Goal: Task Accomplishment & Management: Use online tool/utility

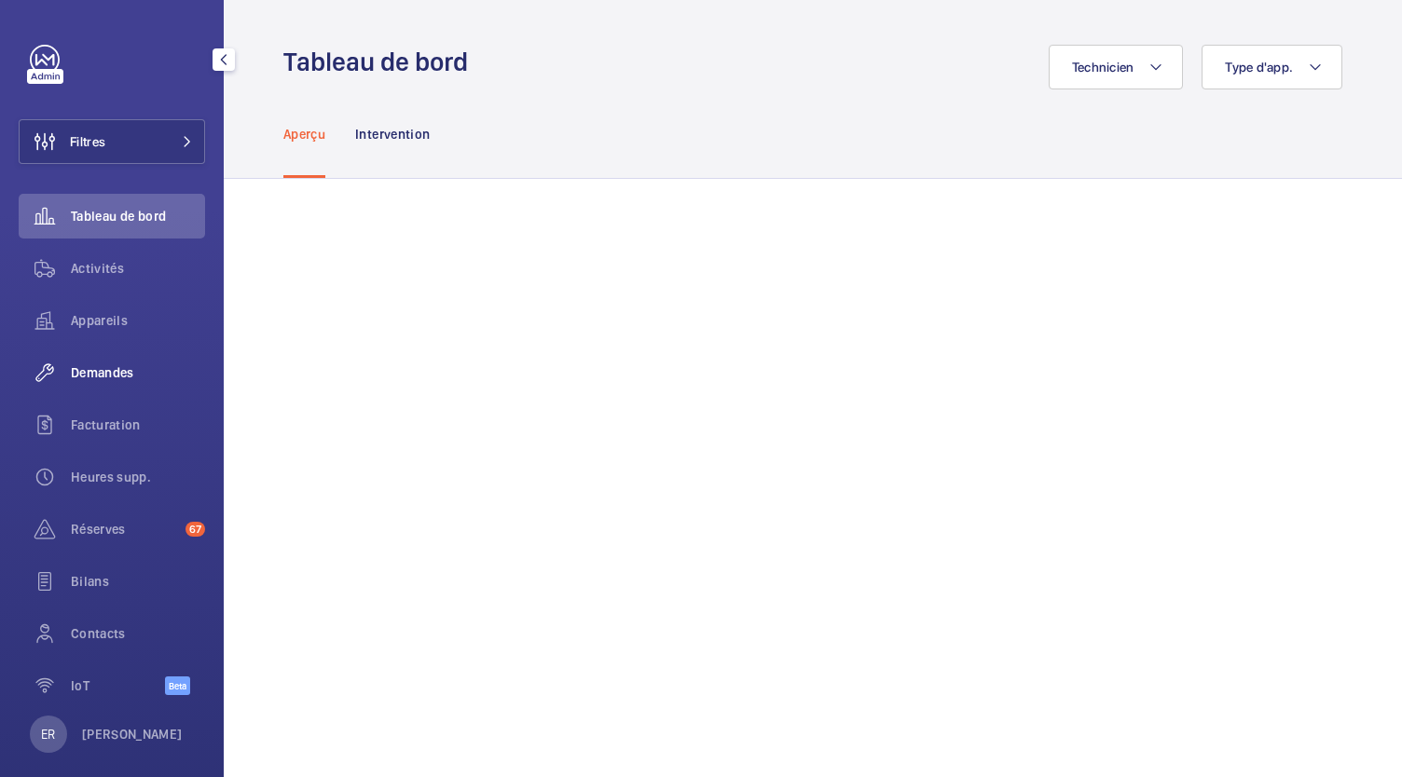
click at [108, 377] on span "Demandes" at bounding box center [138, 373] width 134 height 19
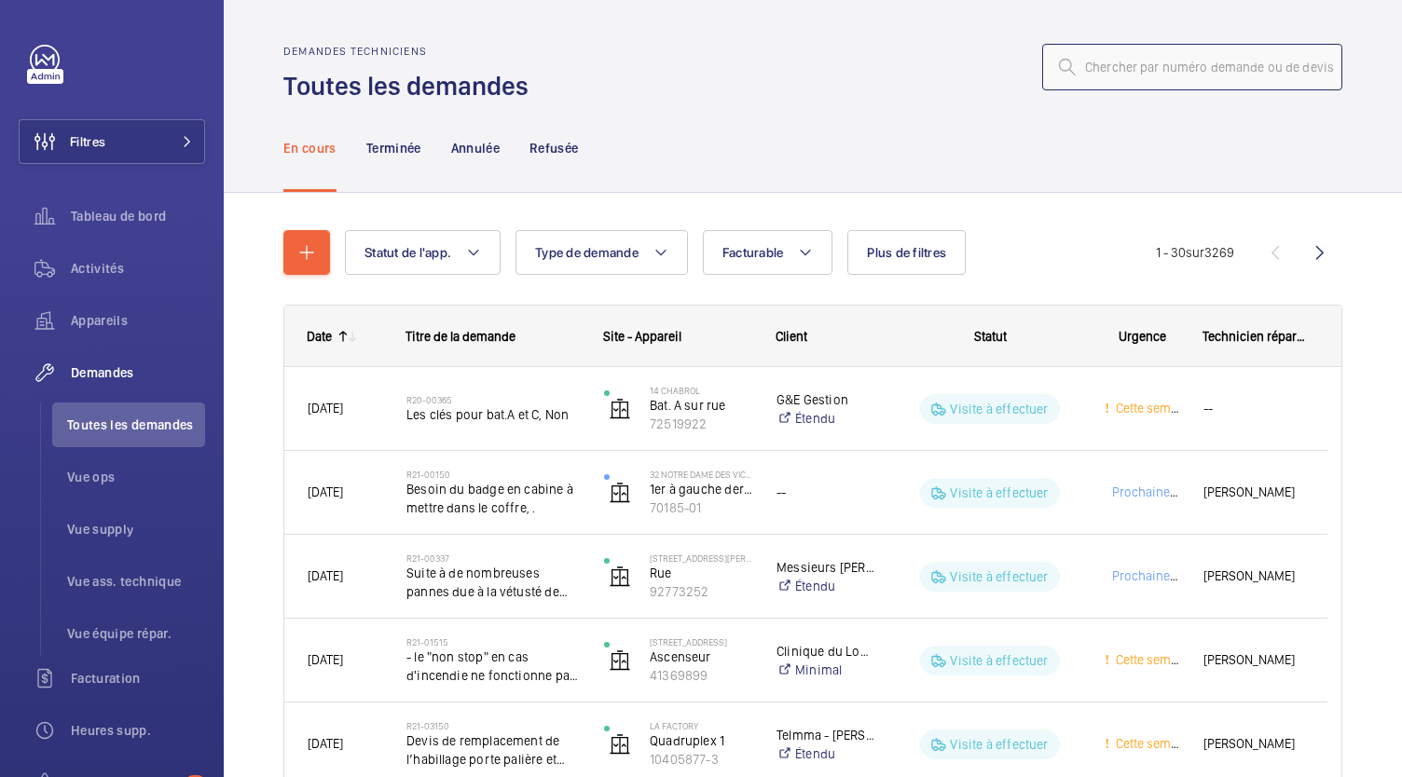
click at [1076, 85] on input "text" at bounding box center [1192, 67] width 300 height 47
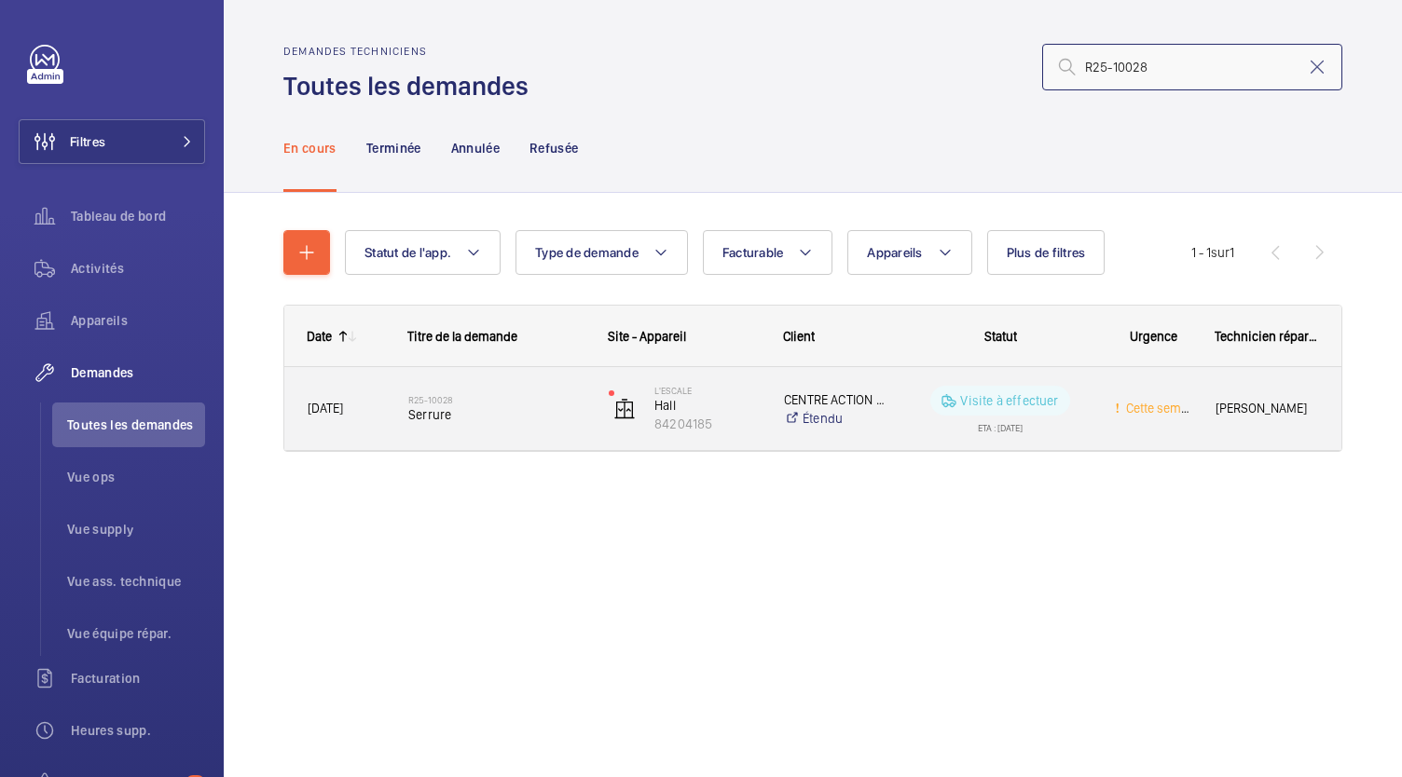
type input "R25-10028"
click at [447, 409] on span "Serrure" at bounding box center [496, 415] width 176 height 19
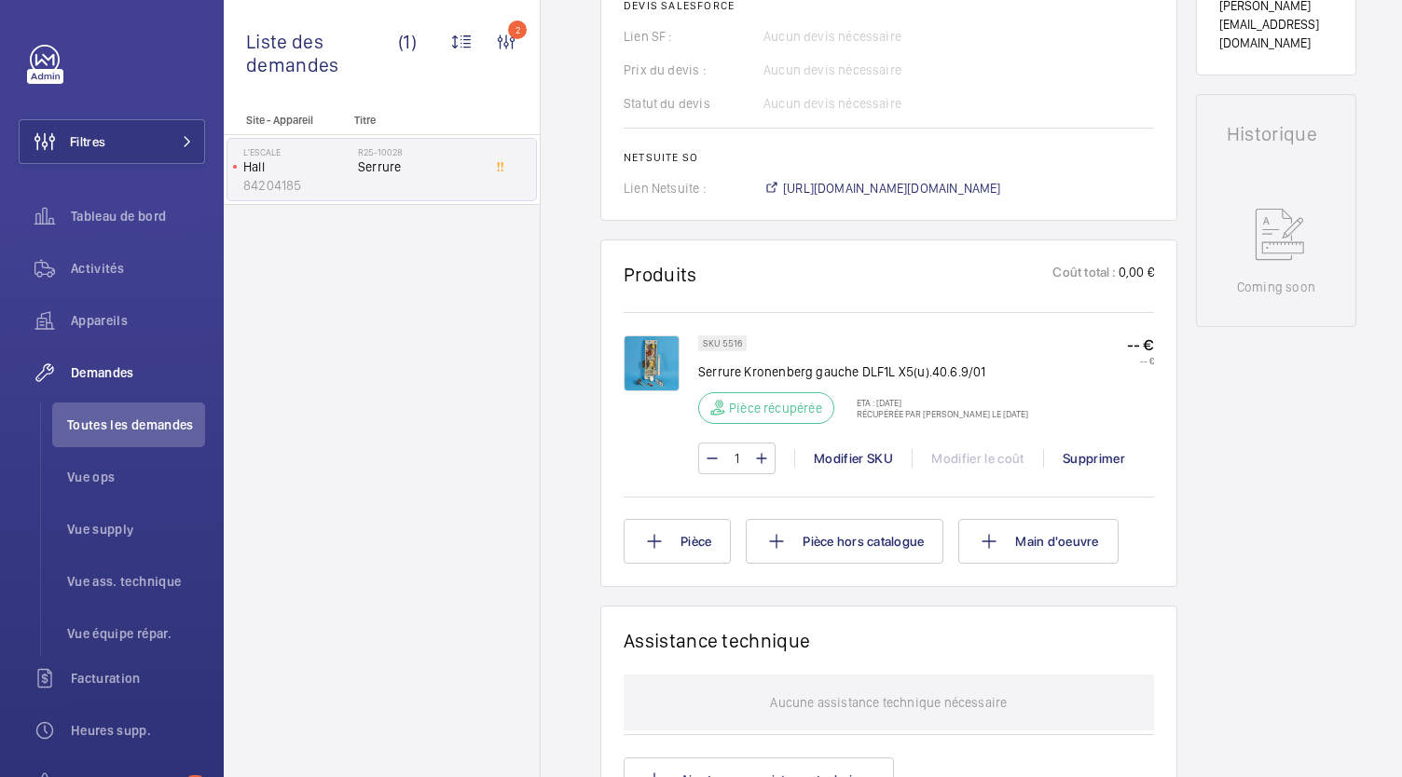
scroll to position [837, 0]
click at [873, 190] on span "https://6461500.app.netsuite.com/app/accounting/transactions/salesord.nl?id=285…" at bounding box center [892, 189] width 218 height 19
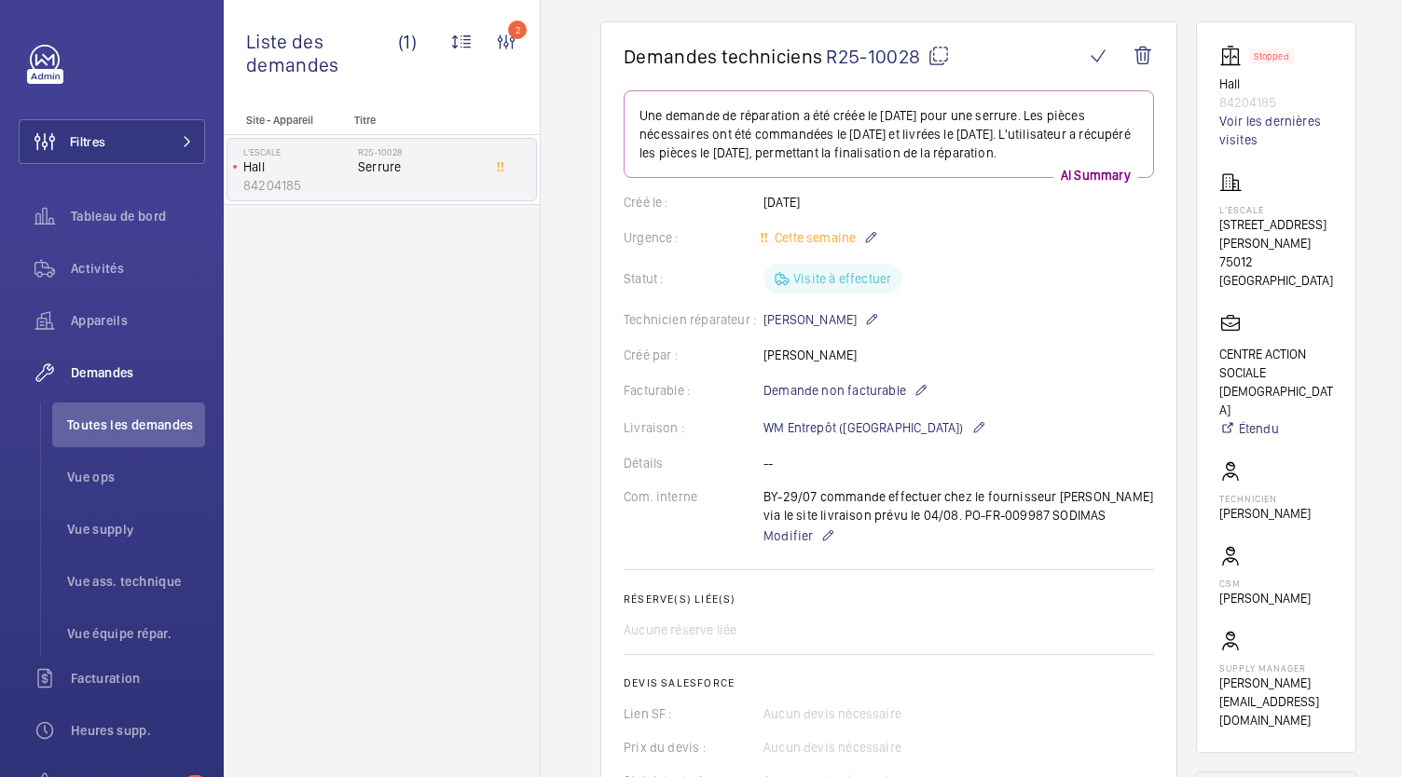
scroll to position [0, 0]
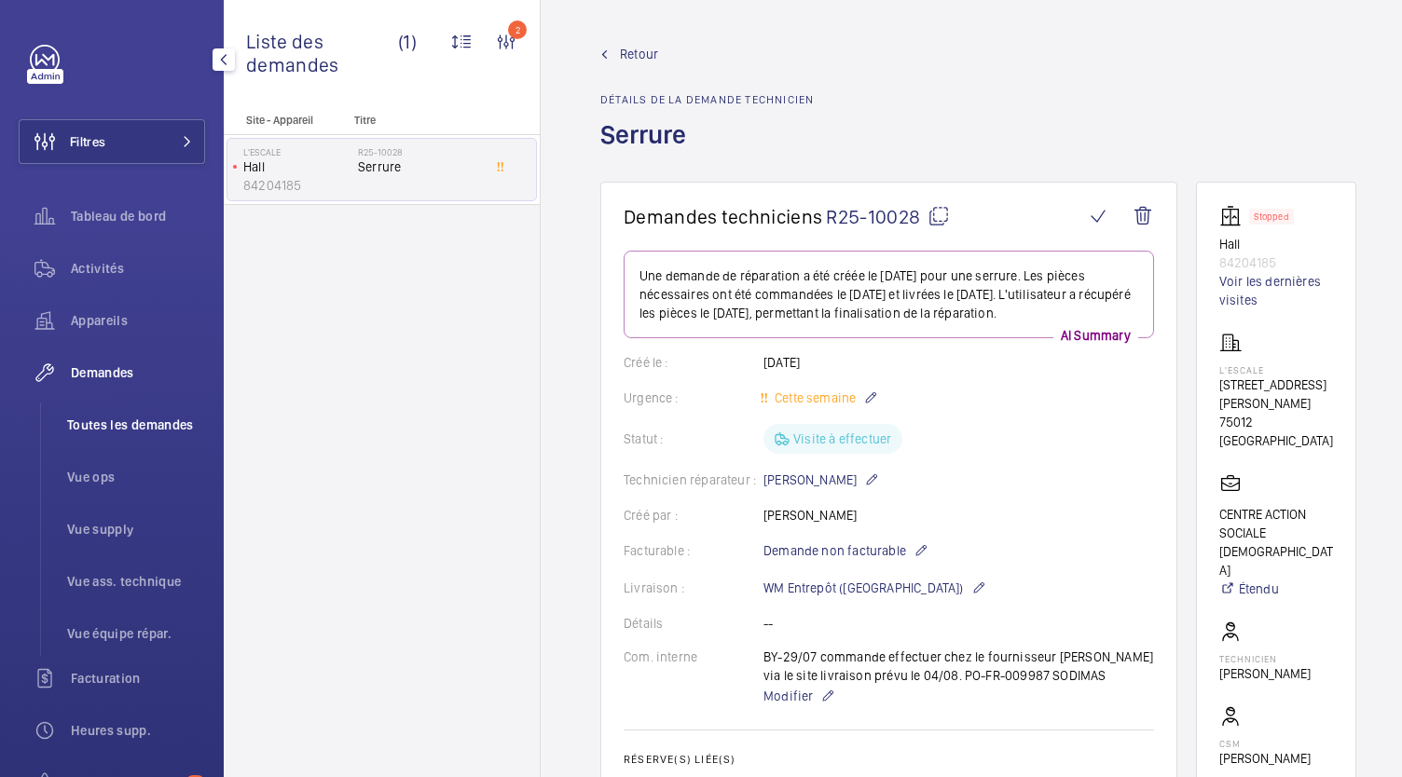
click at [166, 424] on span "Toutes les demandes" at bounding box center [136, 425] width 138 height 19
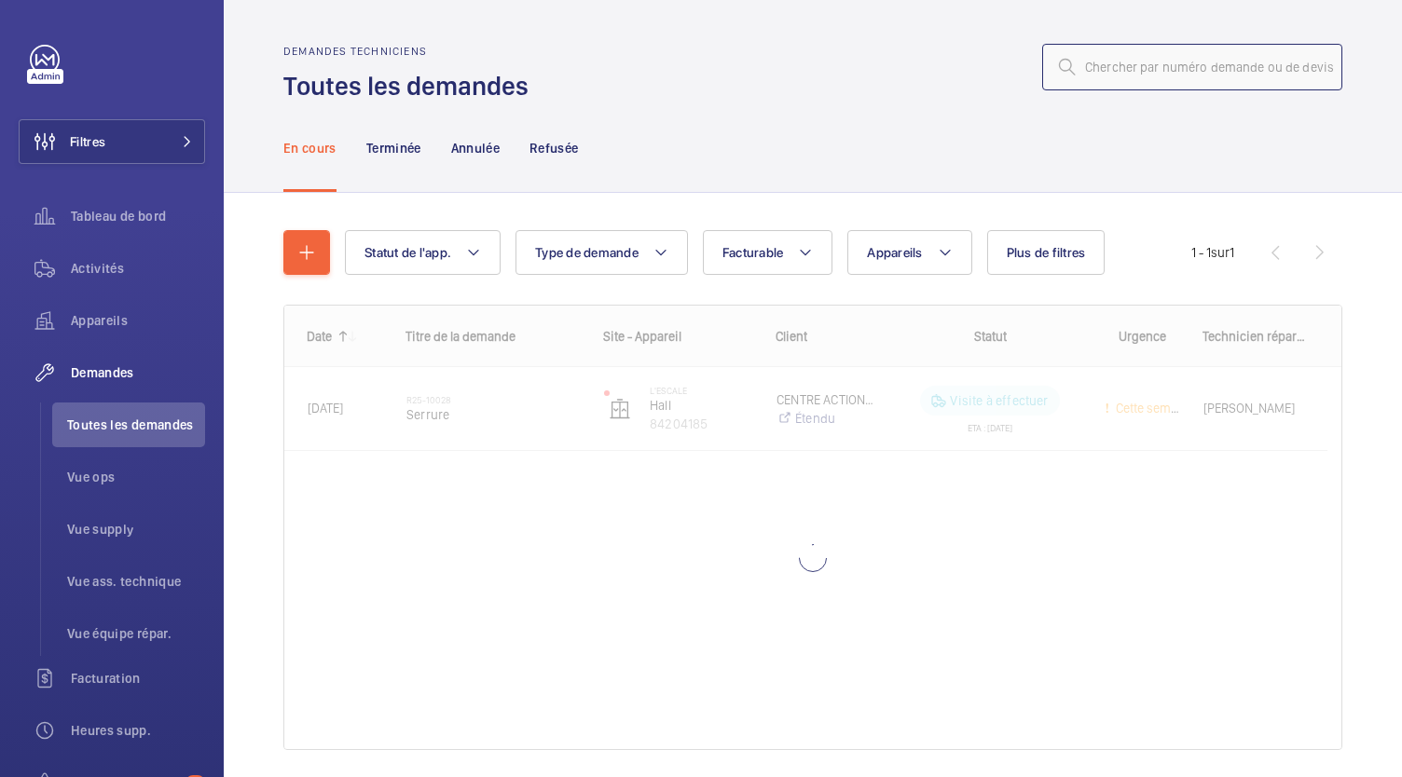
click at [1100, 63] on input "text" at bounding box center [1192, 67] width 300 height 47
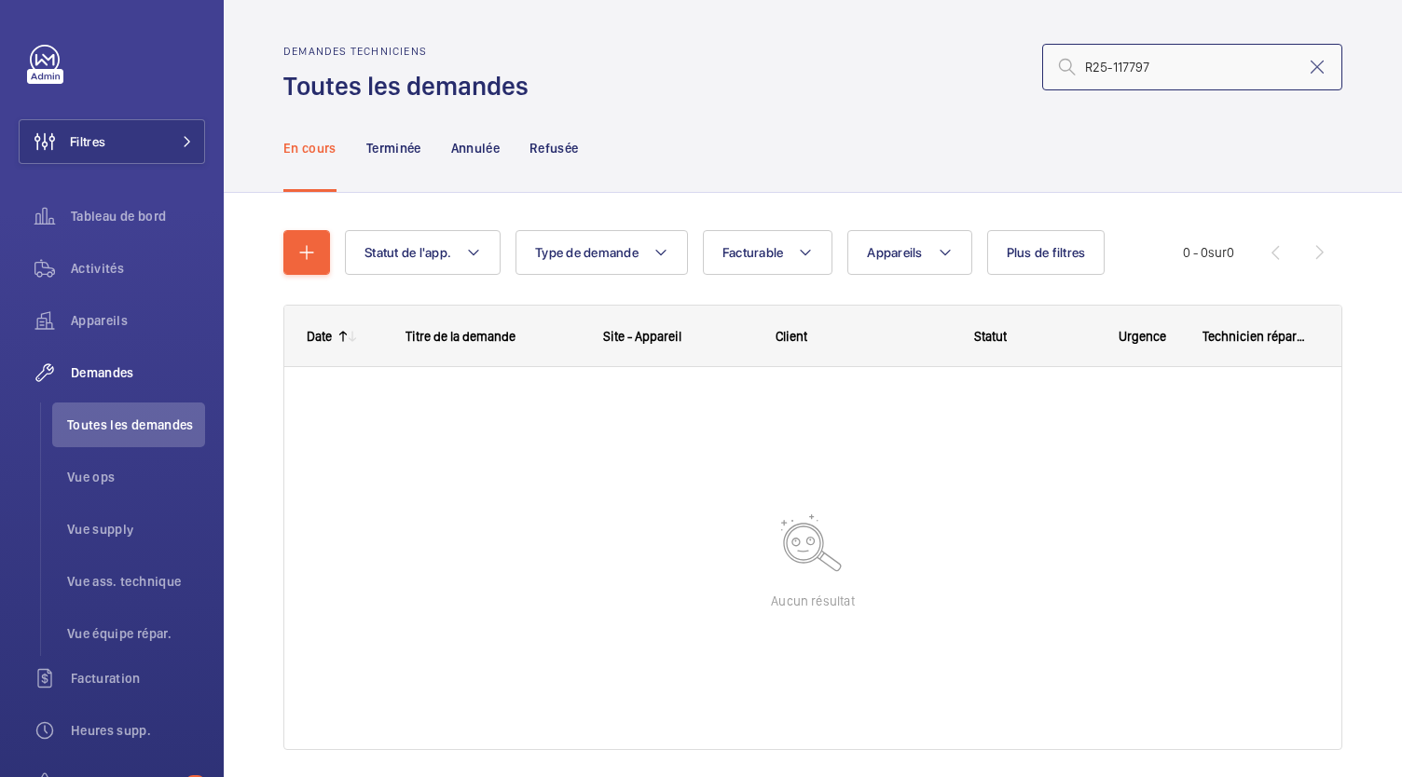
click at [1120, 59] on input "R25-117797" at bounding box center [1192, 67] width 300 height 47
type input "R25-11797"
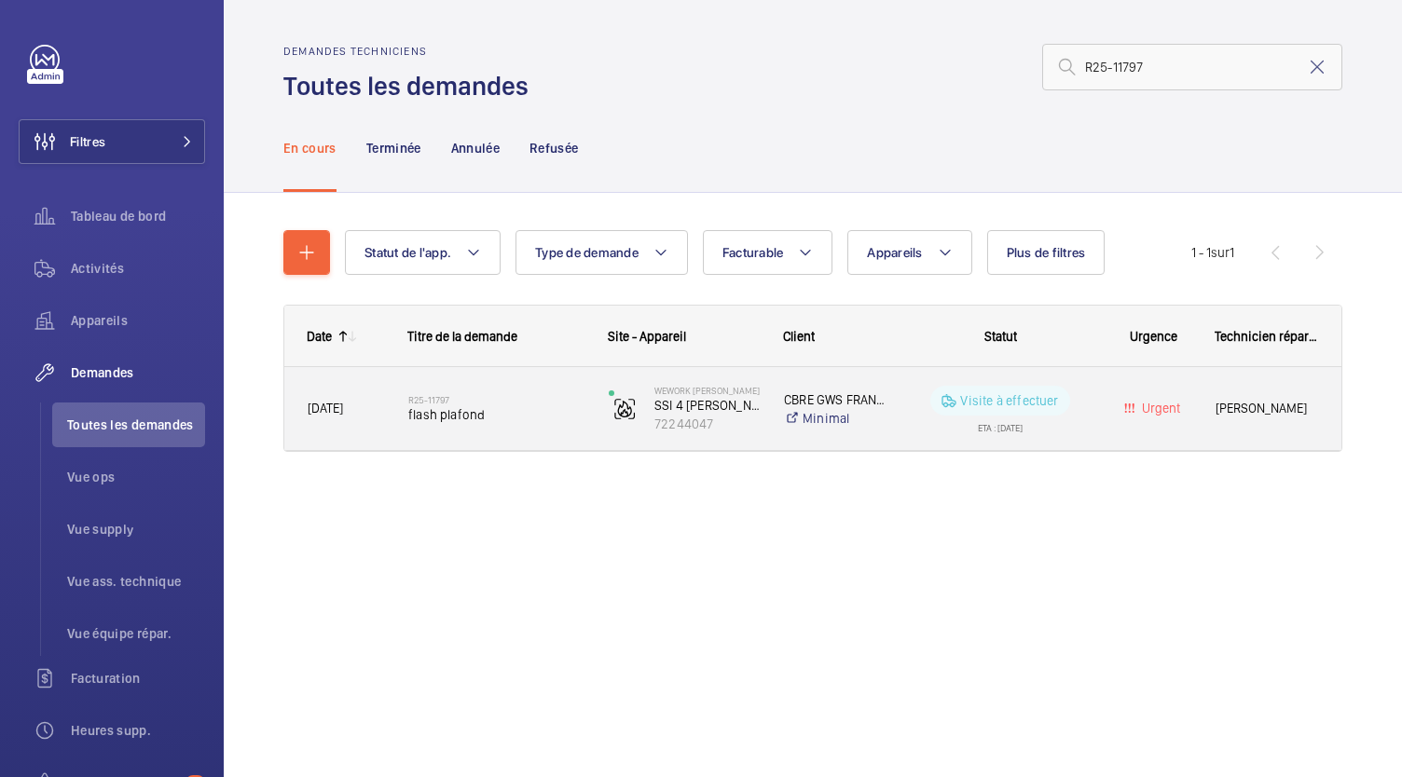
click at [460, 410] on span "flash plafond" at bounding box center [496, 415] width 176 height 19
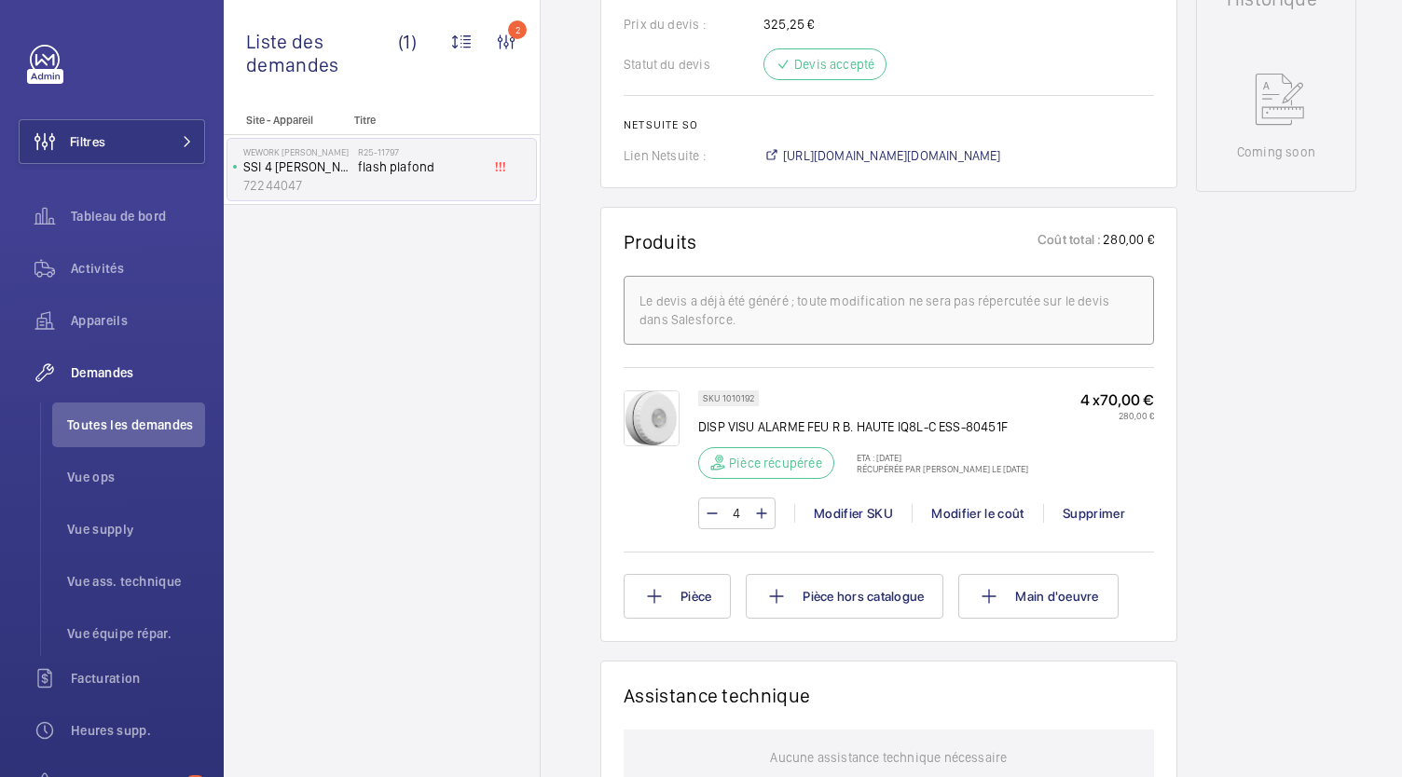
scroll to position [947, 0]
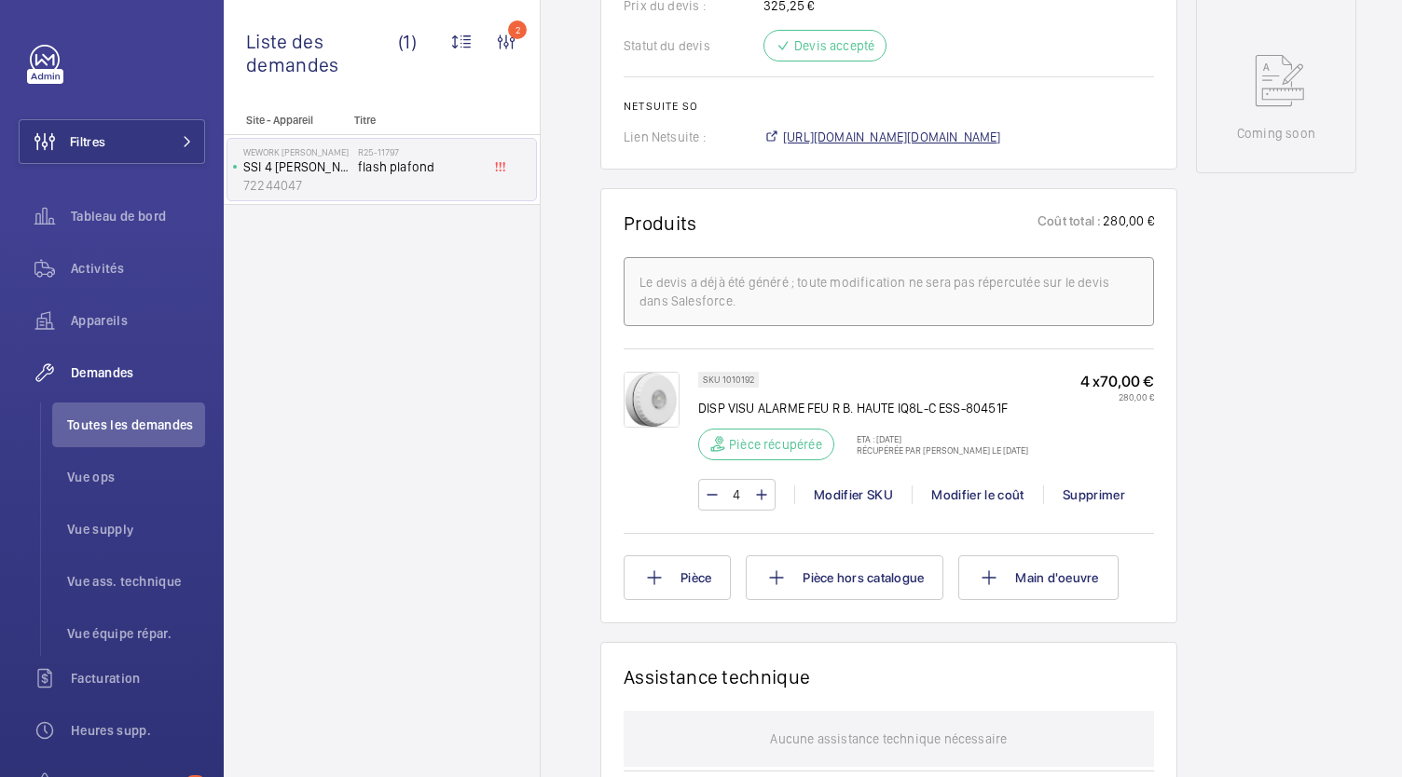
click at [884, 146] on span "https://6461500.app.netsuite.com/app/accounting/transactions/salesord.nl?id=298…" at bounding box center [892, 137] width 218 height 19
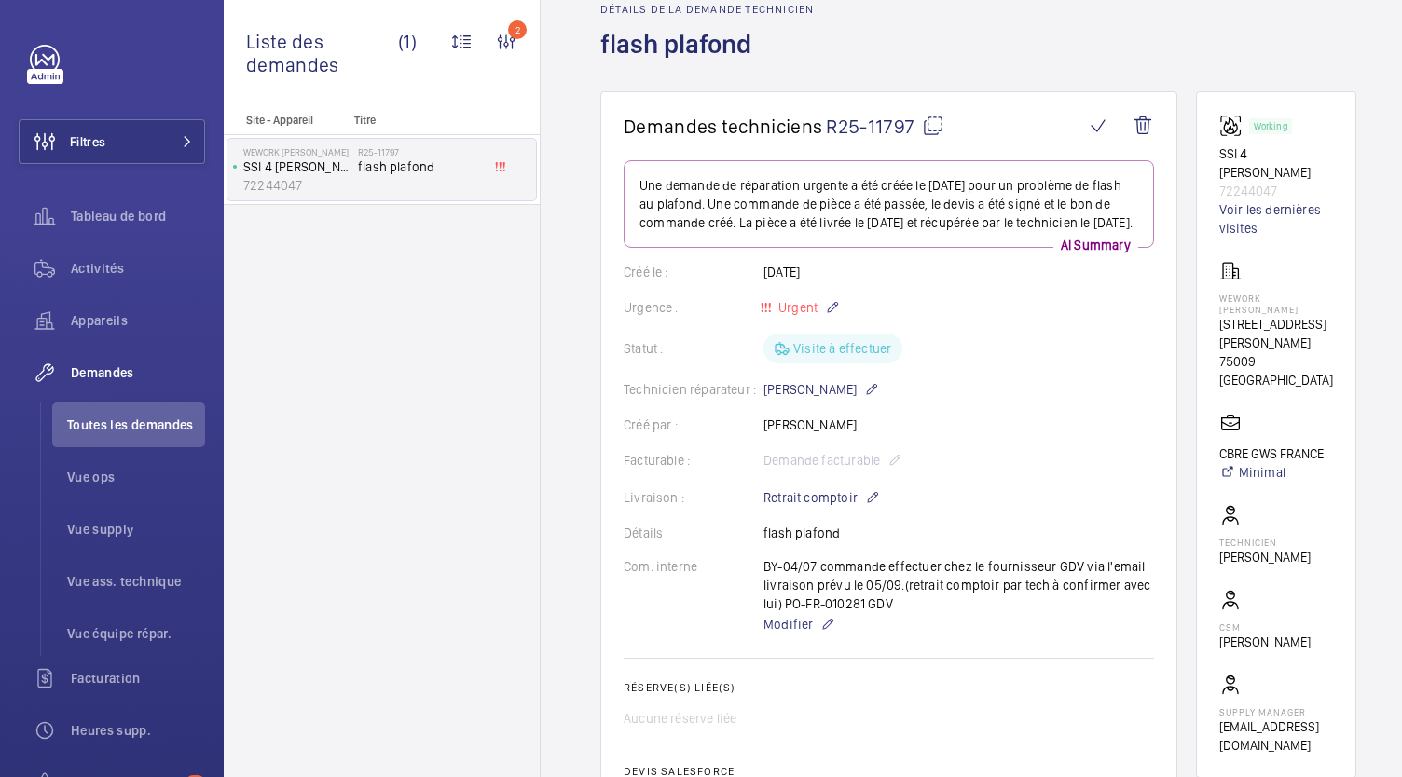
scroll to position [0, 0]
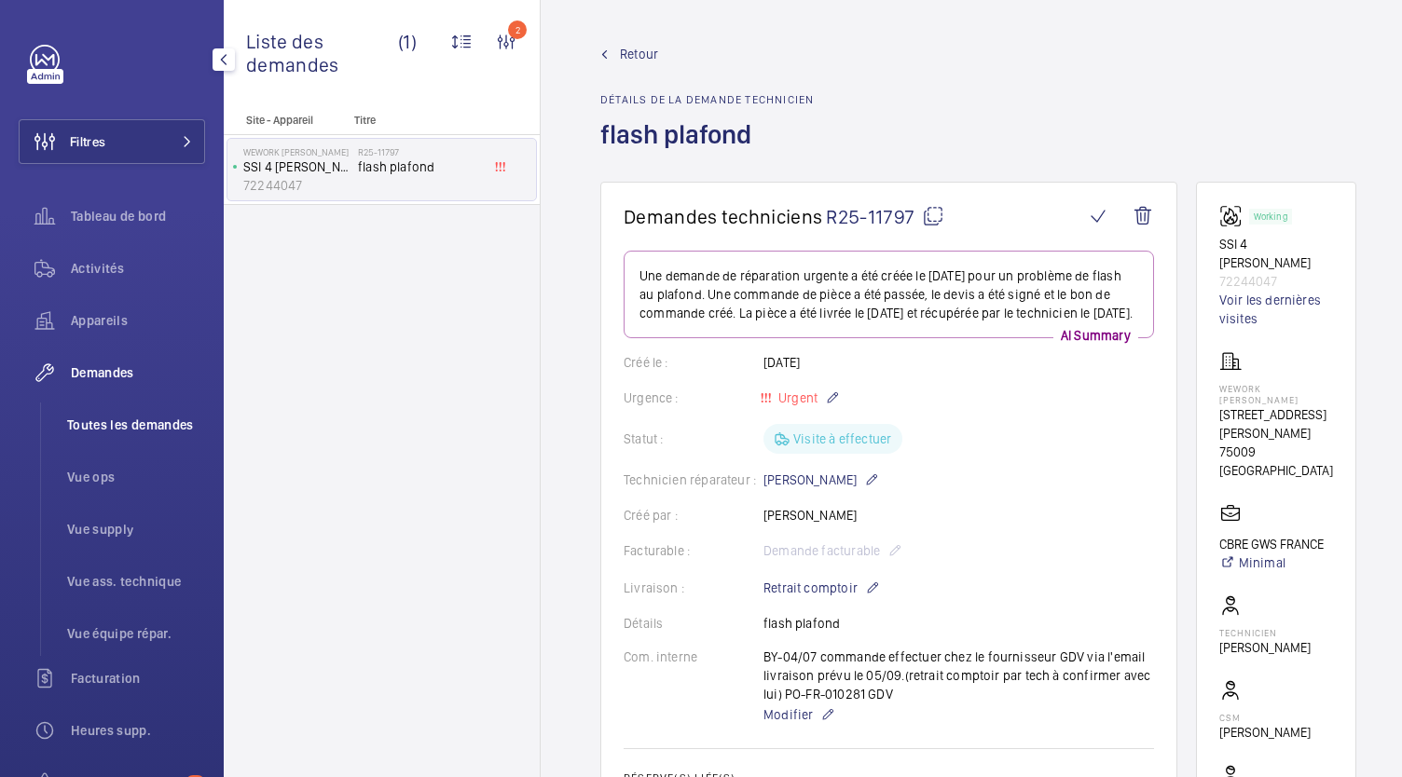
click at [190, 424] on span "Toutes les demandes" at bounding box center [136, 425] width 138 height 19
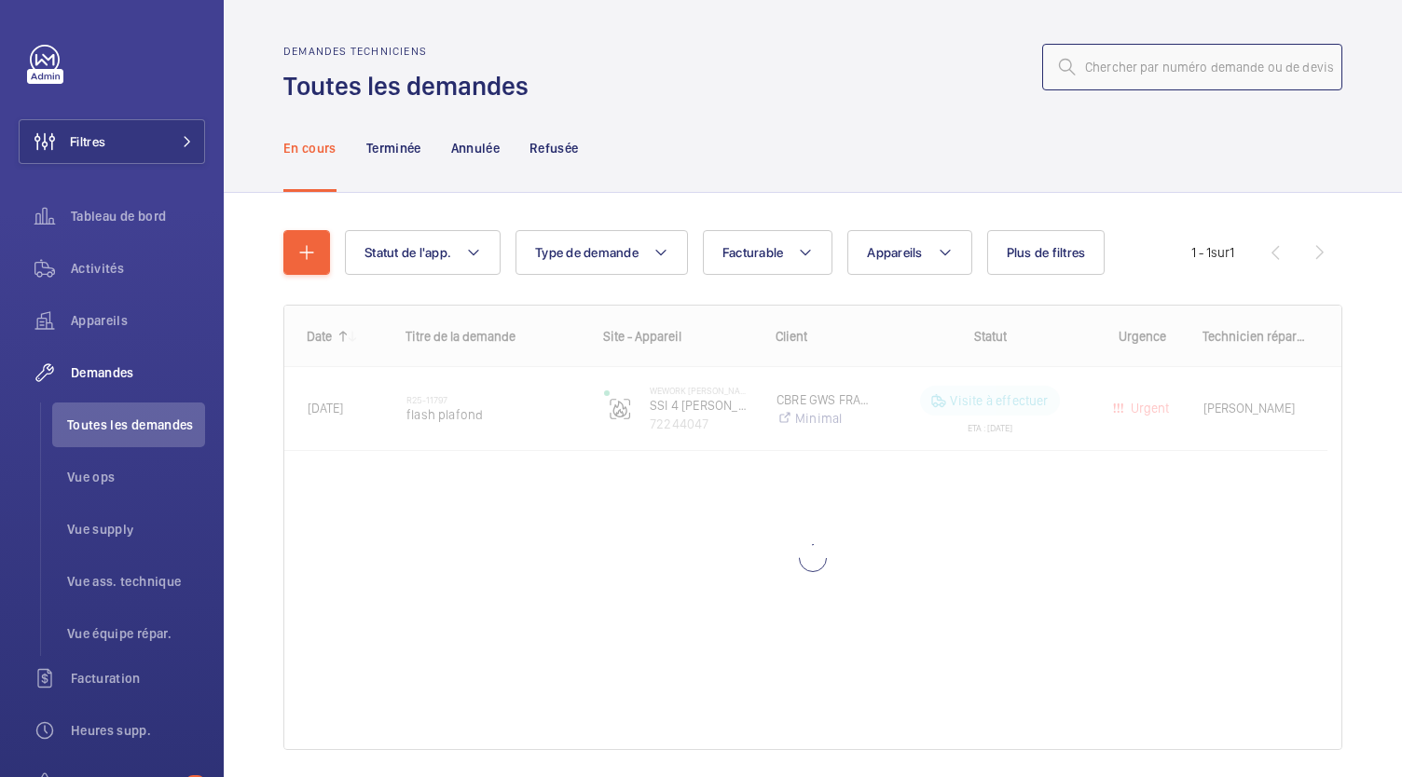
click at [1078, 72] on input "text" at bounding box center [1192, 67] width 300 height 47
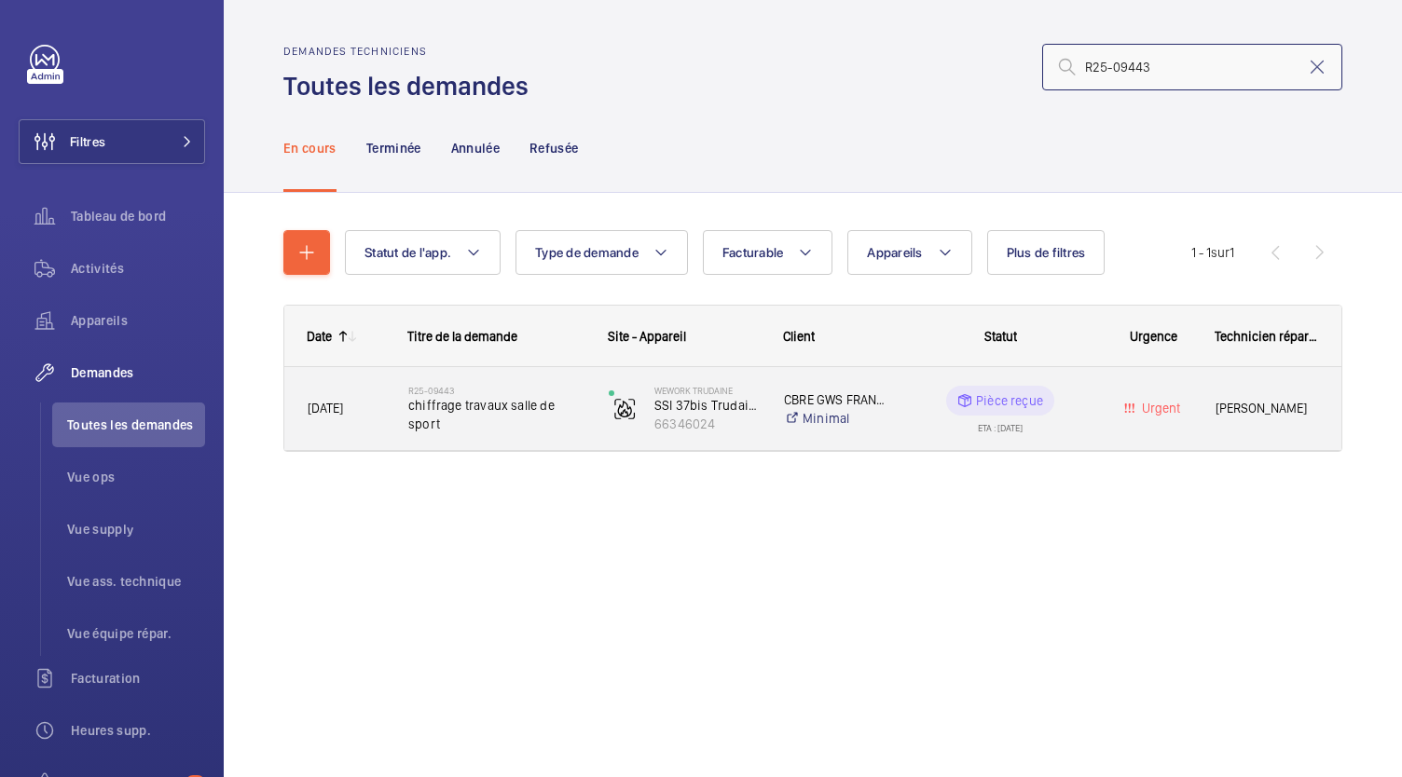
type input "R25-09443"
click at [484, 420] on span "chiffrage travaux salle de sport" at bounding box center [496, 414] width 176 height 37
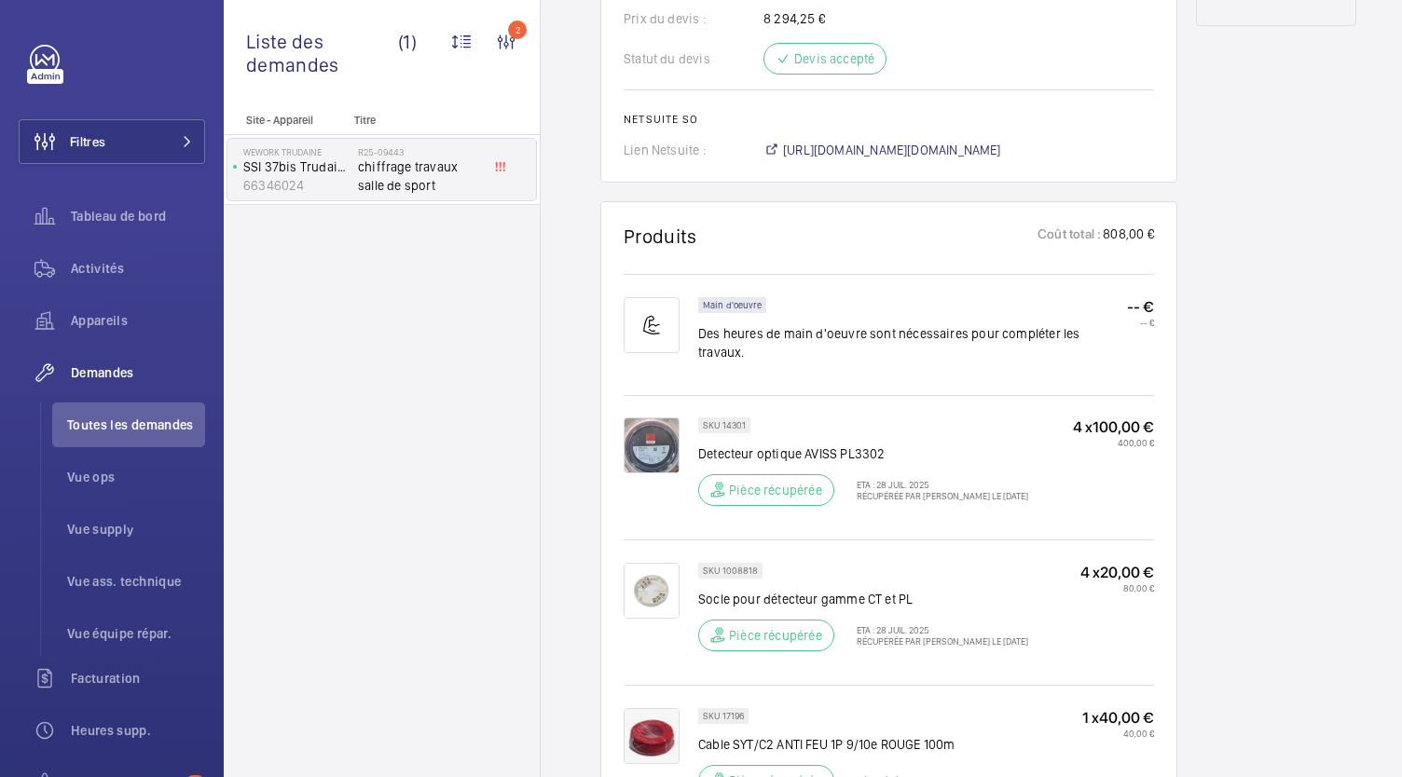
scroll to position [1045, 0]
click at [678, 464] on div at bounding box center [661, 469] width 75 height 100
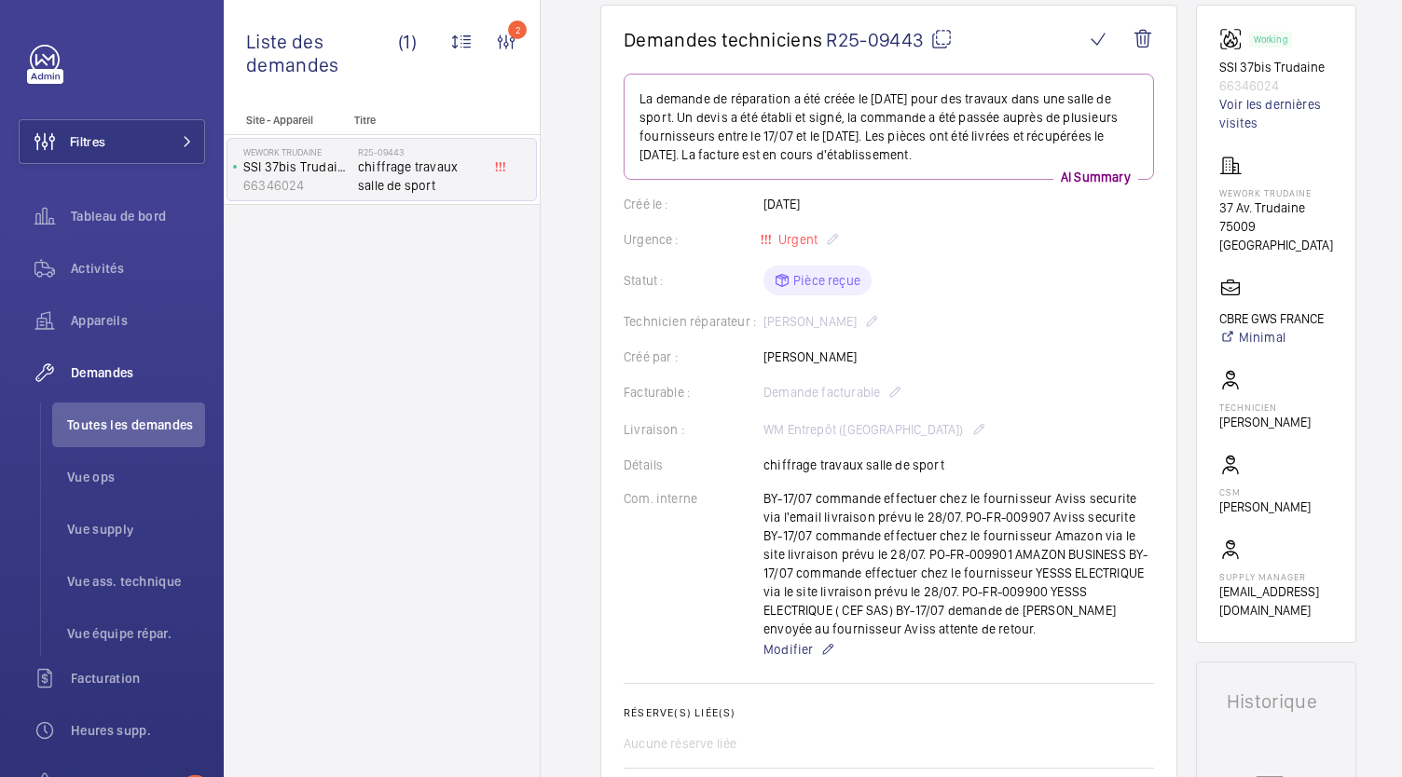
scroll to position [0, 0]
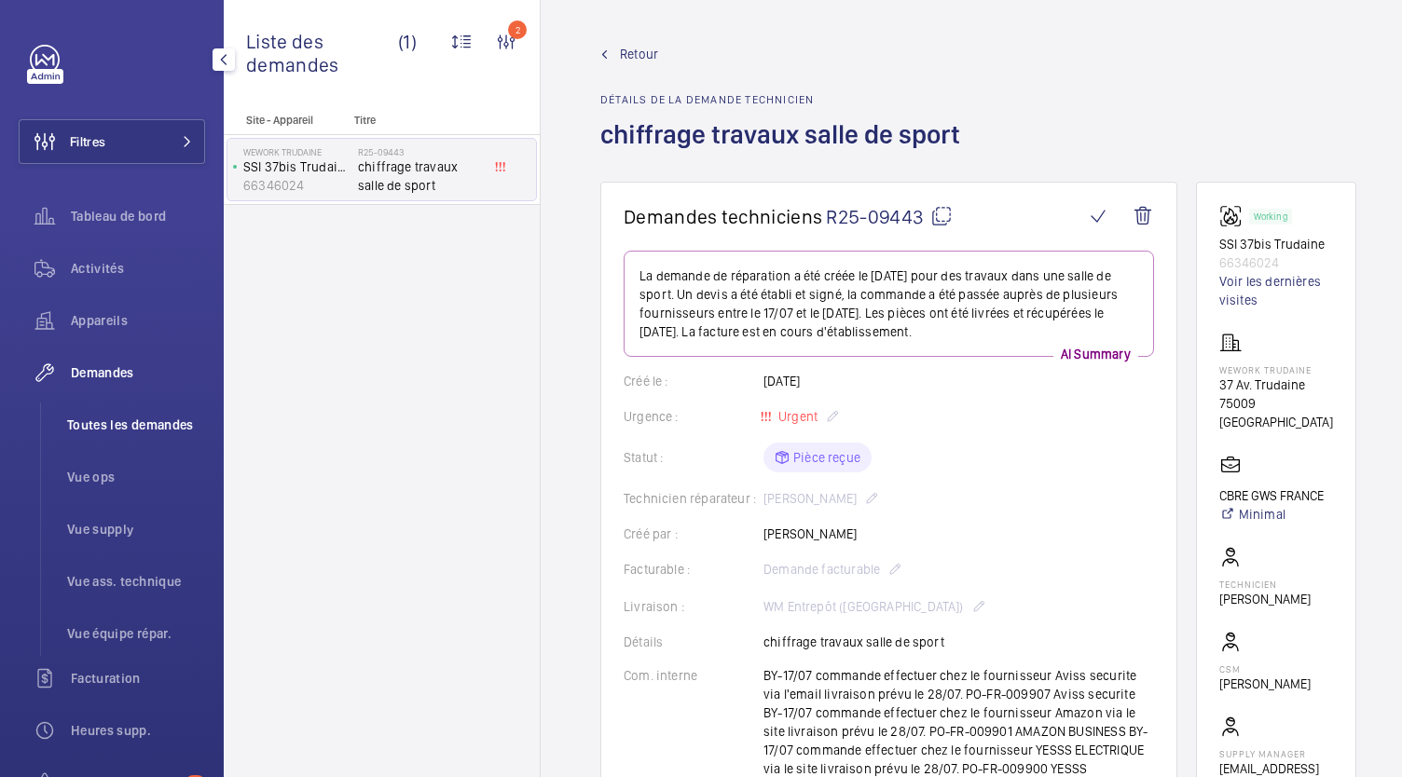
click at [160, 439] on li "Toutes les demandes" at bounding box center [128, 425] width 153 height 45
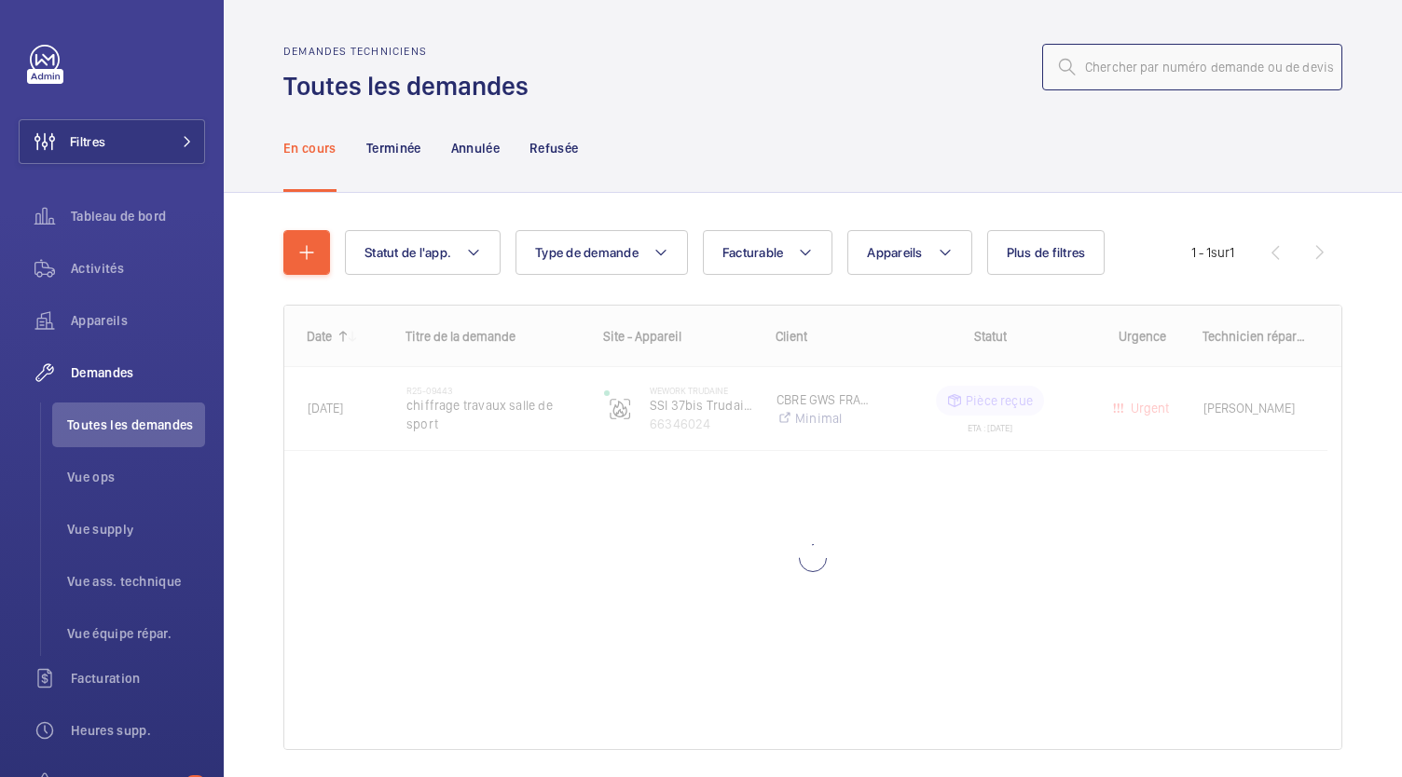
click at [1102, 51] on input "text" at bounding box center [1192, 67] width 300 height 47
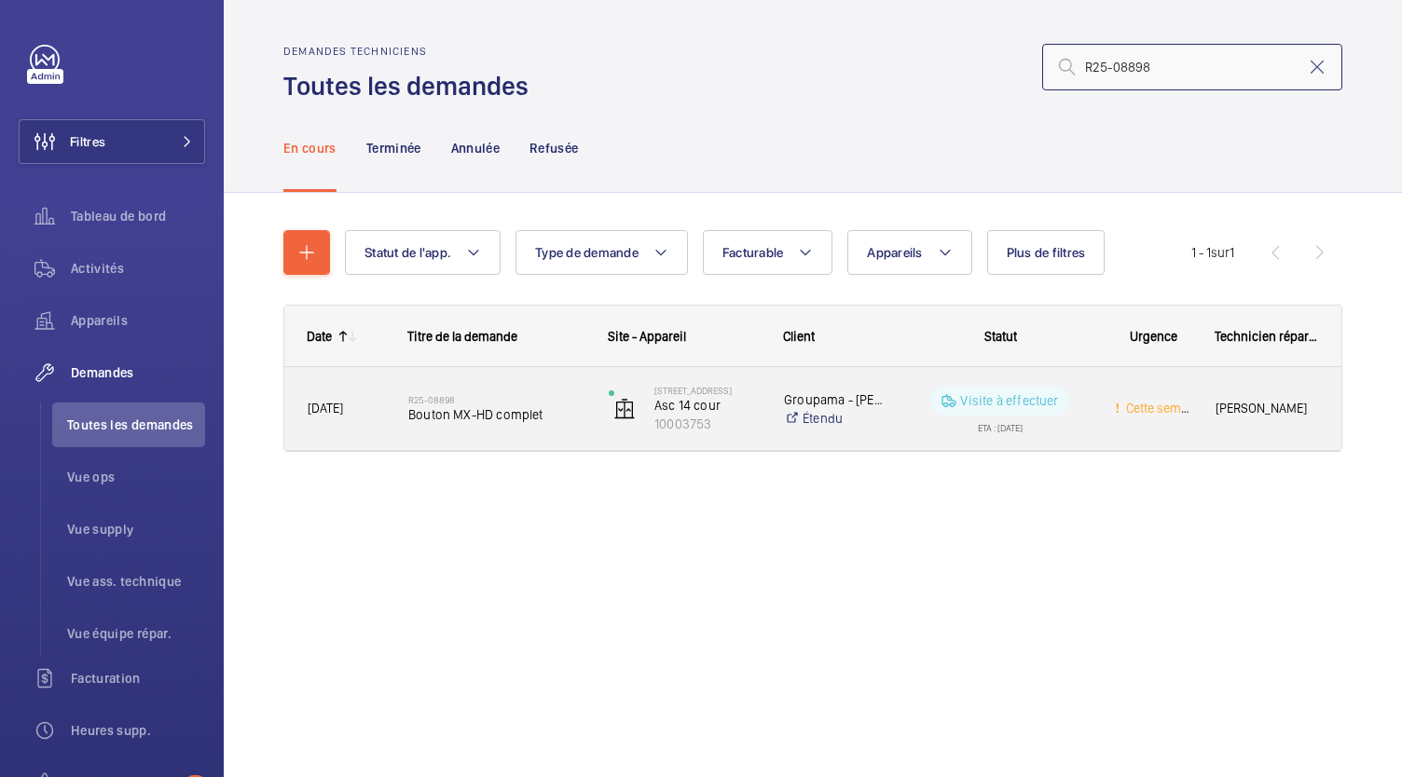
type input "R25-08898"
click at [500, 413] on span "Bouton MX-HD complet" at bounding box center [496, 415] width 176 height 19
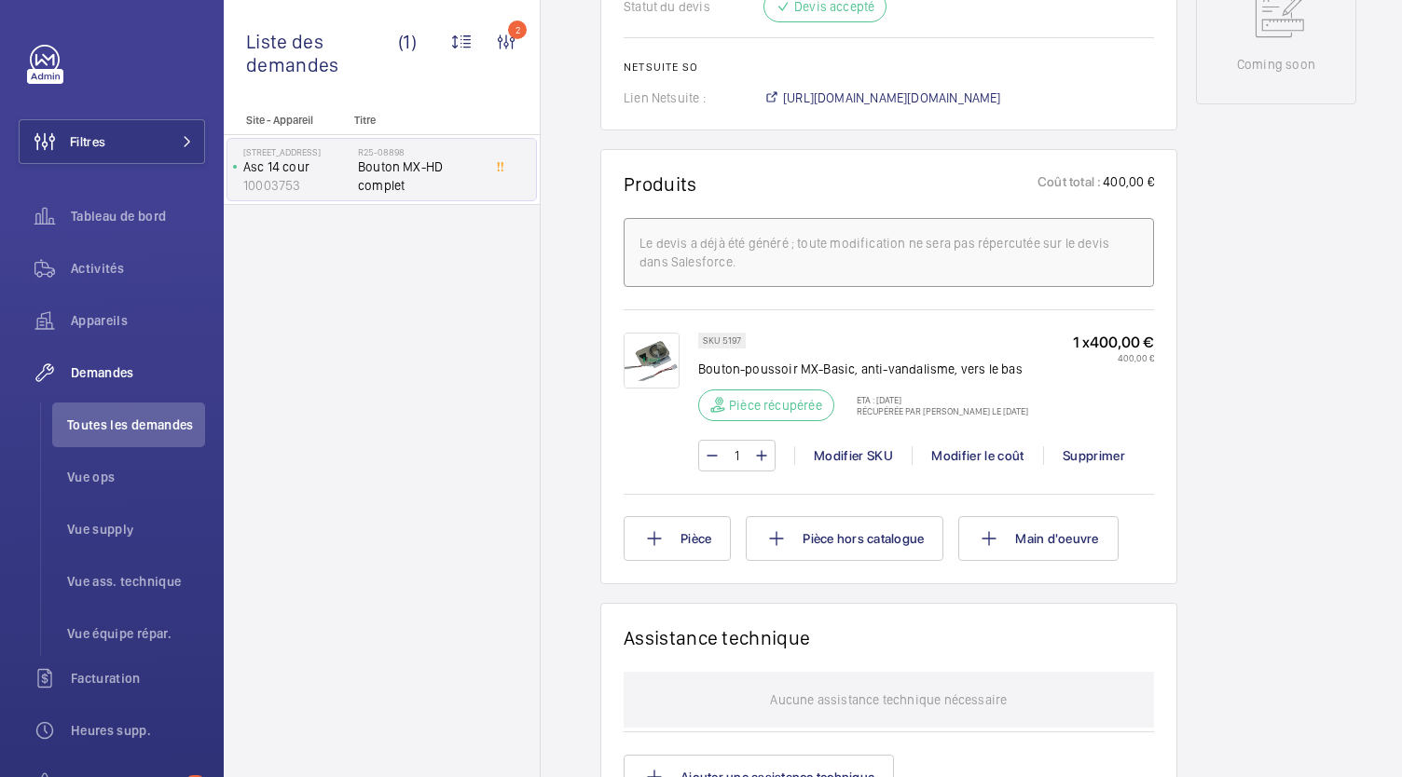
scroll to position [1004, 0]
click at [832, 98] on span "https://6461500.app.netsuite.com/app/accounting/transactions/salesord.nl?id=287…" at bounding box center [892, 98] width 218 height 19
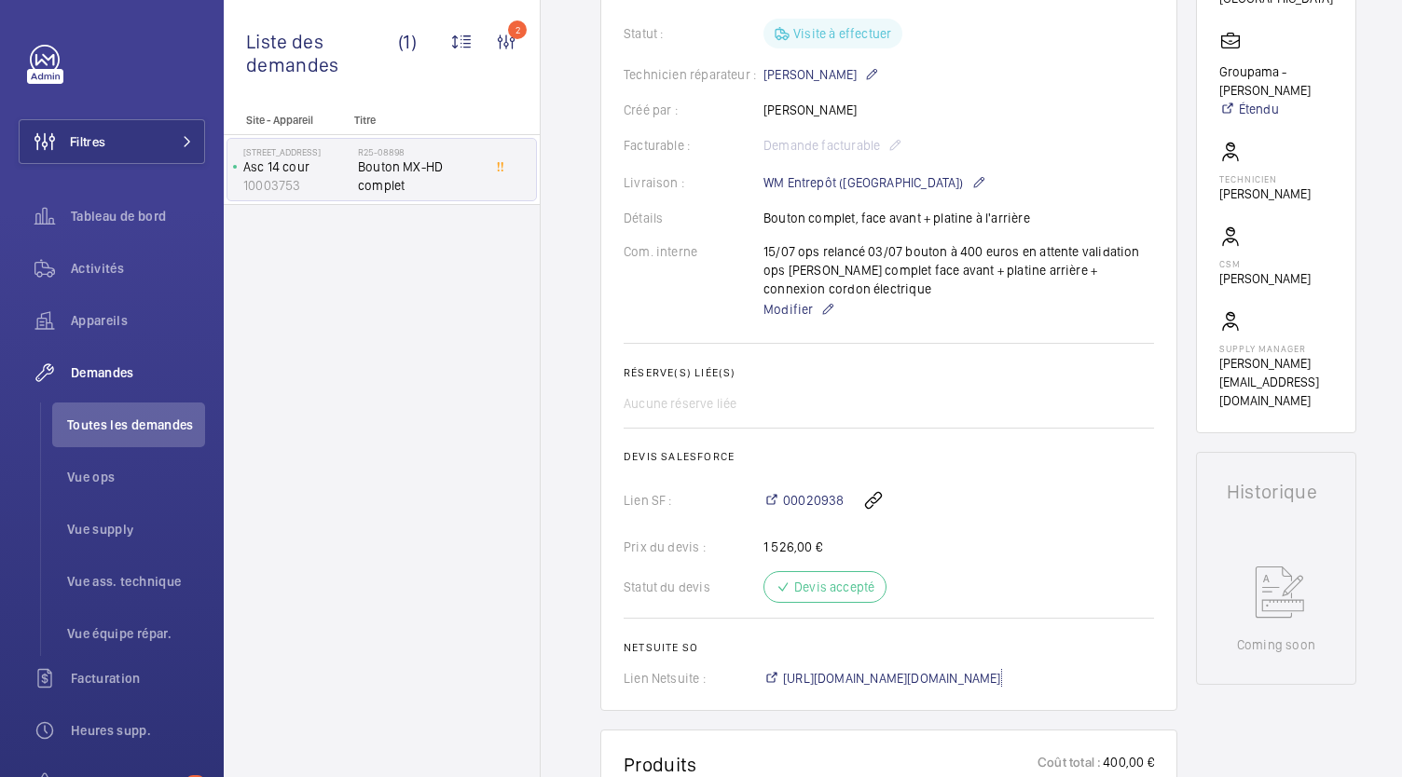
scroll to position [0, 0]
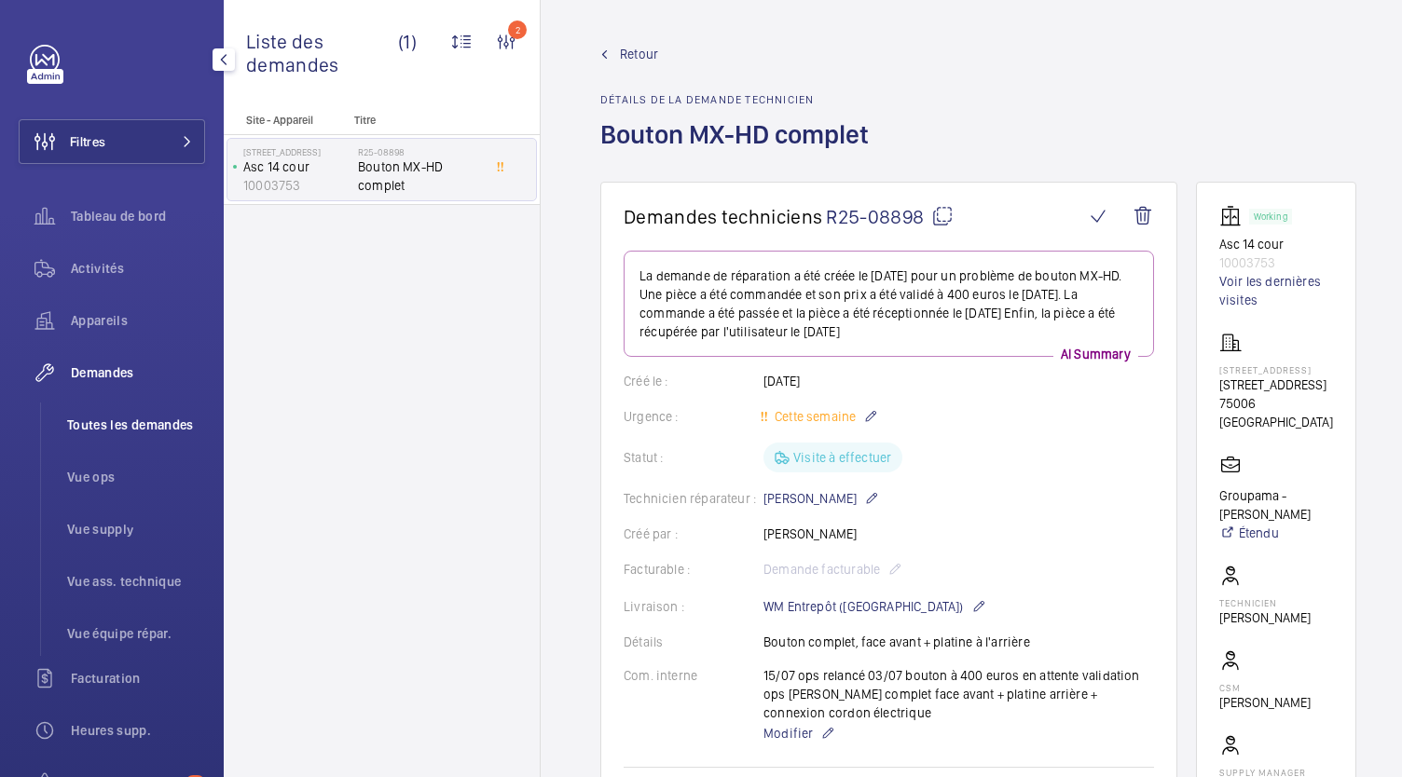
click at [132, 442] on li "Toutes les demandes" at bounding box center [128, 425] width 153 height 45
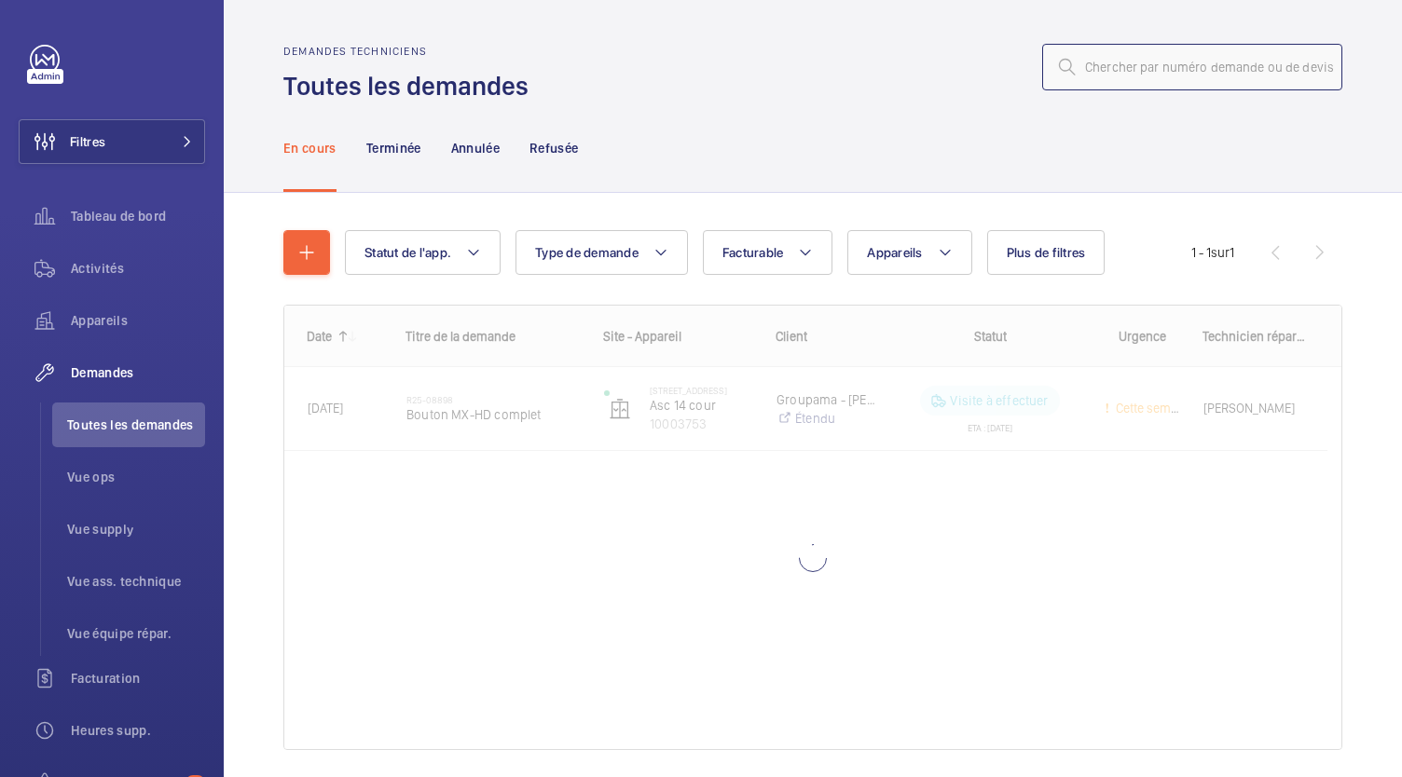
click at [1167, 77] on input "text" at bounding box center [1192, 67] width 300 height 47
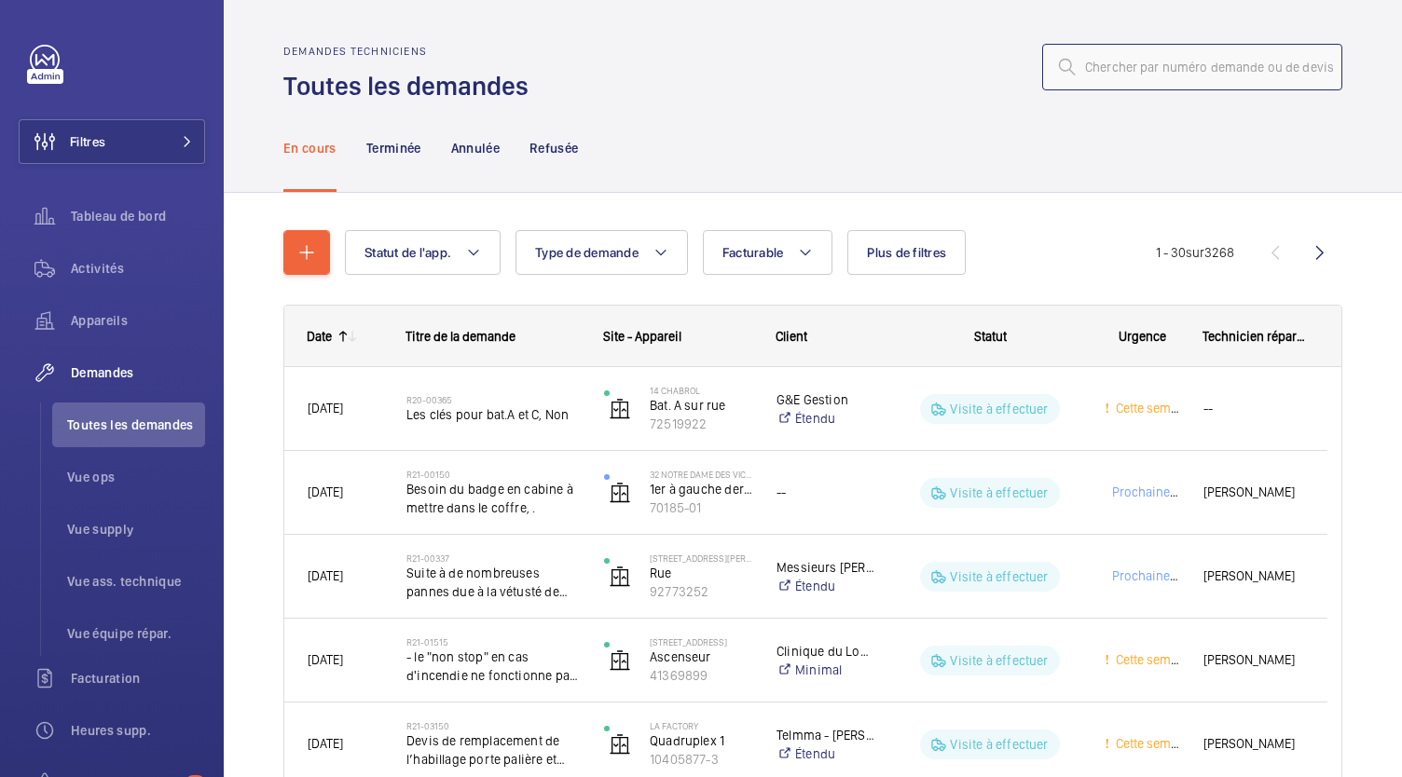
click at [1120, 55] on input "text" at bounding box center [1192, 67] width 300 height 47
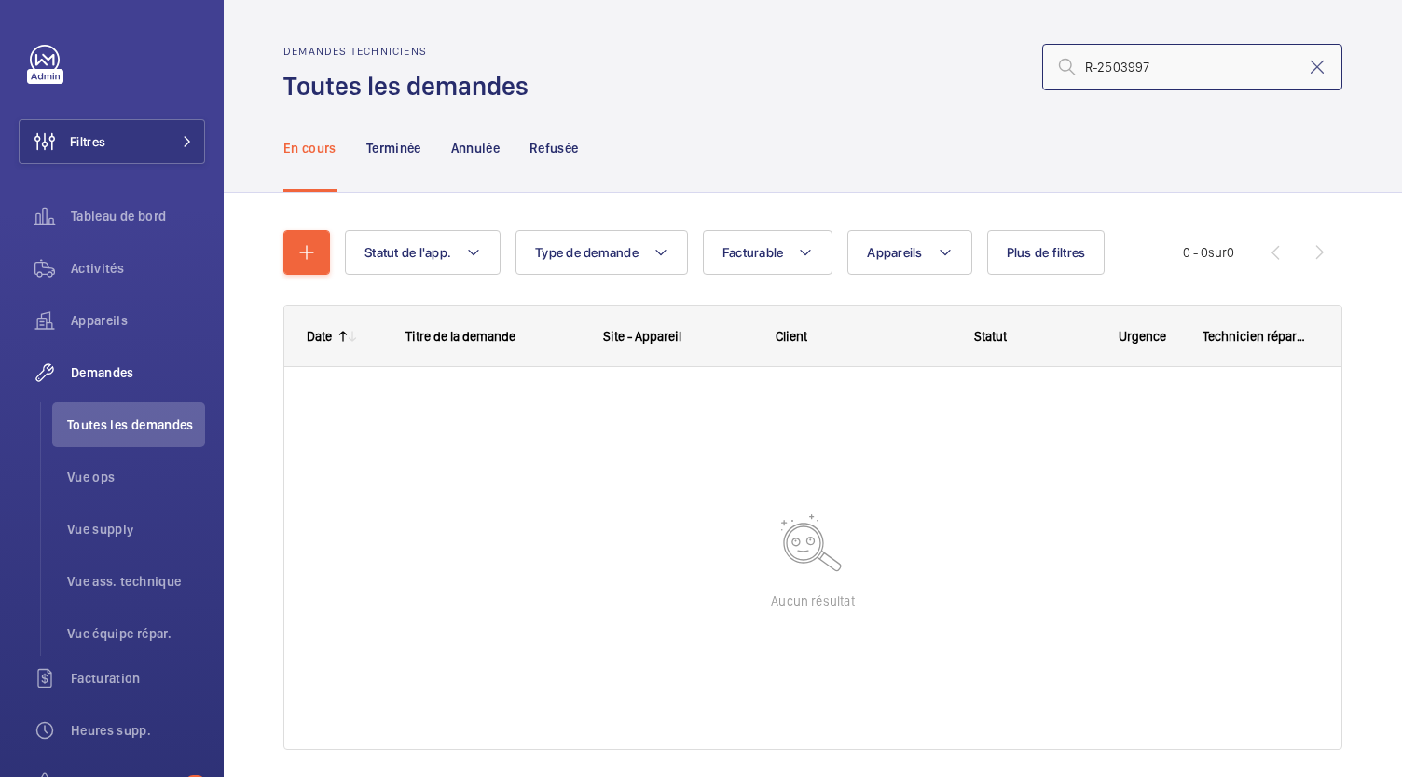
click at [1096, 68] on input "R-2503997" at bounding box center [1192, 67] width 300 height 47
click at [1144, 57] on input "R25-03997" at bounding box center [1192, 67] width 300 height 47
drag, startPoint x: 1141, startPoint y: 68, endPoint x: 1053, endPoint y: 68, distance: 87.6
click at [1053, 68] on div "R25-03997" at bounding box center [1192, 67] width 300 height 47
drag, startPoint x: 1138, startPoint y: 76, endPoint x: 1053, endPoint y: 67, distance: 86.2
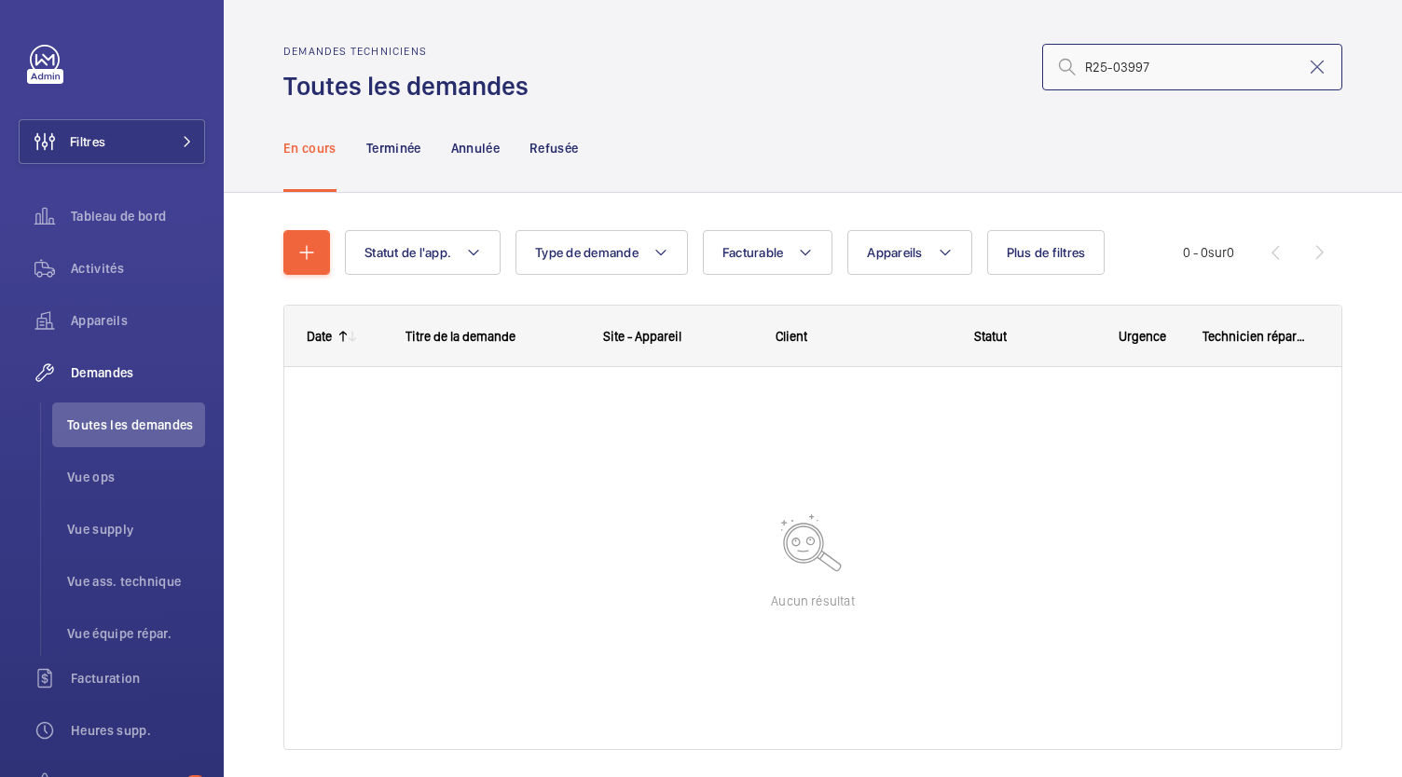
click at [1053, 67] on div "R25-03997" at bounding box center [1192, 67] width 300 height 47
type input "R25-000109"
click at [1306, 76] on mat-icon at bounding box center [1317, 67] width 22 height 22
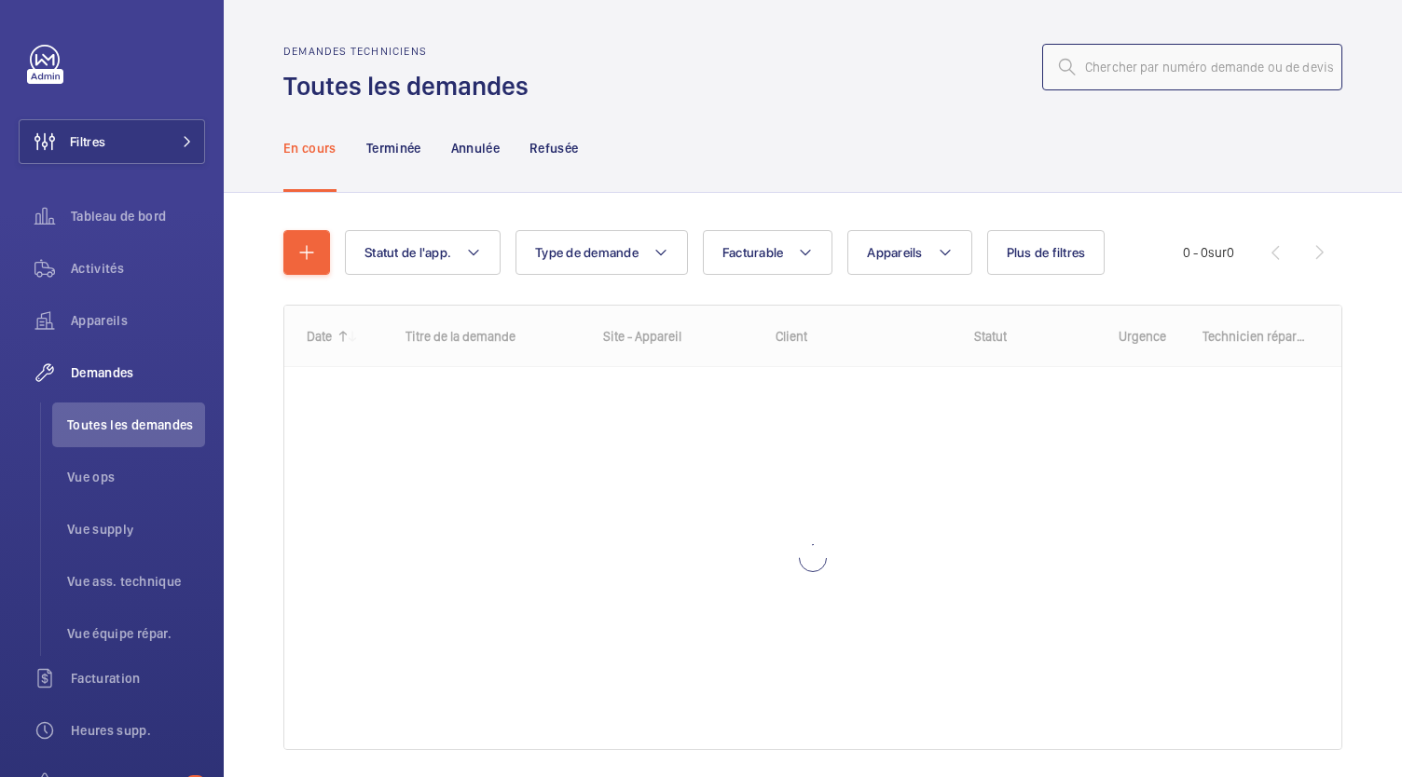
click at [1304, 66] on input "text" at bounding box center [1192, 67] width 300 height 47
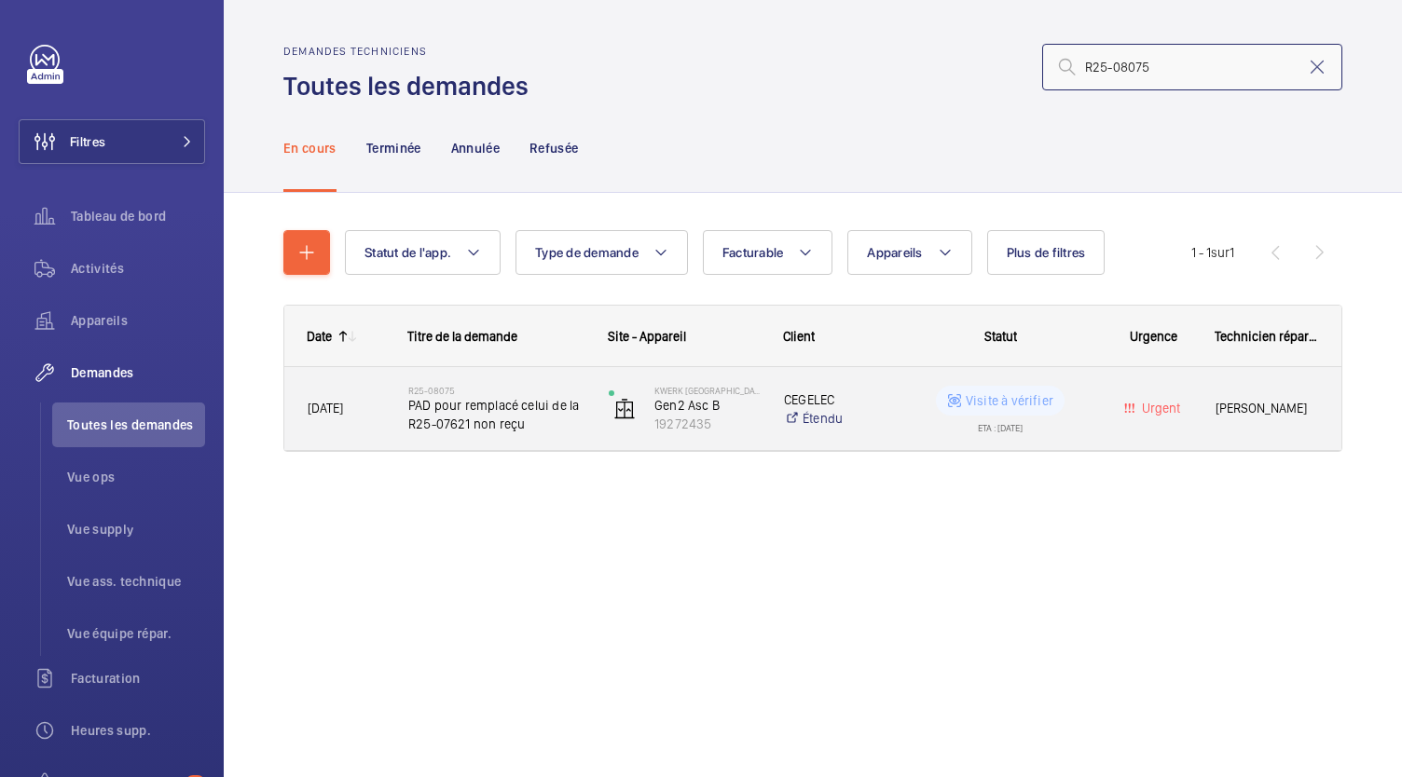
type input "R25-08075"
click at [499, 411] on span "PAD pour remplacé celui de la R25-07621 non reçu" at bounding box center [496, 414] width 176 height 37
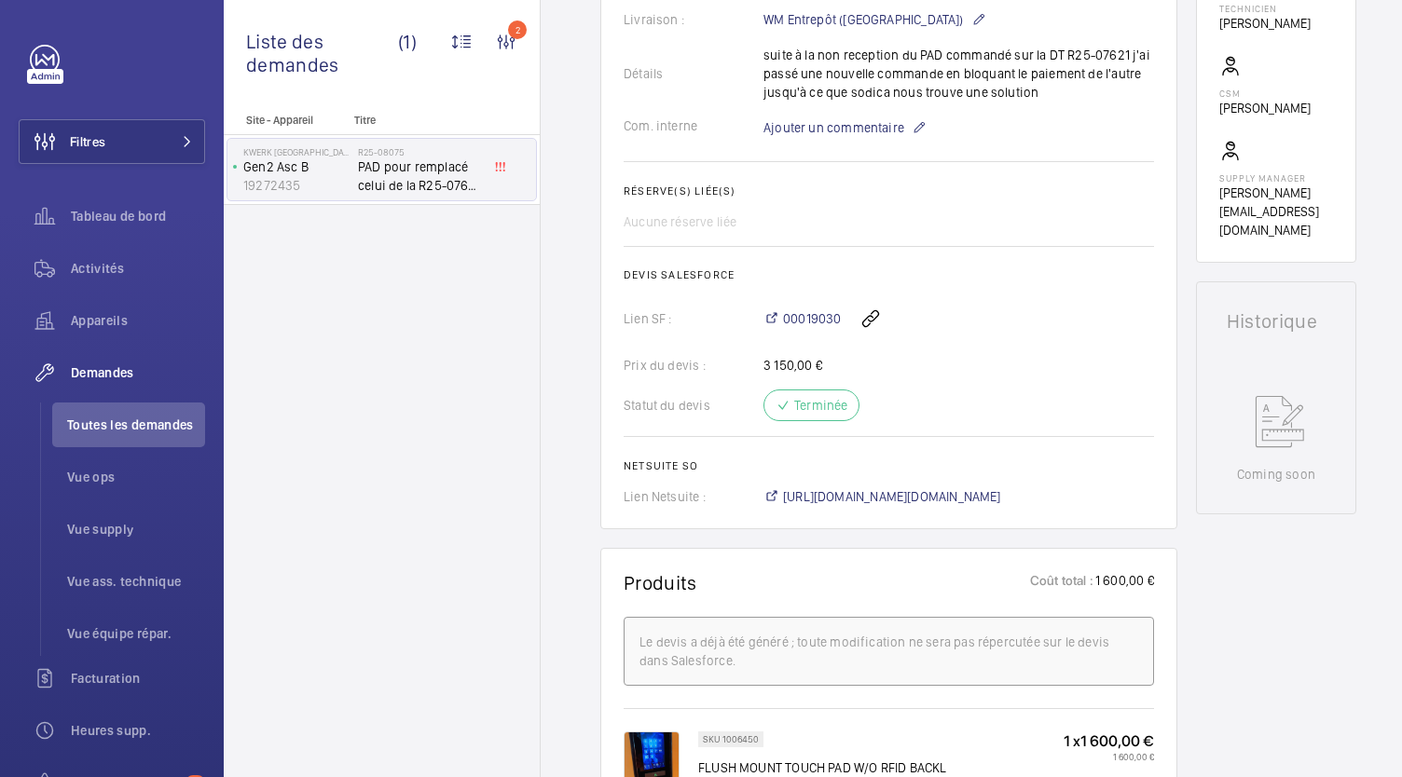
scroll to position [621, 0]
click at [861, 493] on span "https://6461500.app.netsuite.com/app/accounting/transactions/salesord.nl?id=270…" at bounding box center [892, 497] width 218 height 19
click at [167, 422] on span "Toutes les demandes" at bounding box center [136, 425] width 138 height 19
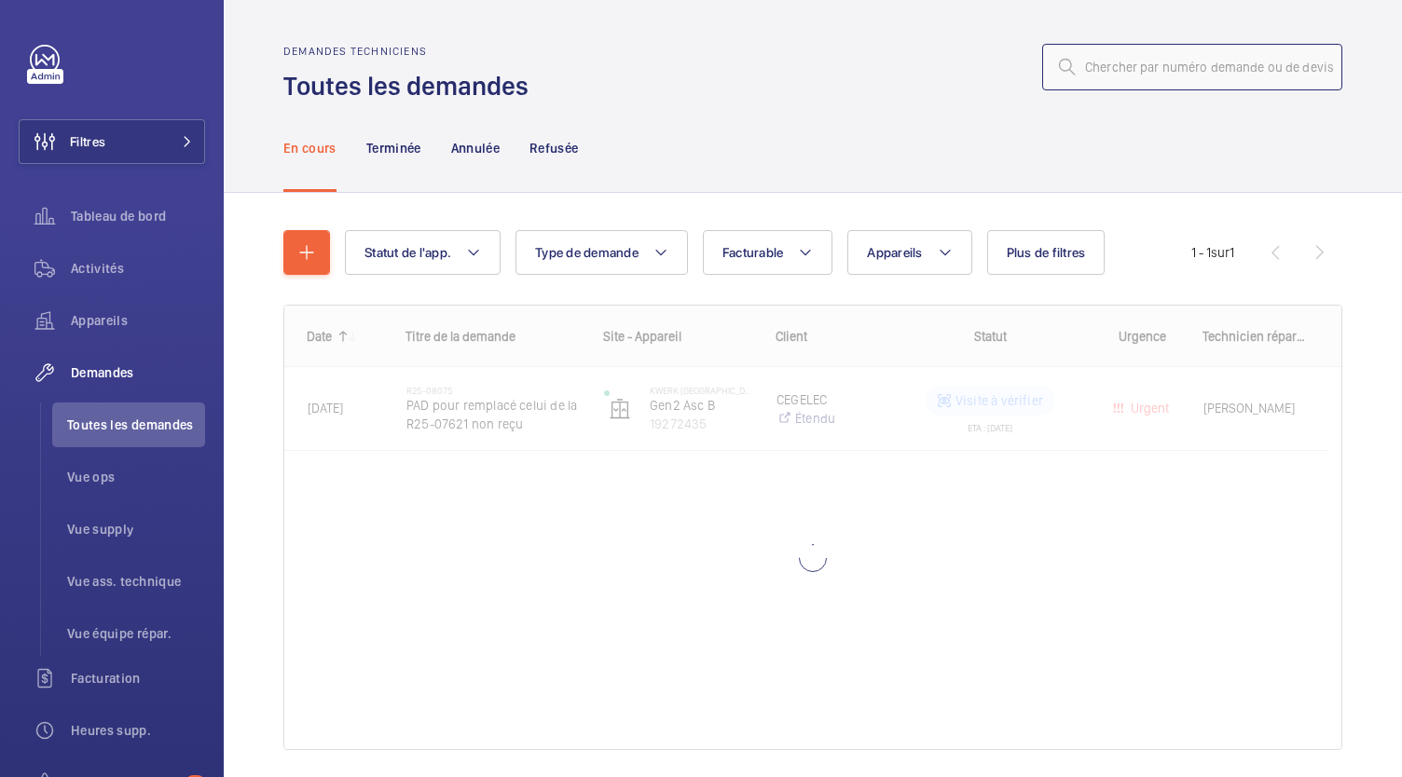
click at [1130, 76] on input "text" at bounding box center [1192, 67] width 300 height 47
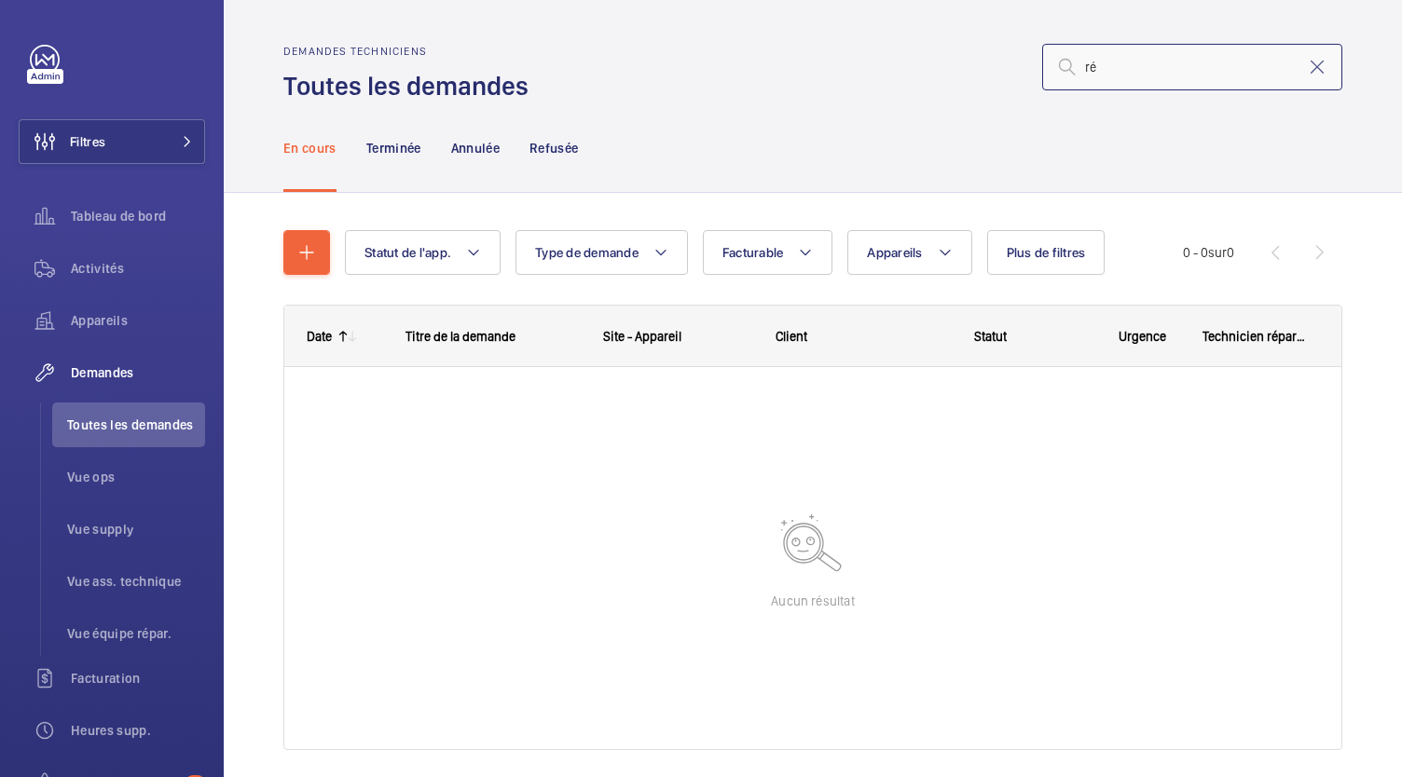
type input "r"
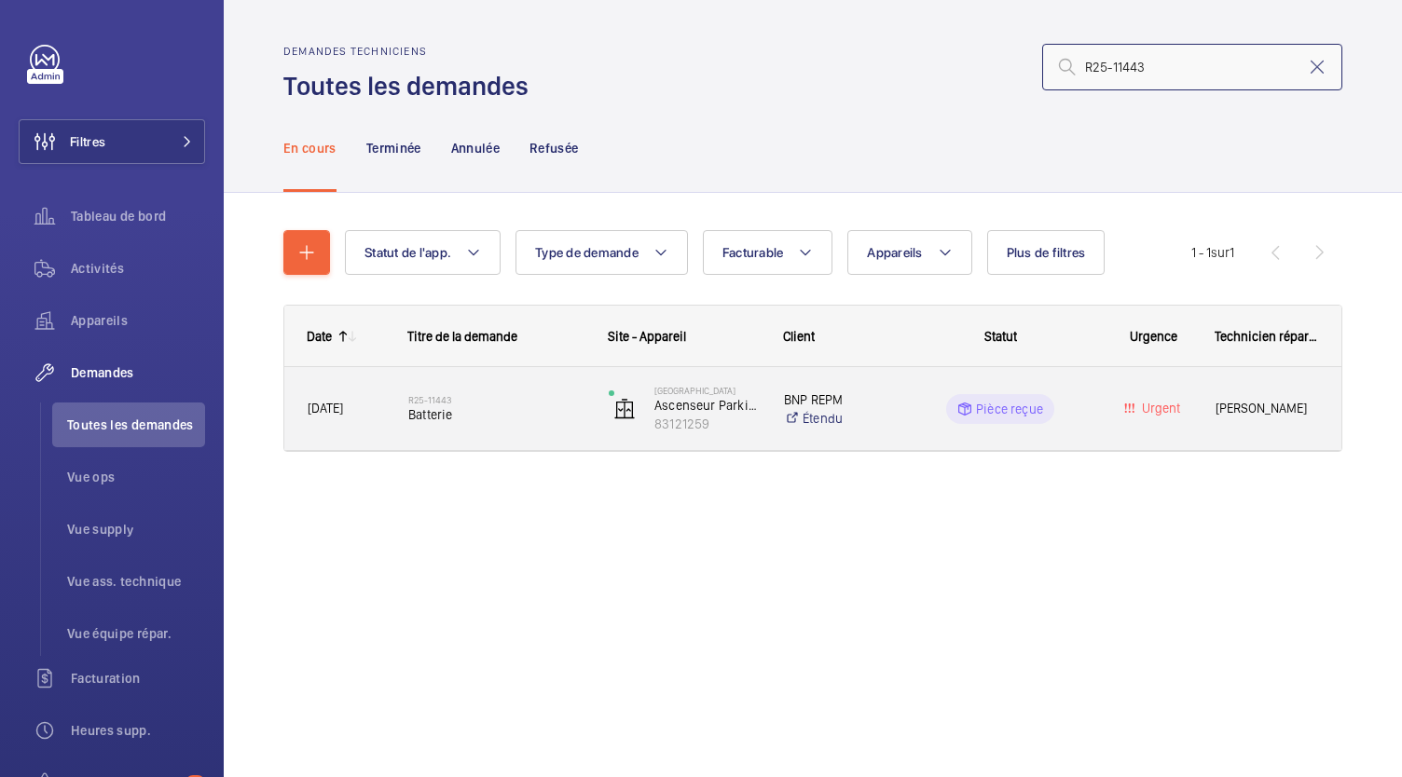
type input "R25-11443"
click at [447, 411] on span "Batterie" at bounding box center [496, 415] width 176 height 19
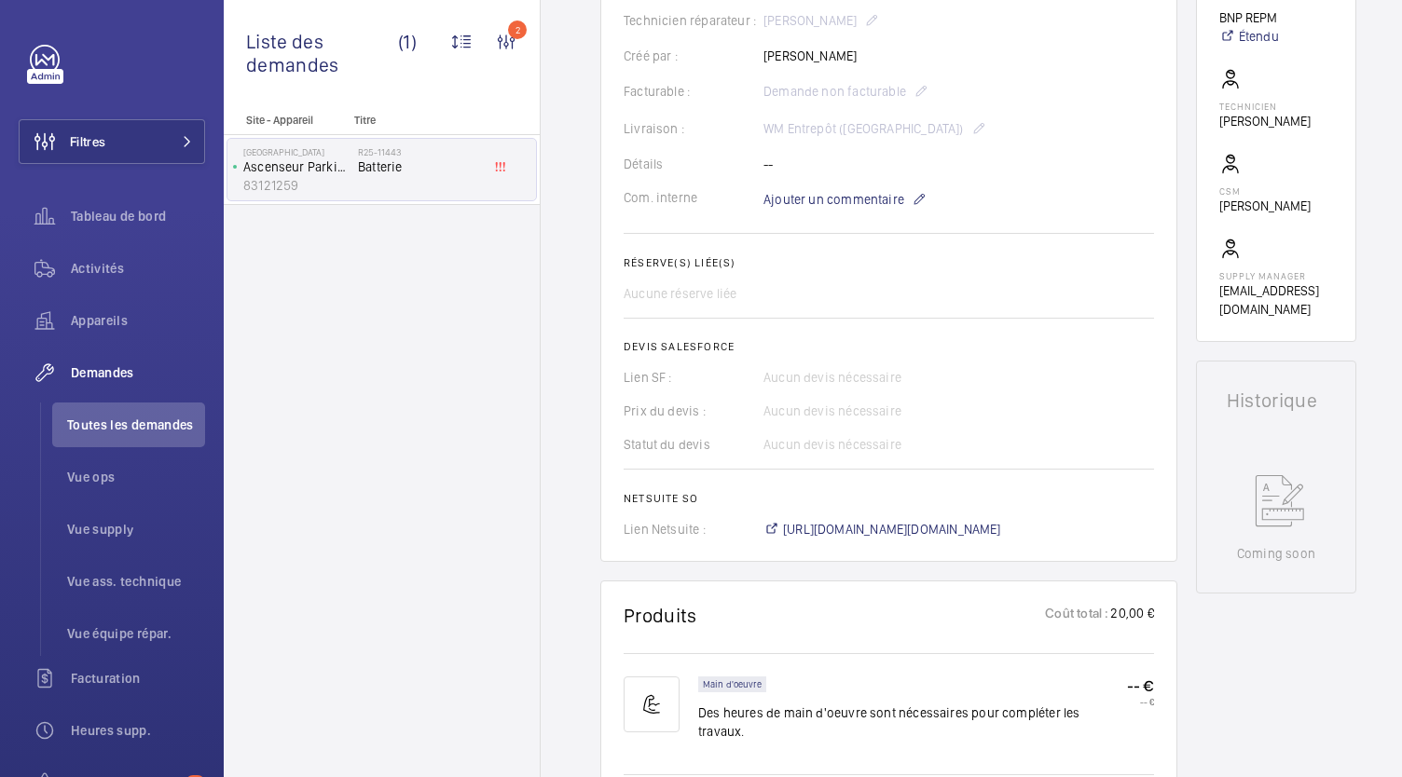
scroll to position [540, 0]
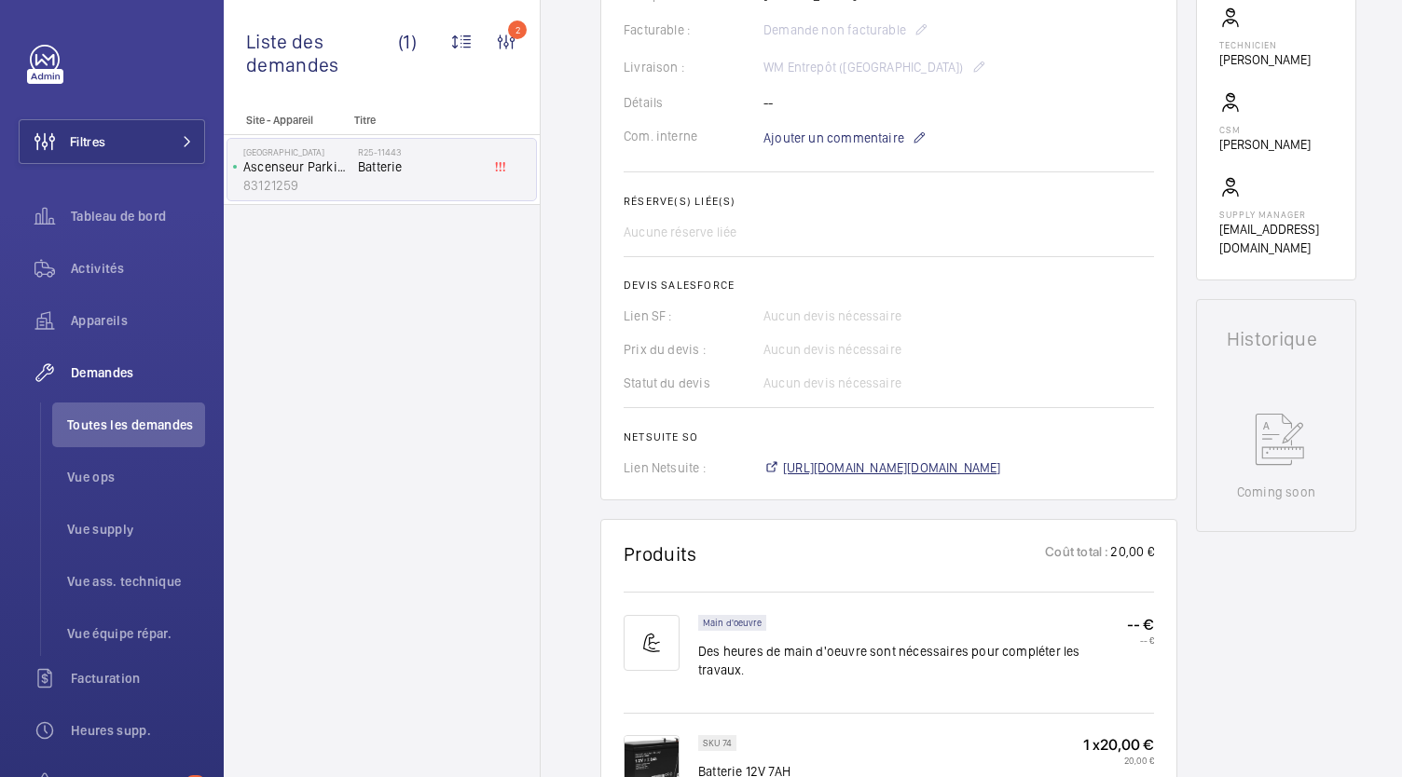
click at [809, 461] on span "https://6461500.app.netsuite.com/app/accounting/transactions/salesord.nl?id=300…" at bounding box center [892, 468] width 218 height 19
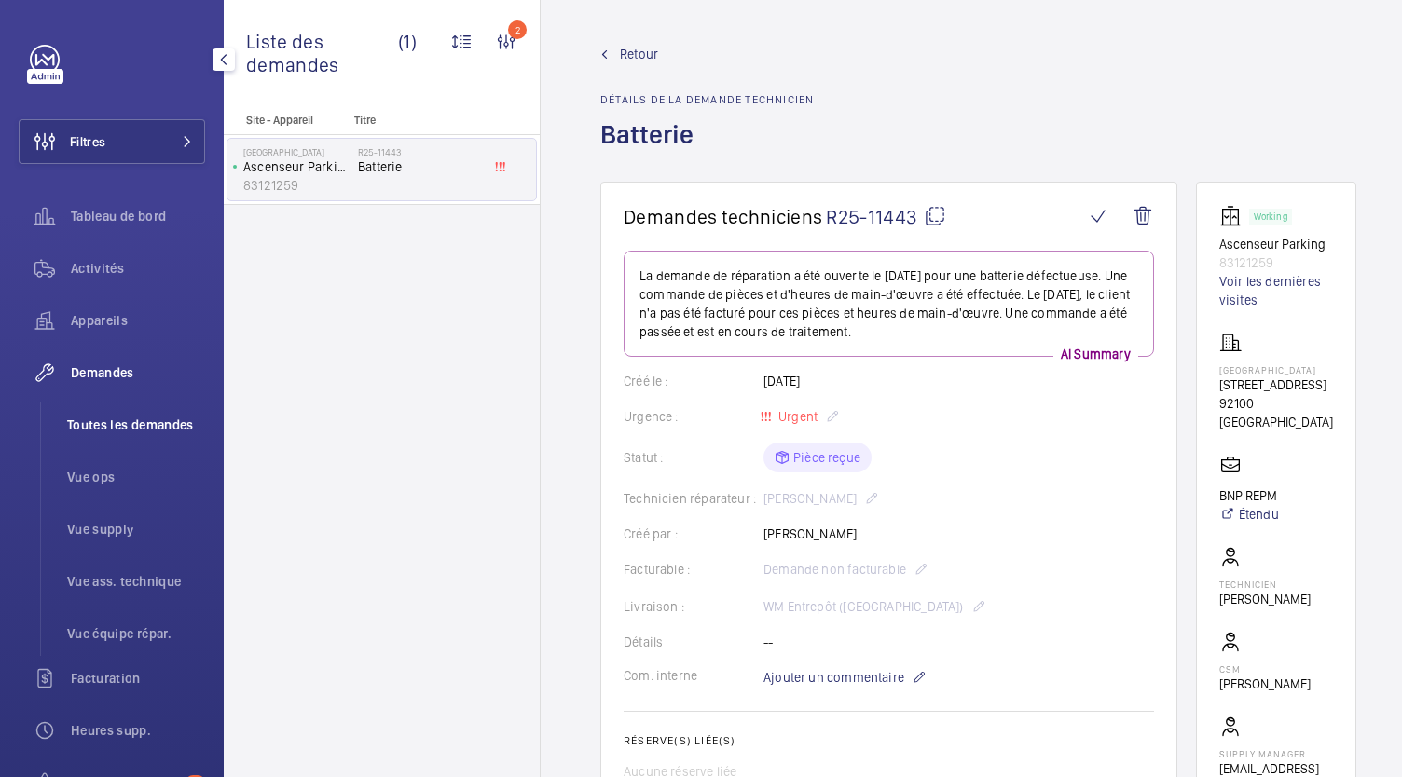
click at [179, 417] on span "Toutes les demandes" at bounding box center [136, 425] width 138 height 19
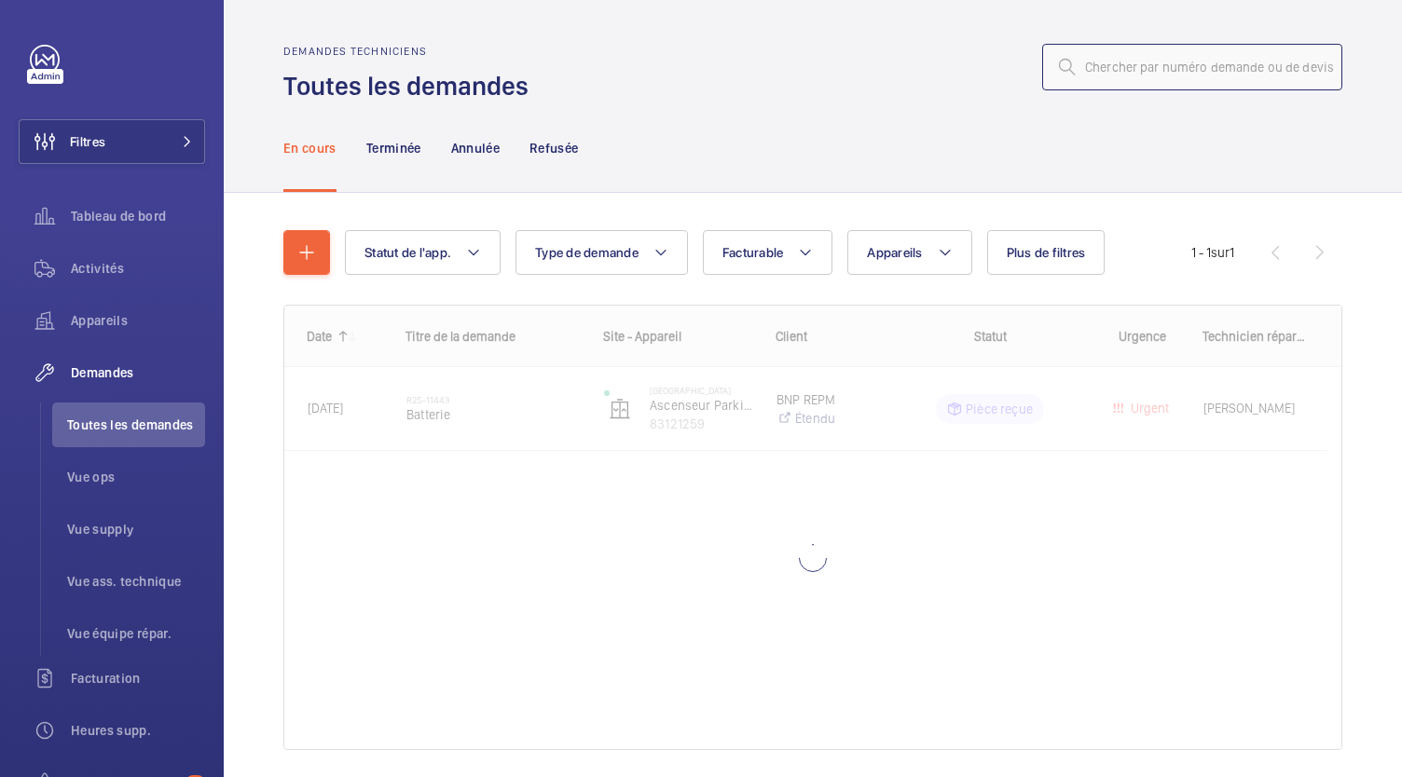
click at [1097, 83] on input "text" at bounding box center [1192, 67] width 300 height 47
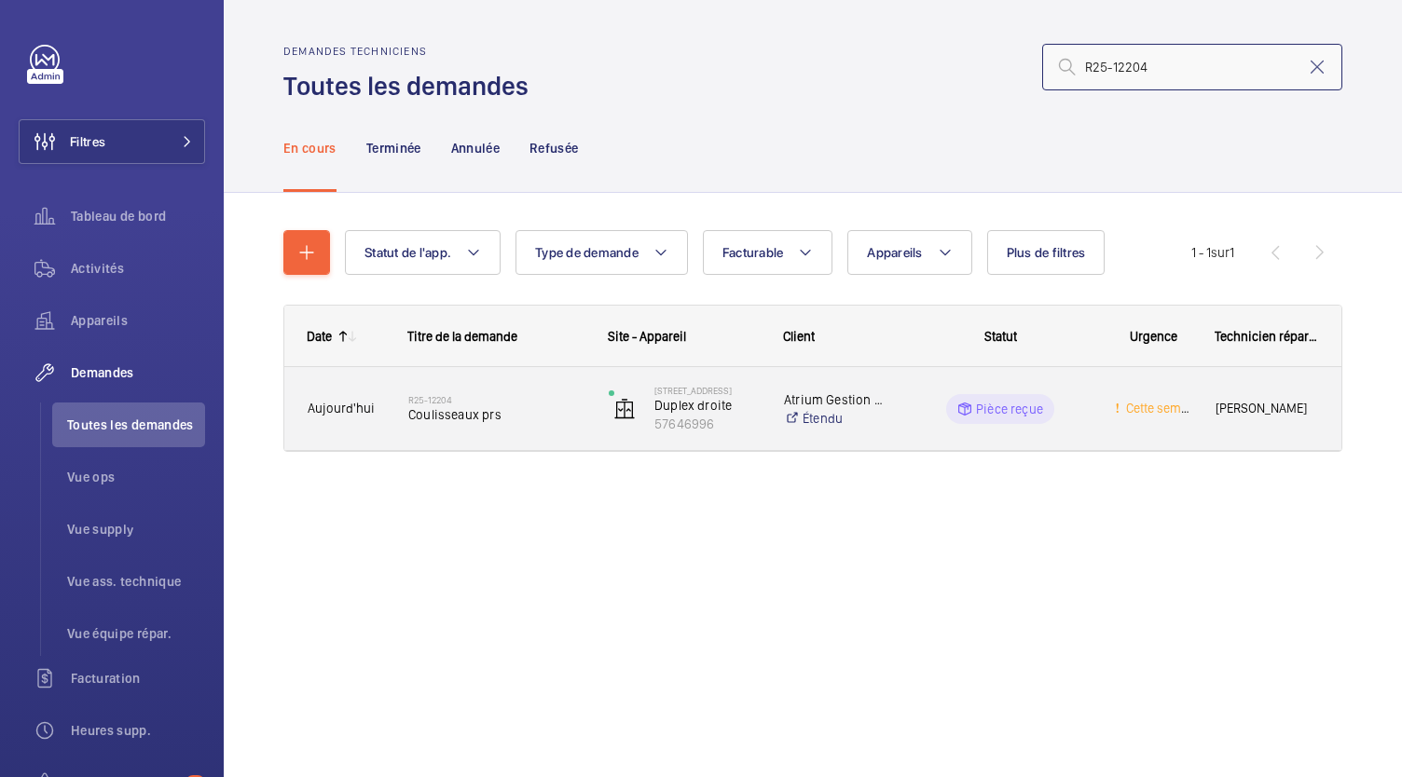
type input "R25-12204"
click at [443, 410] on span "Coulisseaux prs" at bounding box center [496, 415] width 176 height 19
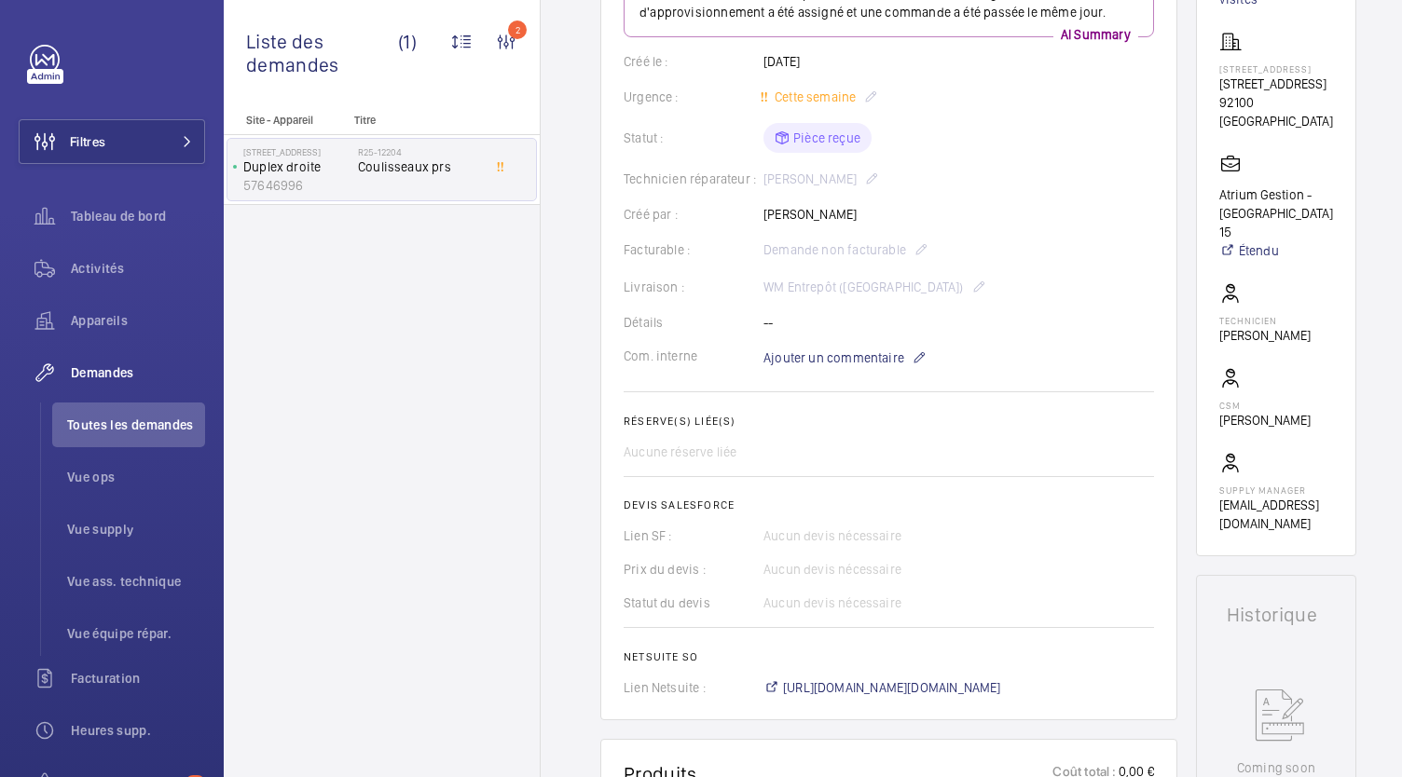
scroll to position [300, 0]
click at [864, 698] on span "https://6461500.app.netsuite.com/app/accounting/transactions/salesord.nl?id=300…" at bounding box center [892, 689] width 218 height 19
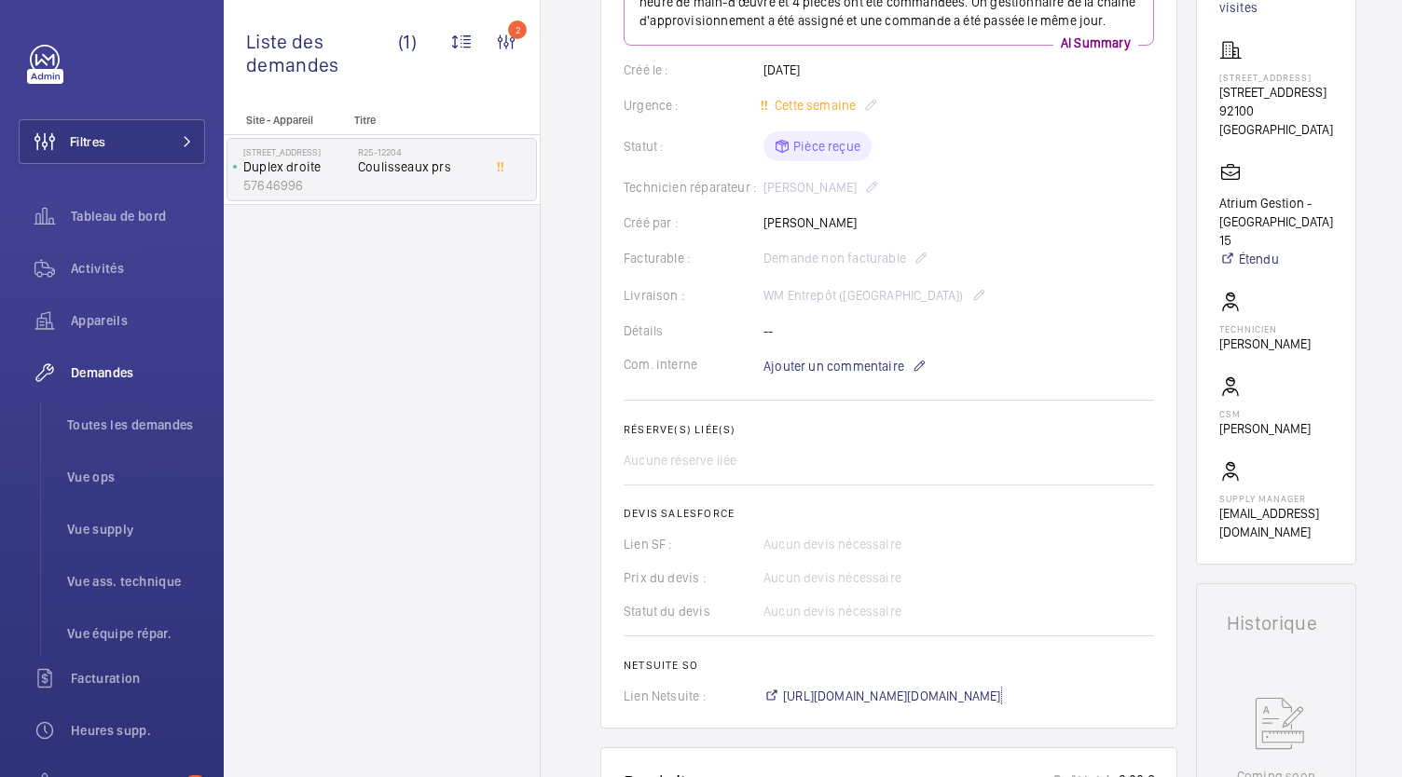
scroll to position [296, 0]
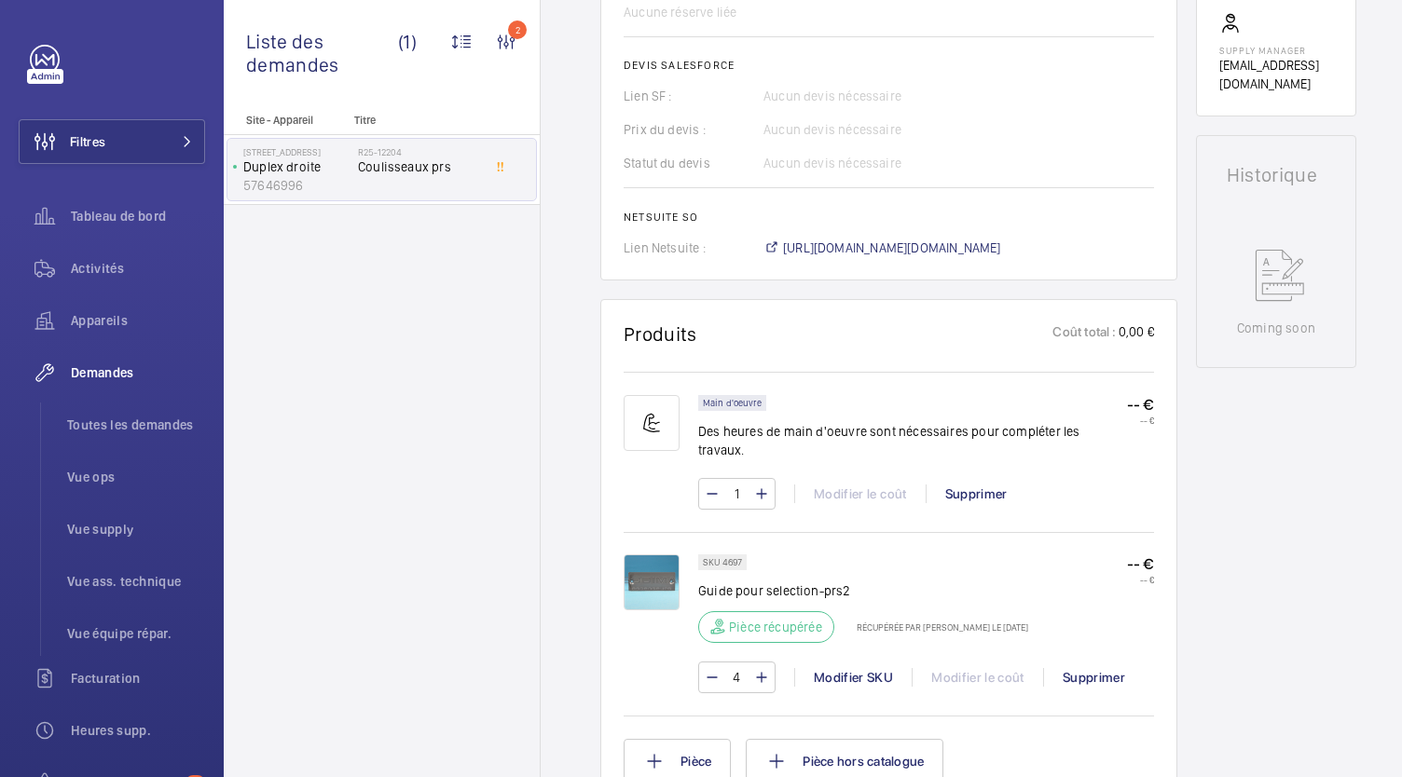
scroll to position [738, 0]
click at [828, 249] on span "https://6461500.app.netsuite.com/app/accounting/transactions/salesord.nl?id=300…" at bounding box center [892, 250] width 218 height 19
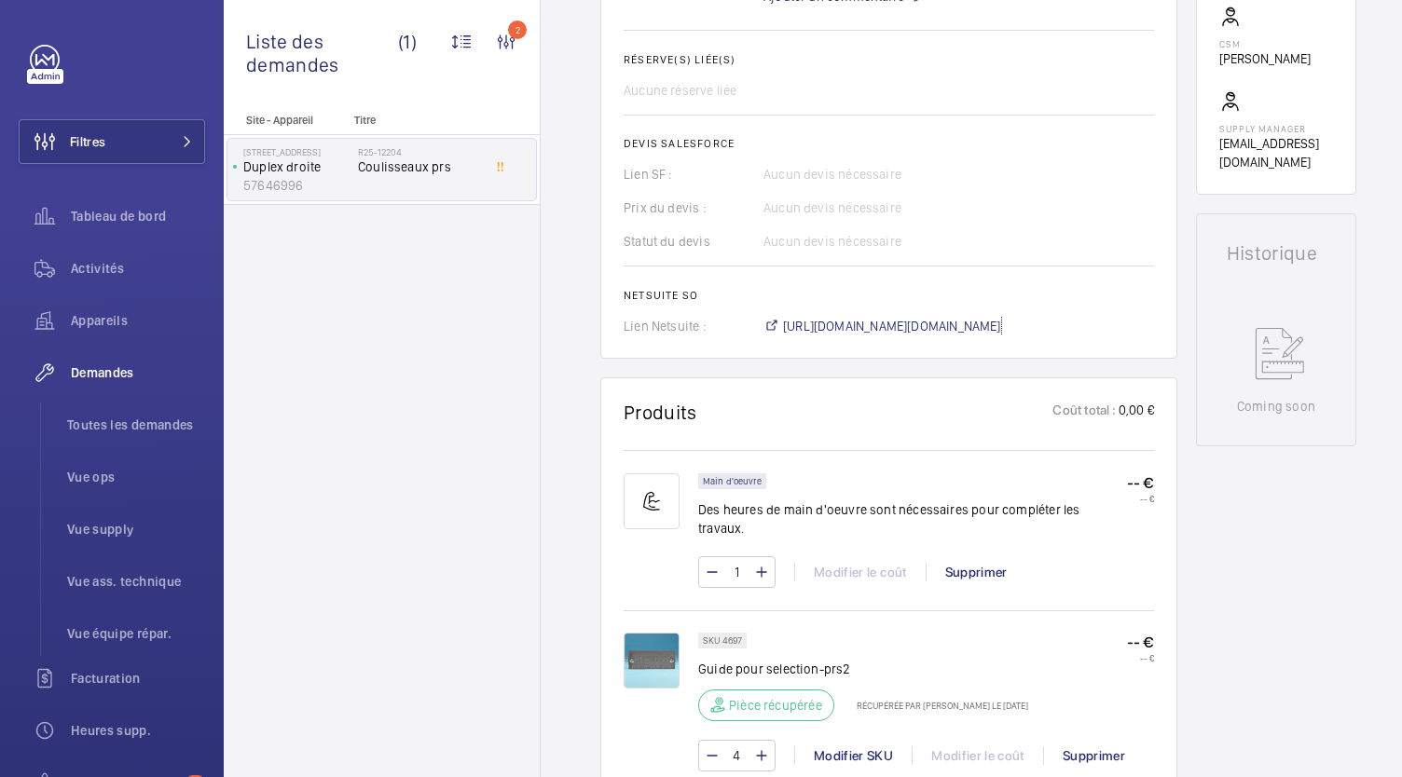
scroll to position [662, 0]
click at [830, 318] on span "https://6461500.app.netsuite.com/app/accounting/transactions/salesord.nl?id=300…" at bounding box center [892, 327] width 218 height 19
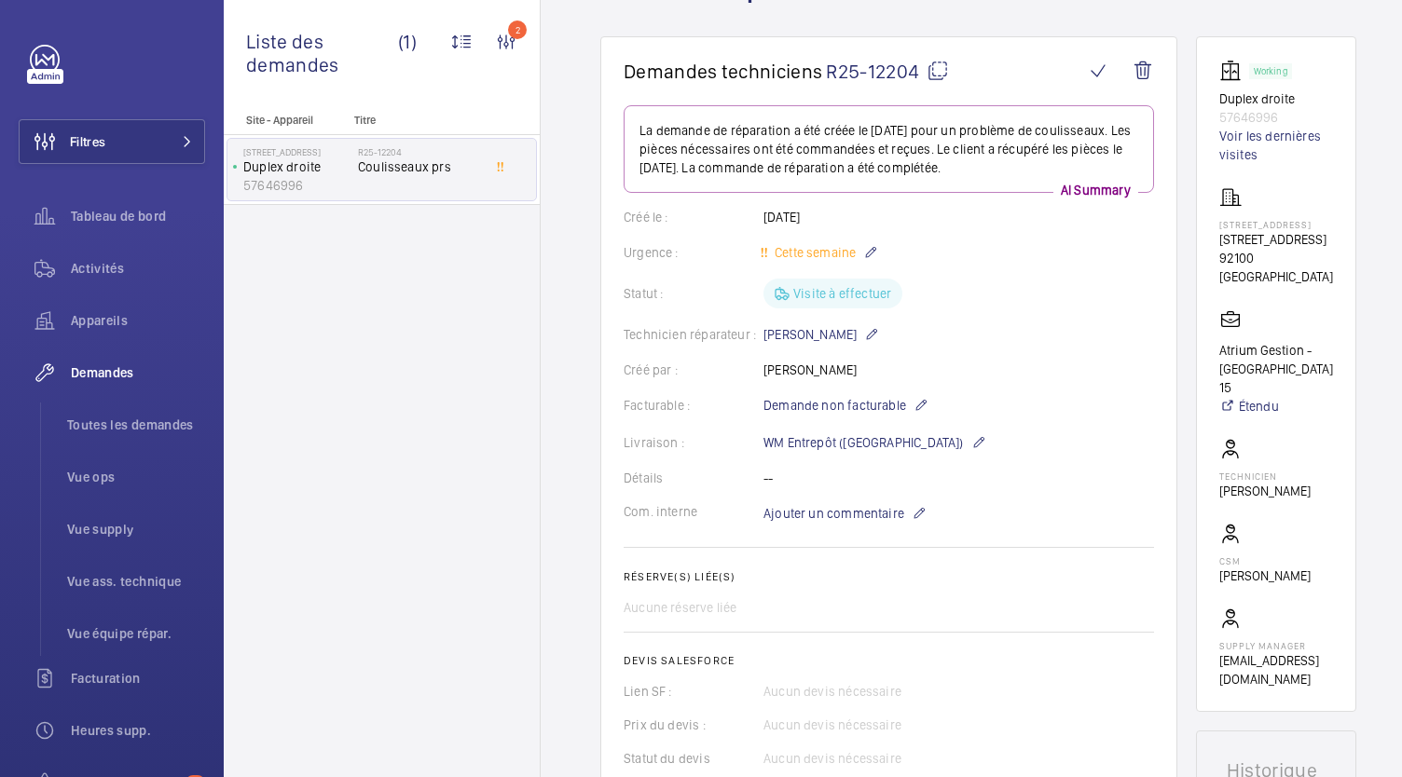
scroll to position [0, 0]
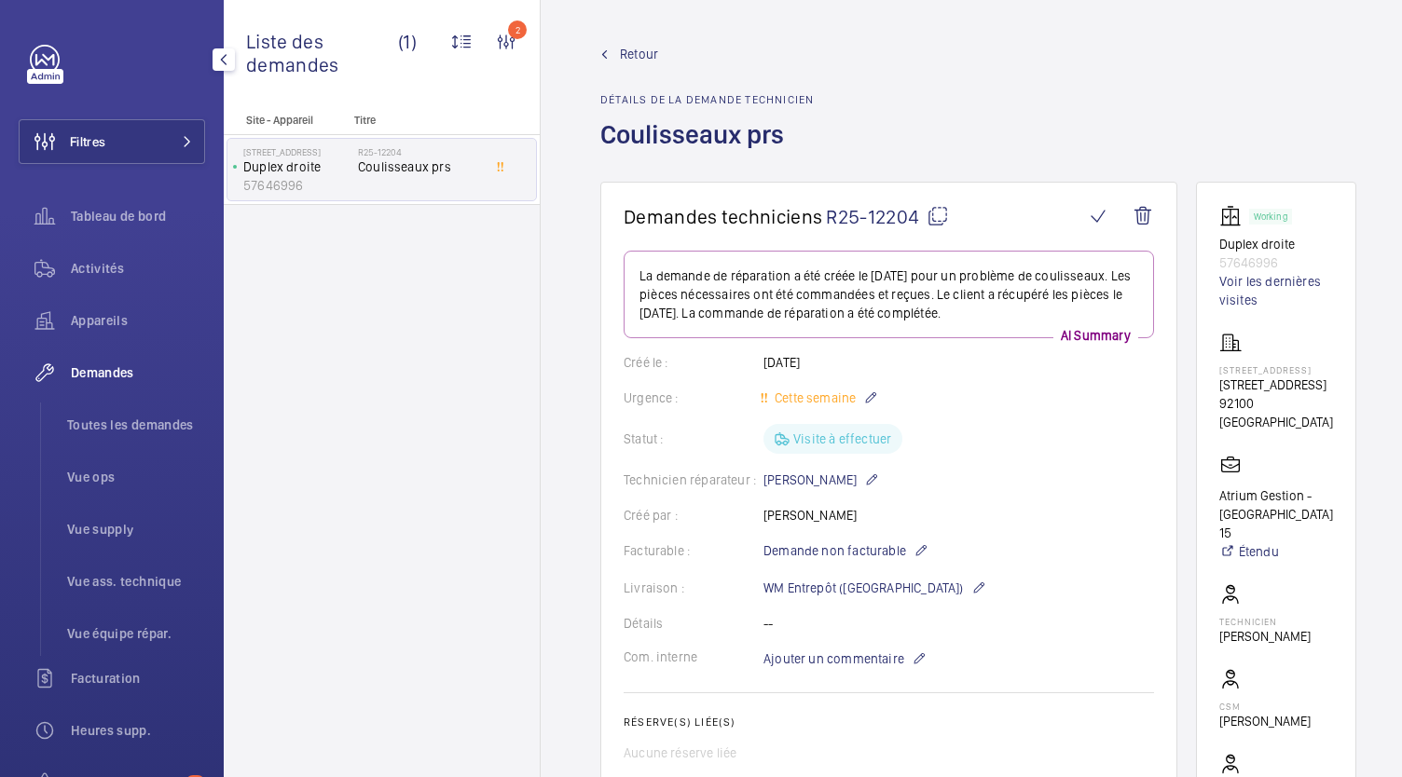
click at [91, 383] on div "Demandes" at bounding box center [112, 373] width 186 height 45
click at [103, 414] on li "Toutes les demandes" at bounding box center [128, 425] width 153 height 45
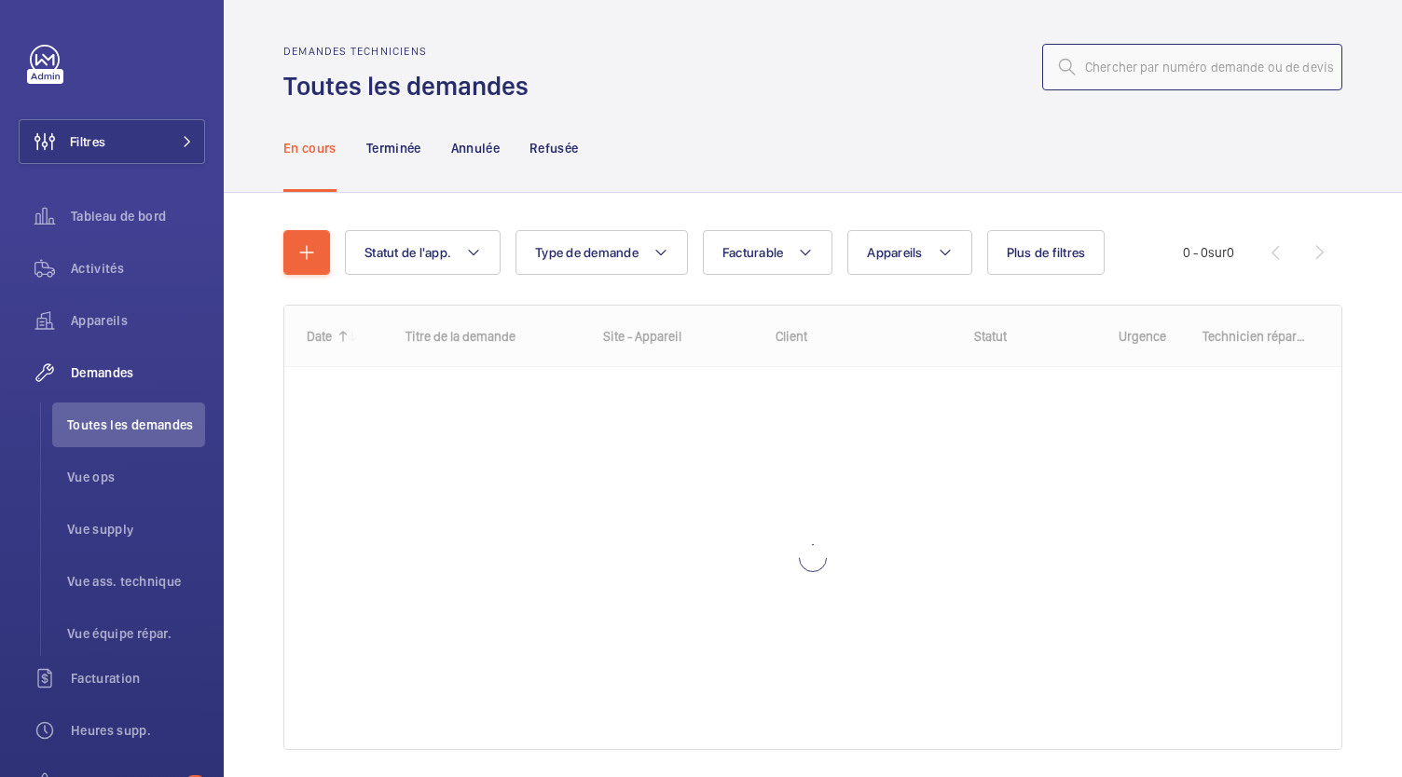
click at [1105, 68] on input "text" at bounding box center [1192, 67] width 300 height 47
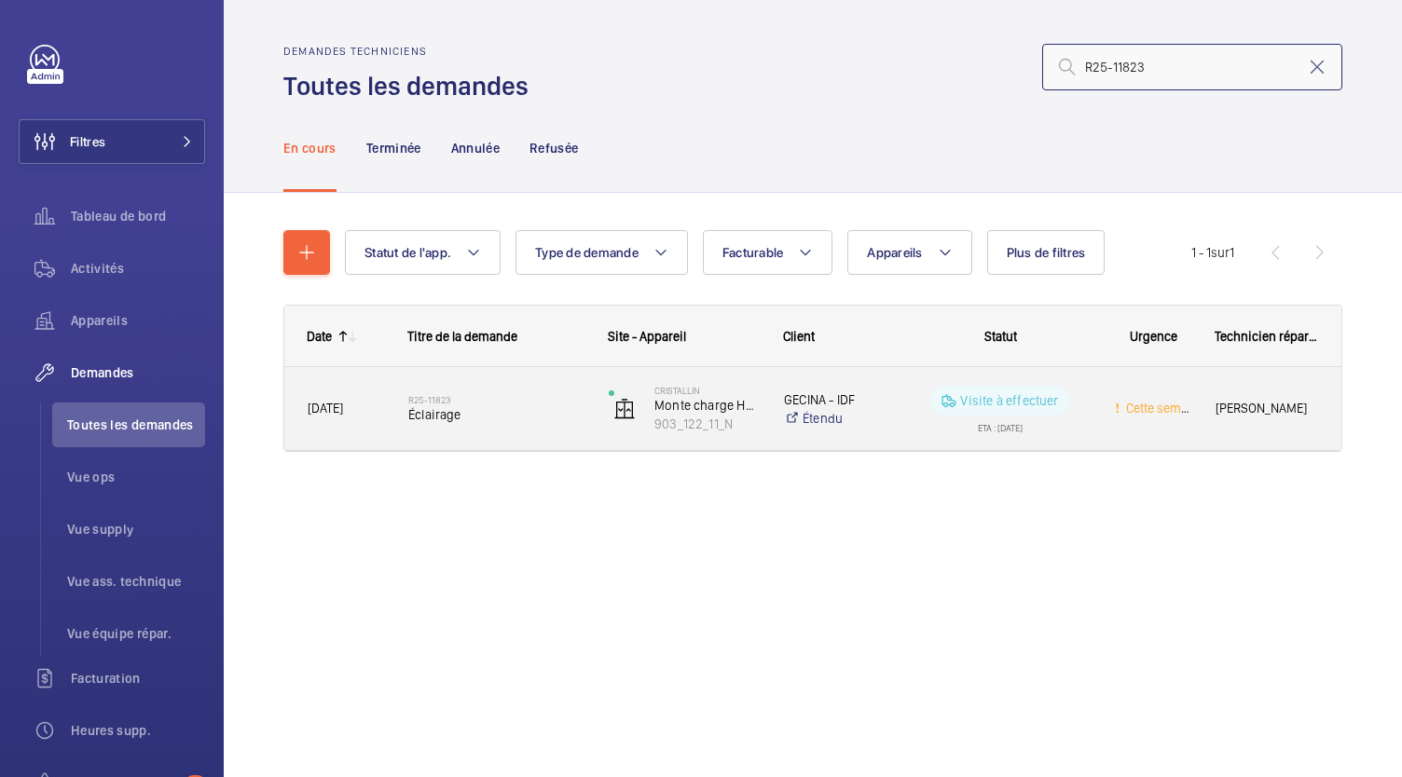
type input "R25-11823"
click at [423, 419] on span "Éclairage" at bounding box center [496, 415] width 176 height 19
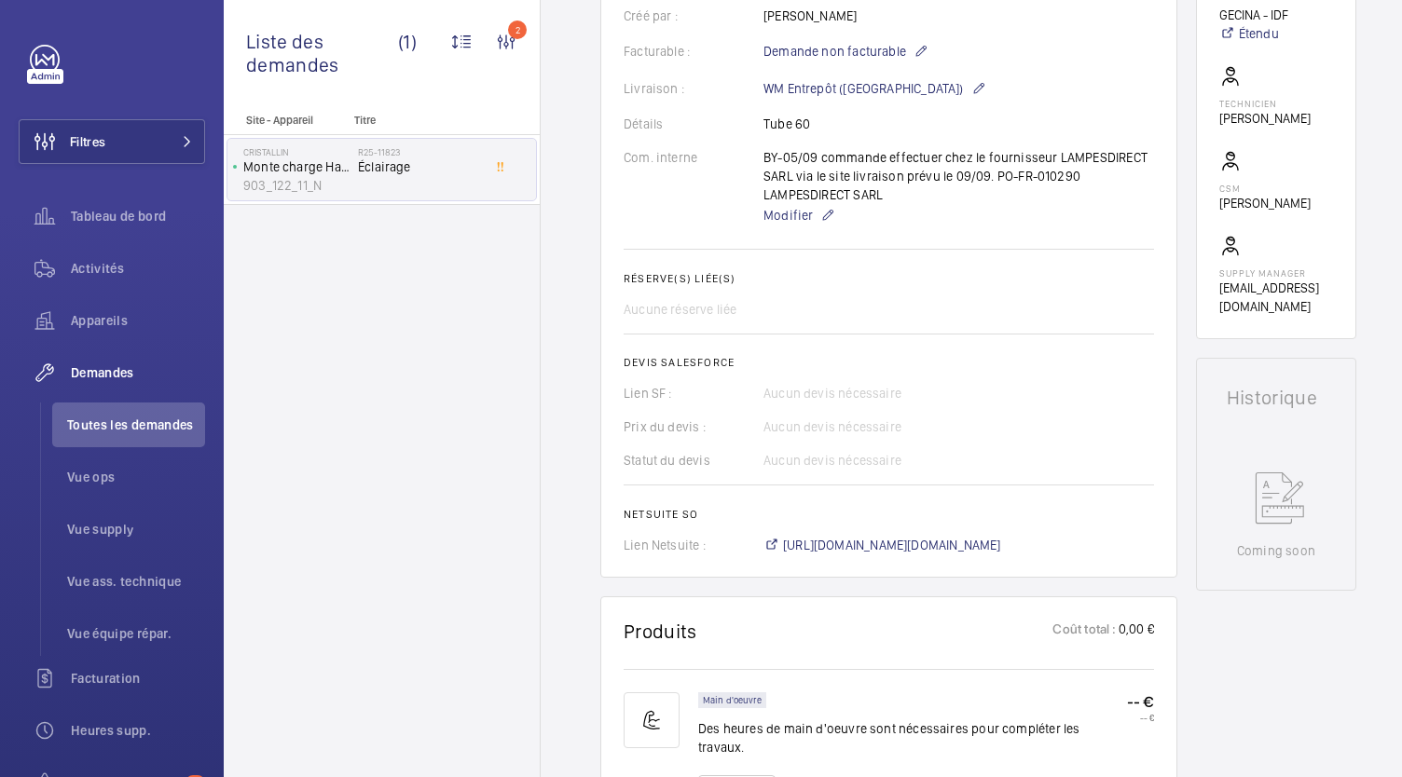
scroll to position [521, 0]
click at [870, 535] on span "https://6461500.app.netsuite.com/app/accounting/transactions/salesord.nl?id=298…" at bounding box center [892, 542] width 218 height 19
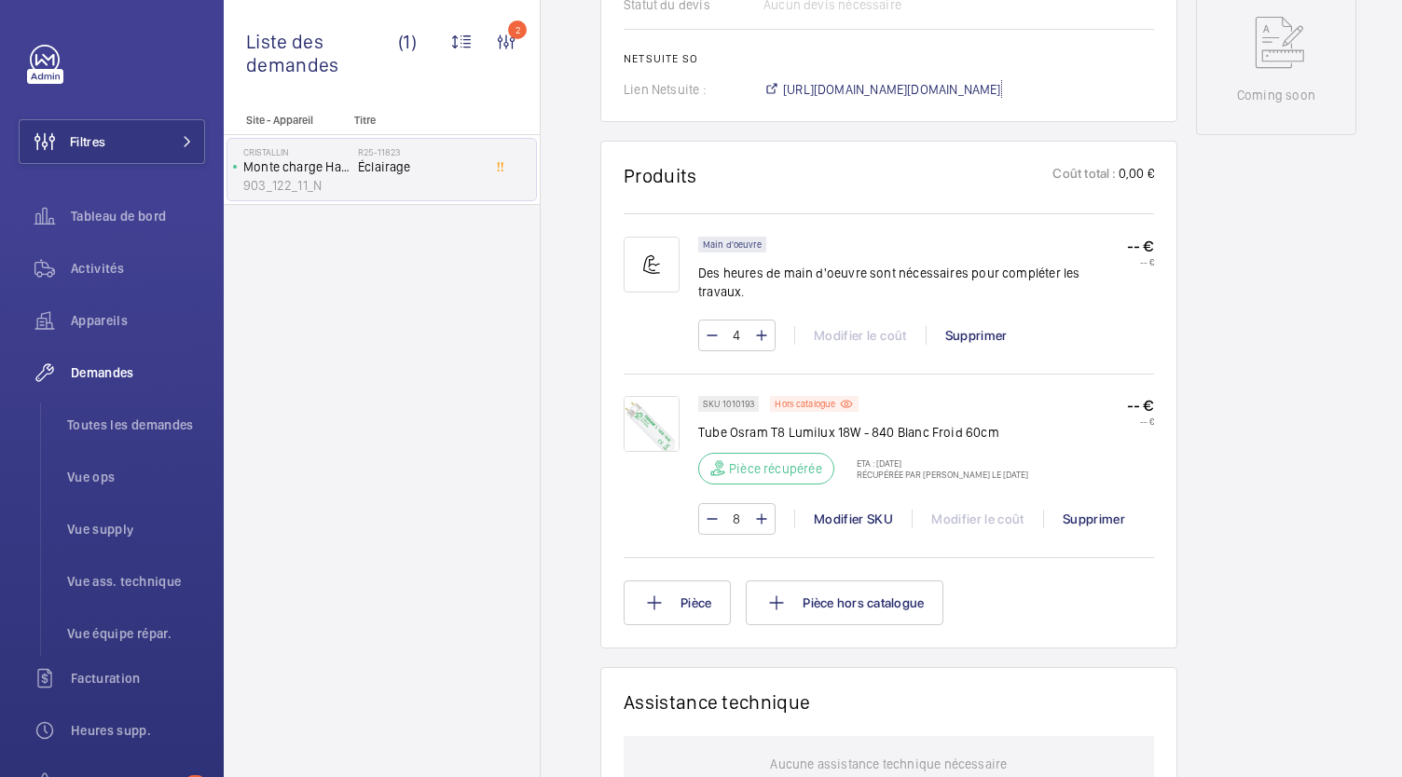
scroll to position [1000, 0]
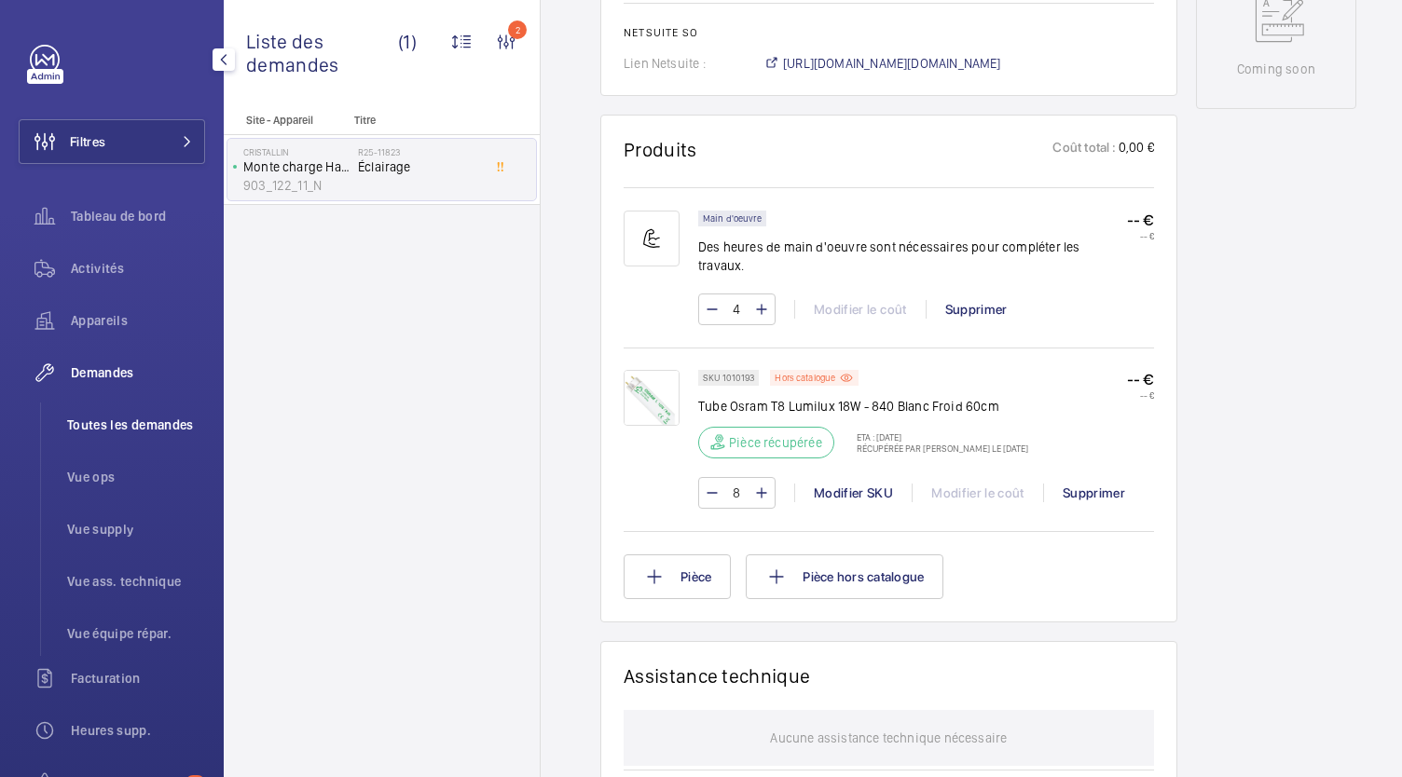
click at [148, 416] on span "Toutes les demandes" at bounding box center [136, 425] width 138 height 19
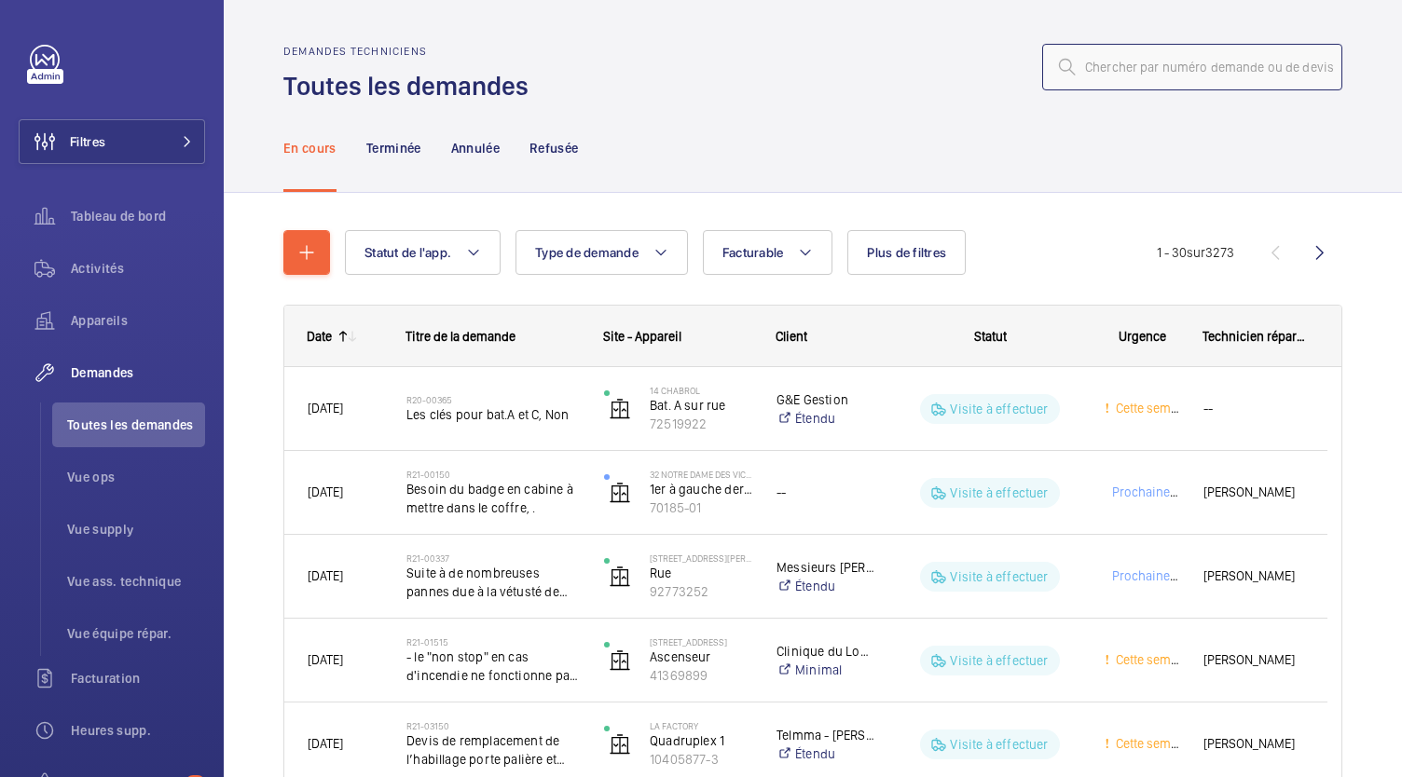
click at [1149, 67] on input "text" at bounding box center [1192, 67] width 300 height 47
type input "r"
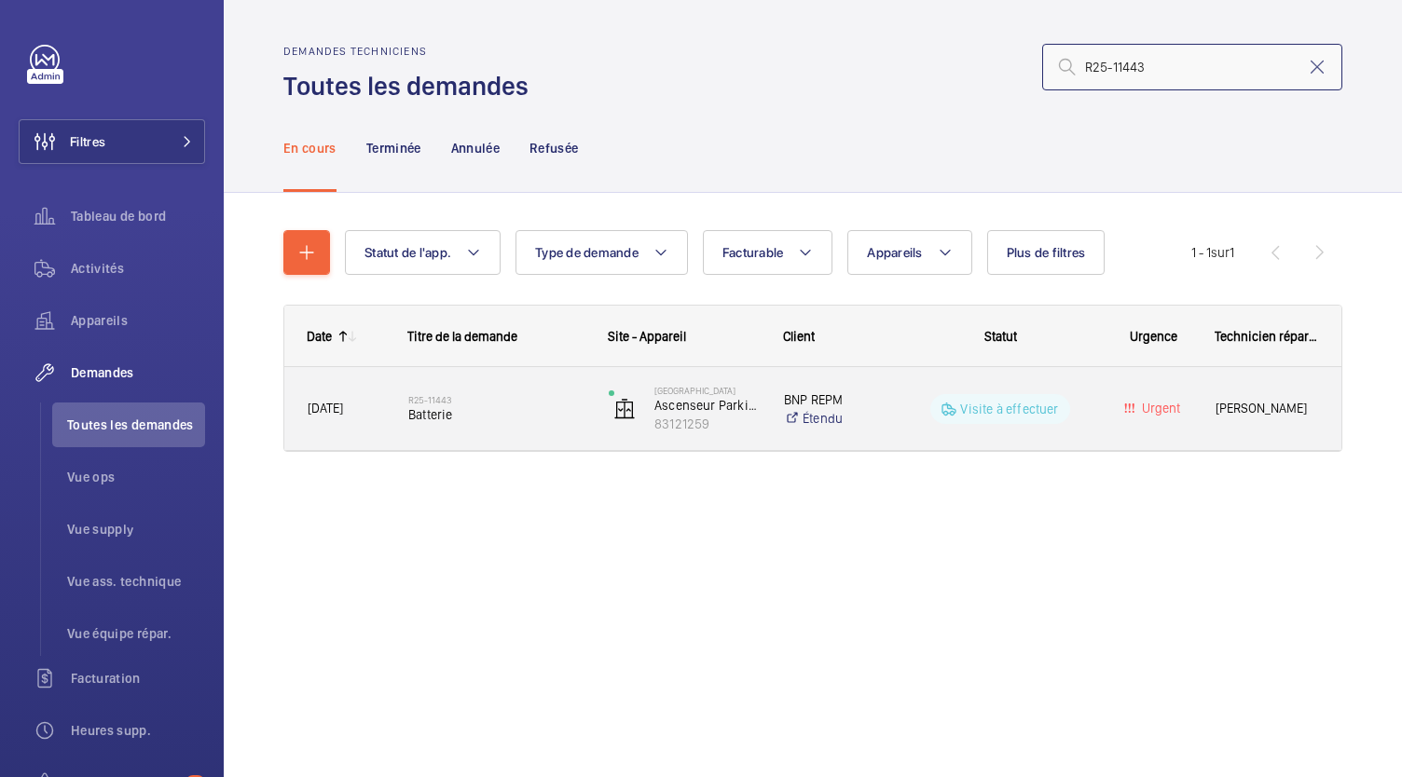
type input "R25-11443"
click at [421, 417] on span "Batterie" at bounding box center [496, 415] width 176 height 19
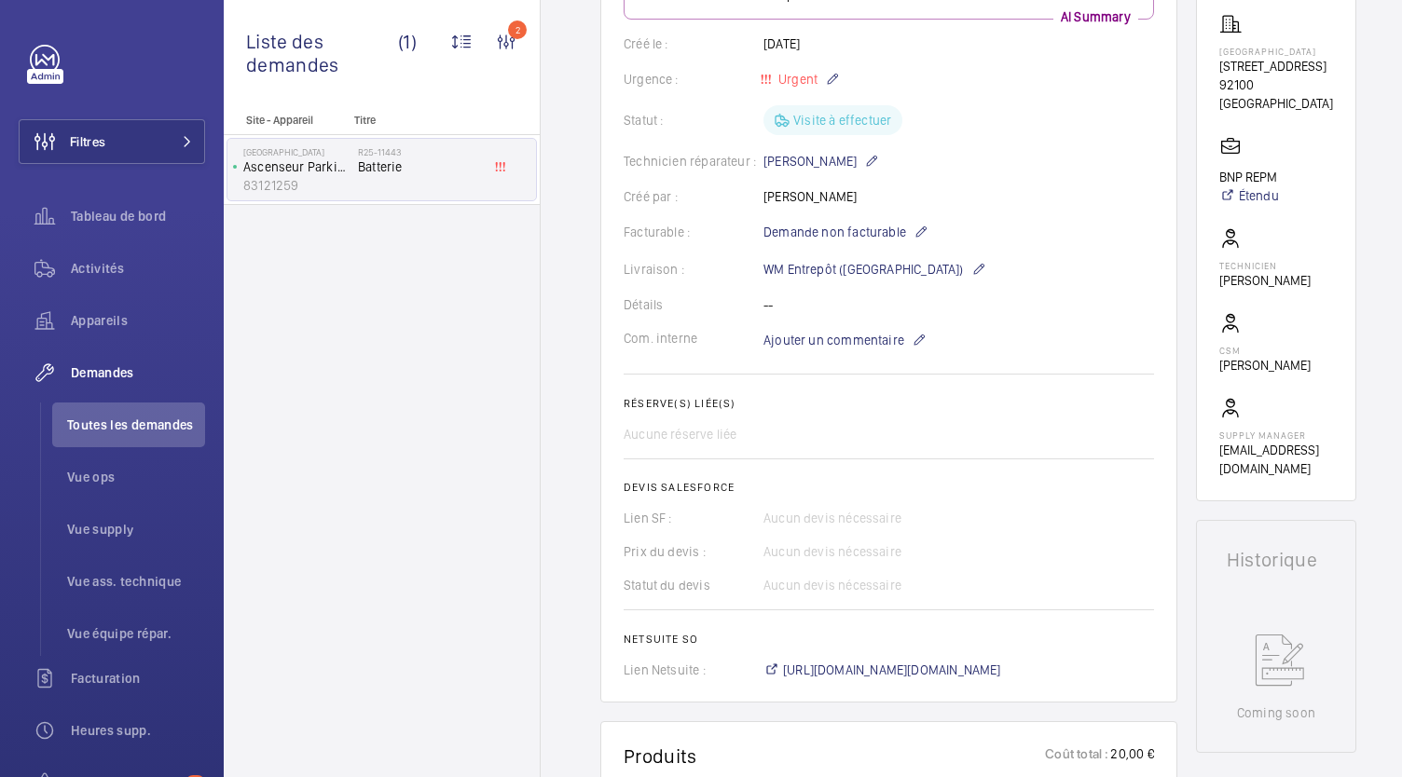
scroll to position [326, 0]
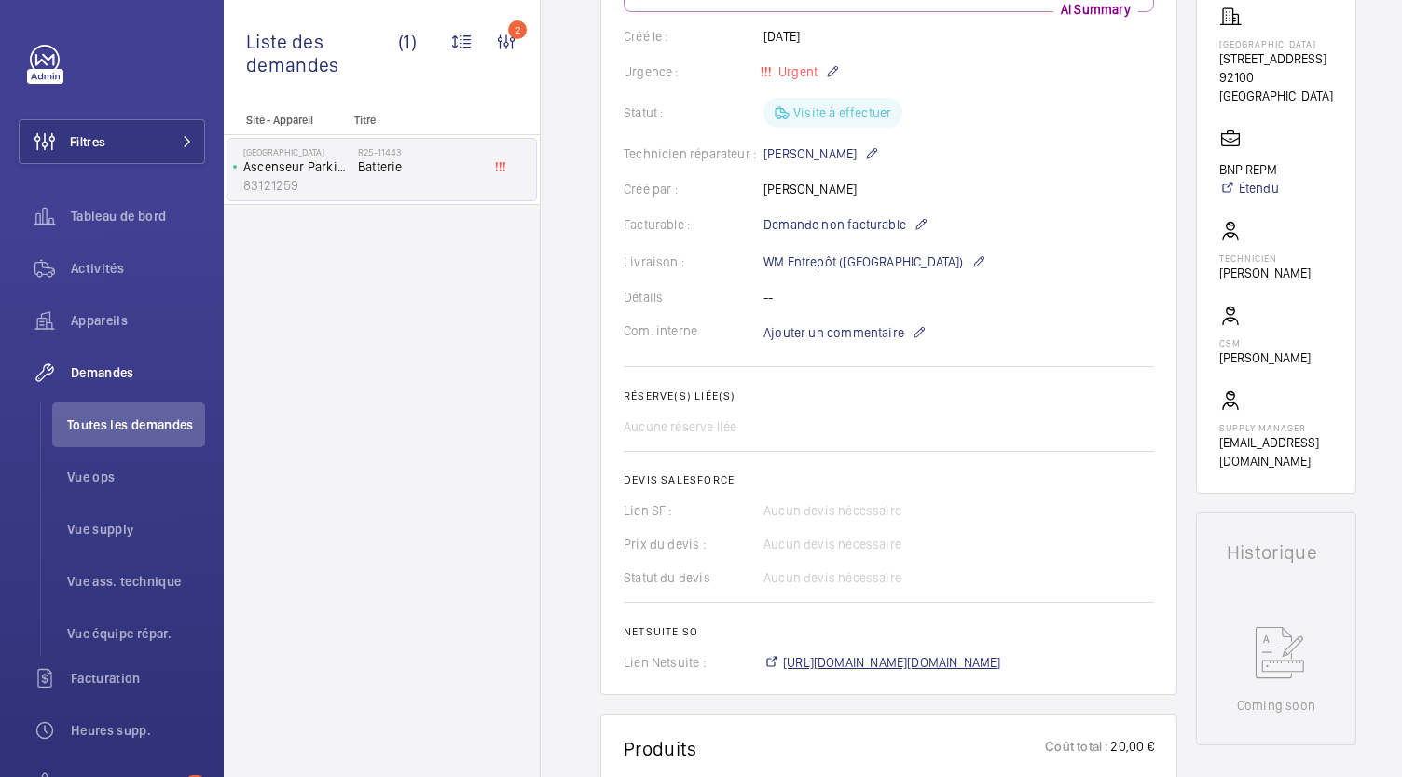
click at [887, 660] on span "https://6461500.app.netsuite.com/app/accounting/transactions/salesord.nl?id=300…" at bounding box center [892, 663] width 218 height 19
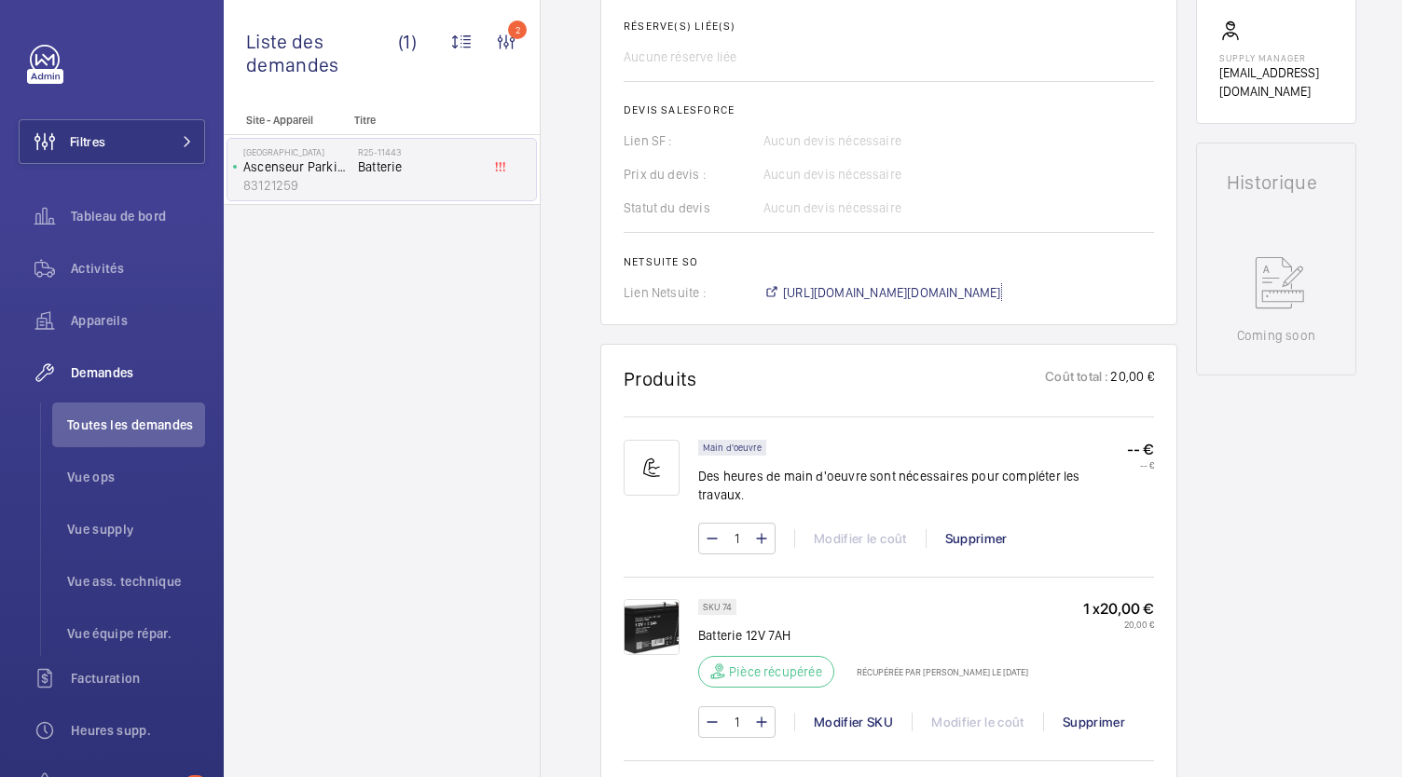
scroll to position [695, 0]
click at [873, 301] on span "https://6461500.app.netsuite.com/app/accounting/transactions/salesord.nl?id=300…" at bounding box center [892, 293] width 218 height 19
click at [886, 297] on span "https://6461500.app.netsuite.com/app/accounting/transactions/salesord.nl?id=300…" at bounding box center [892, 293] width 218 height 19
click at [134, 428] on span "Toutes les demandes" at bounding box center [136, 425] width 138 height 19
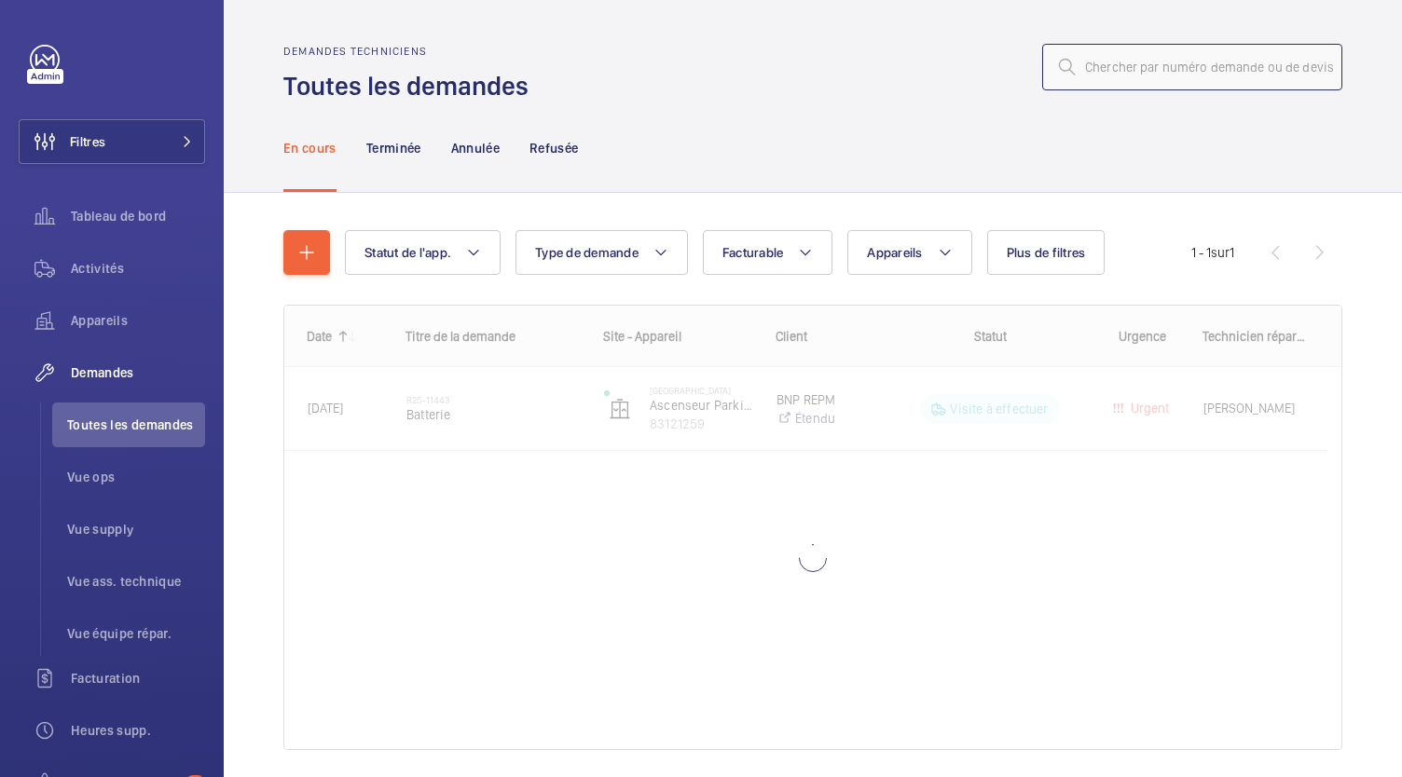
click at [1089, 74] on input "text" at bounding box center [1192, 67] width 300 height 47
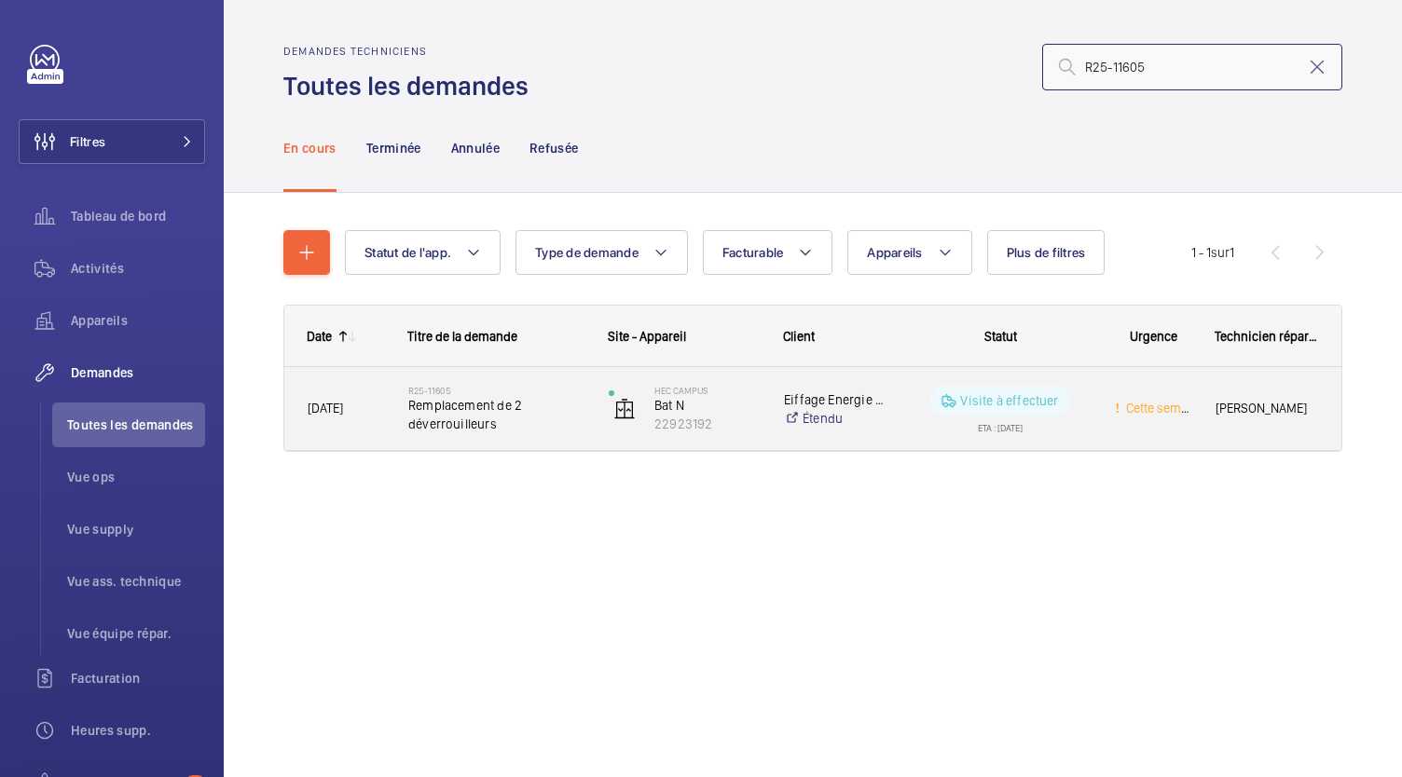
type input "R25-11605"
click at [455, 420] on span "Remplacement de 2 déverrouilleurs" at bounding box center [496, 414] width 176 height 37
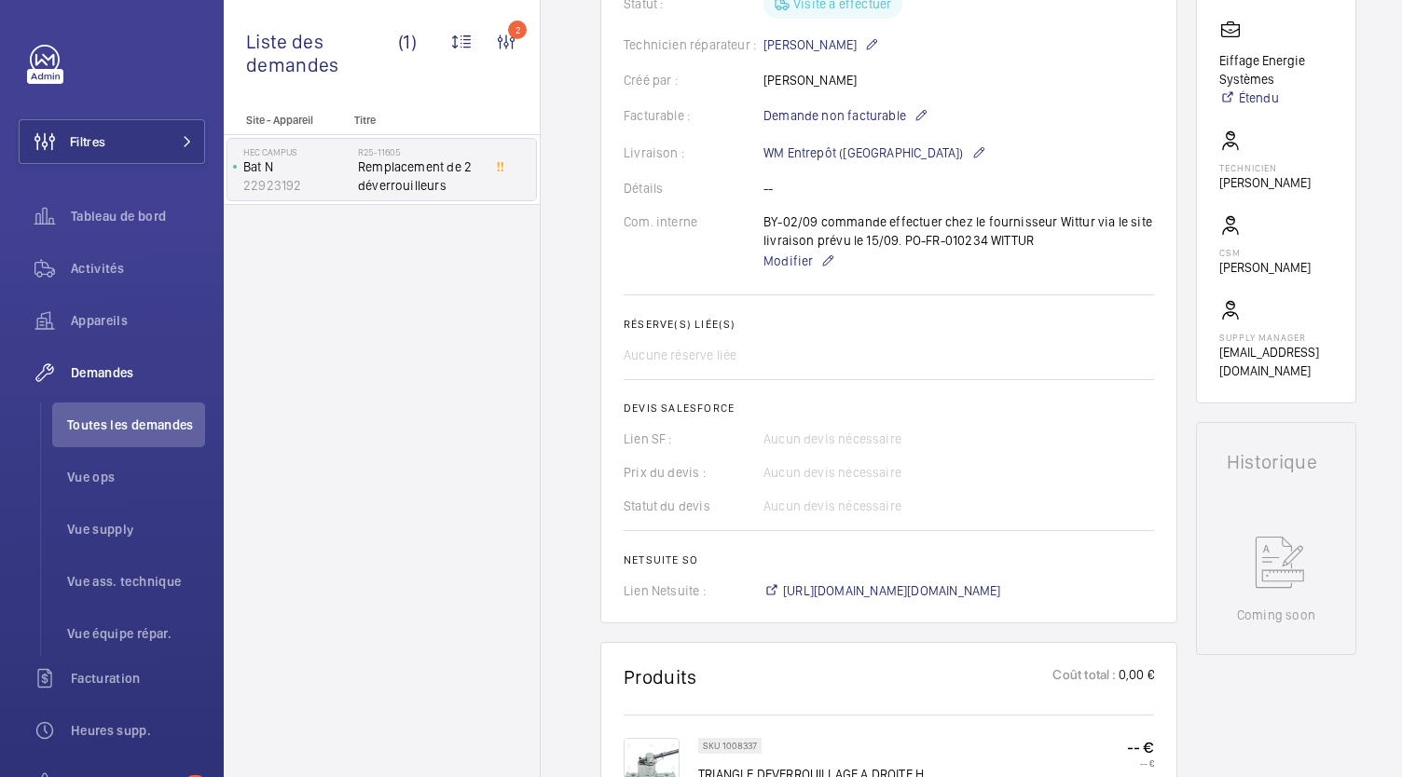
scroll to position [450, 0]
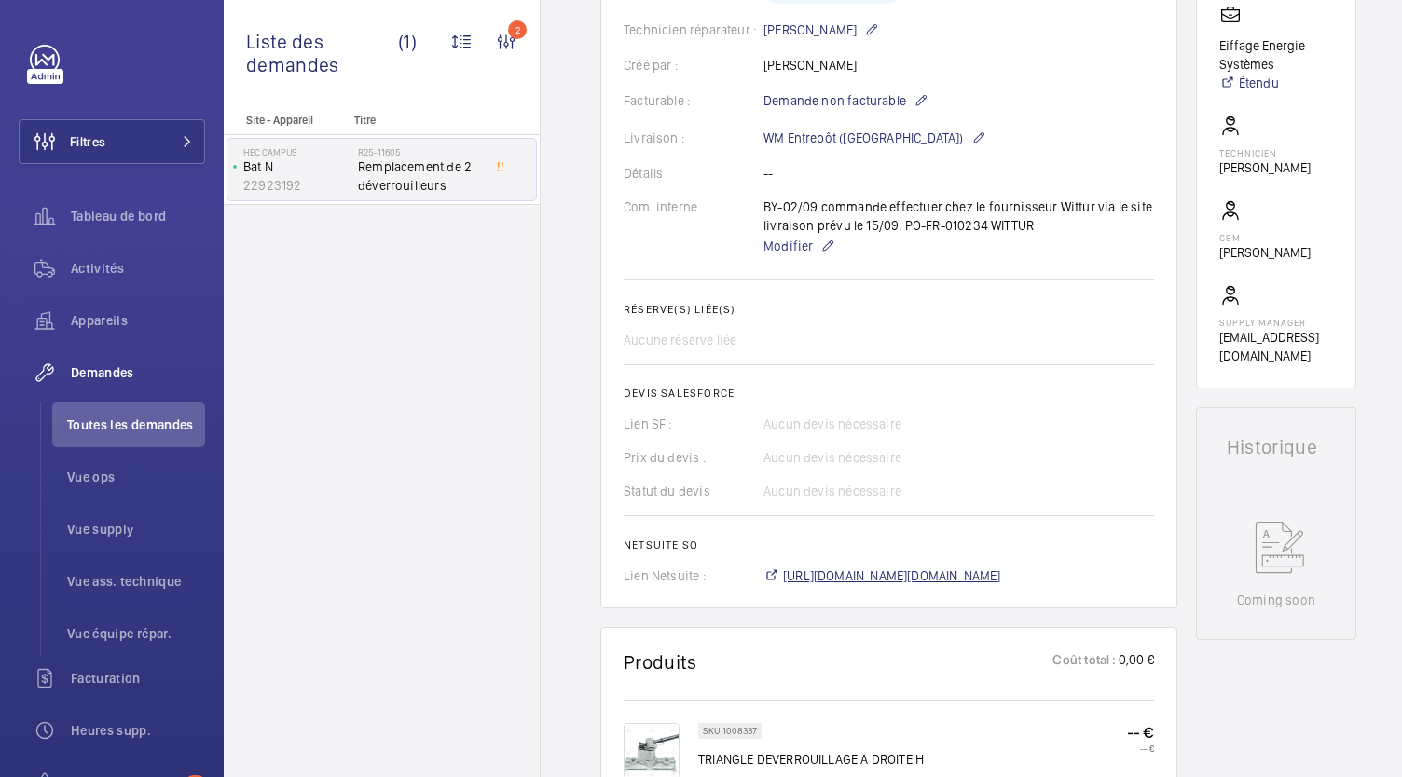
click at [864, 585] on span "https://6461500.app.netsuite.com/app/accounting/transactions/salesord.nl?id=296…" at bounding box center [892, 576] width 218 height 19
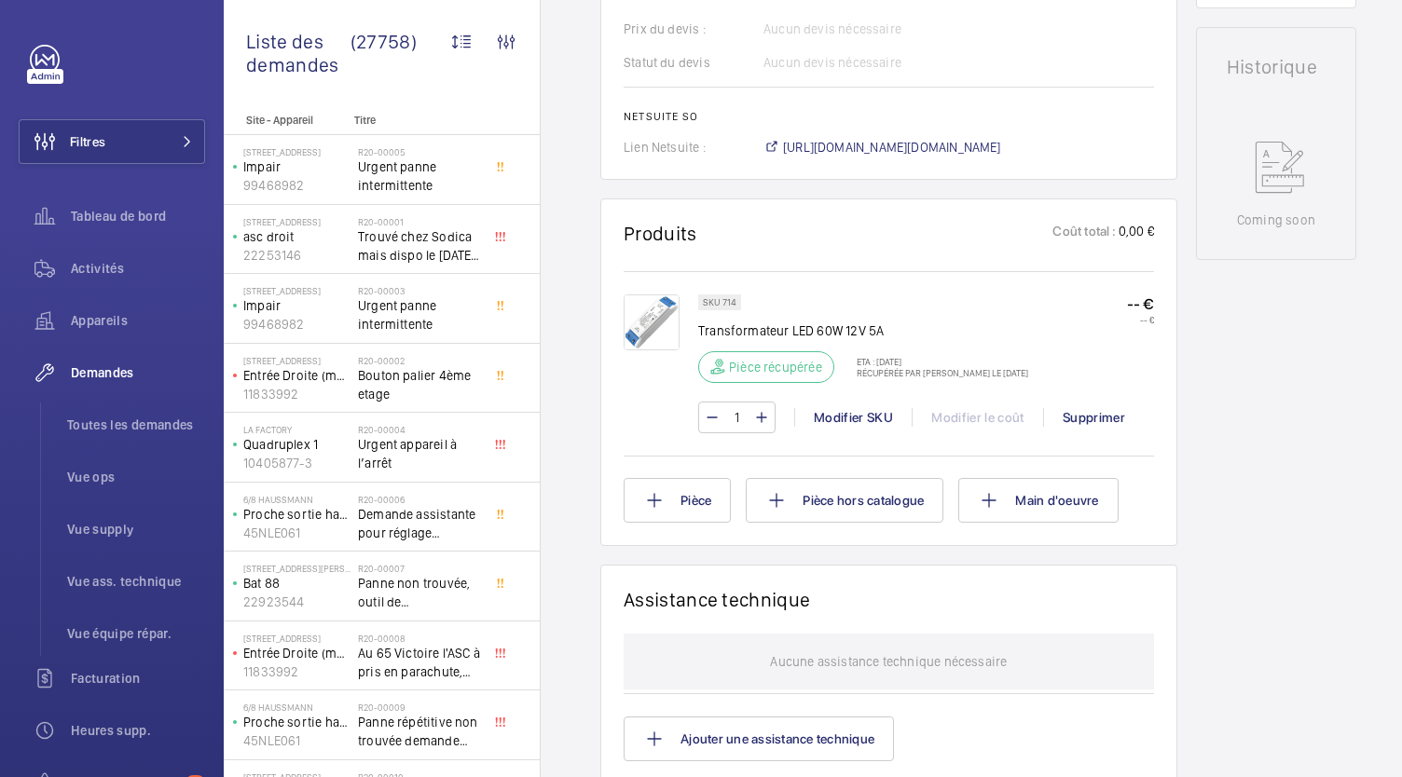
scroll to position [898, 0]
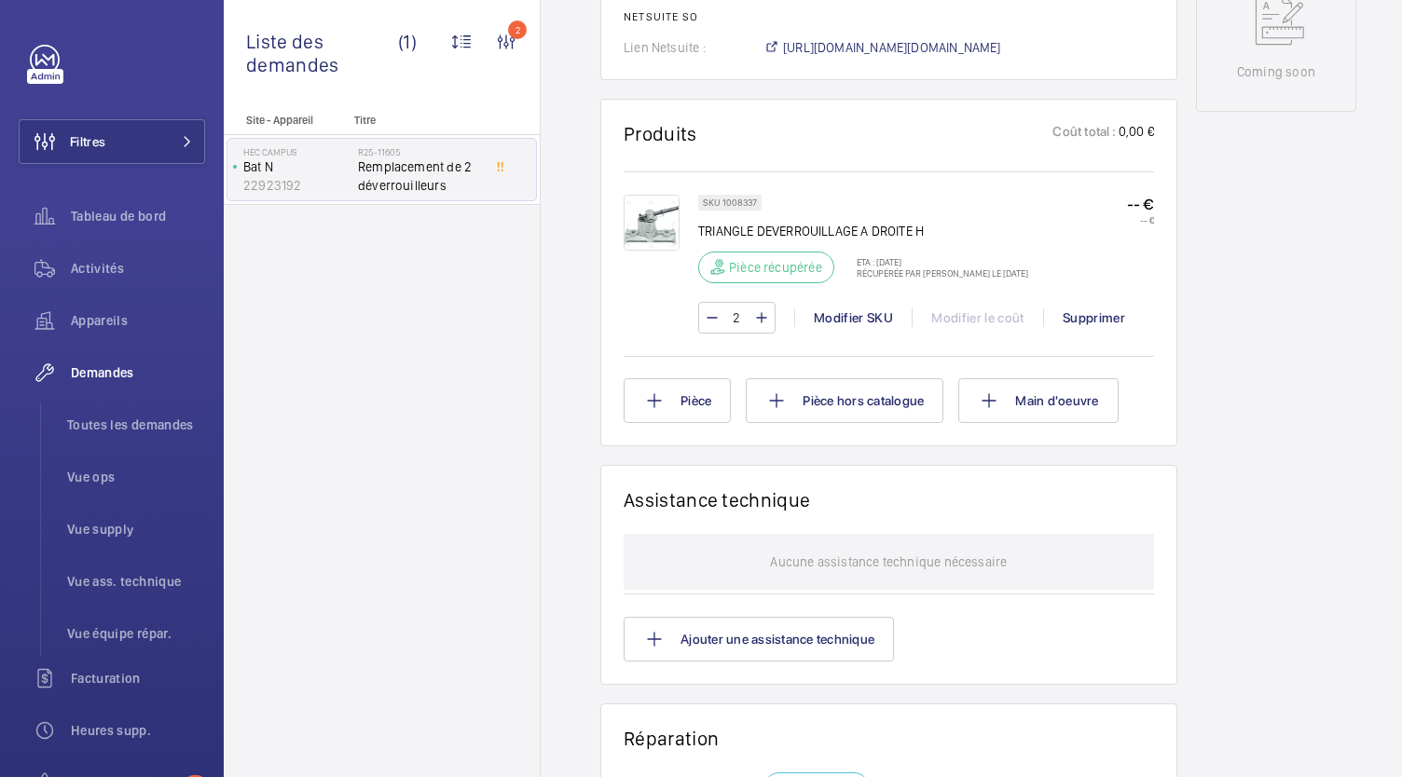
scroll to position [981, 0]
click at [135, 433] on span "Toutes les demandes" at bounding box center [136, 425] width 138 height 19
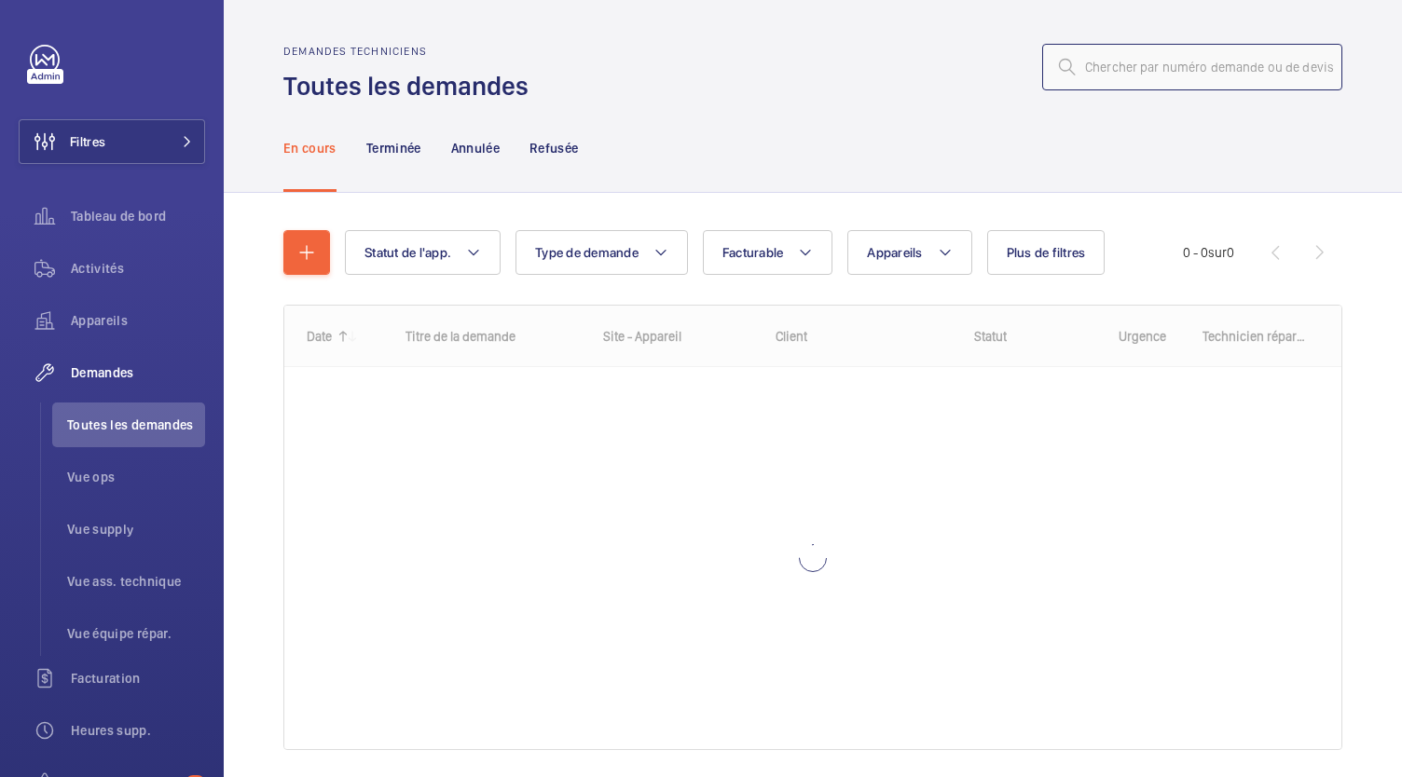
click at [1107, 72] on input "text" at bounding box center [1192, 67] width 300 height 47
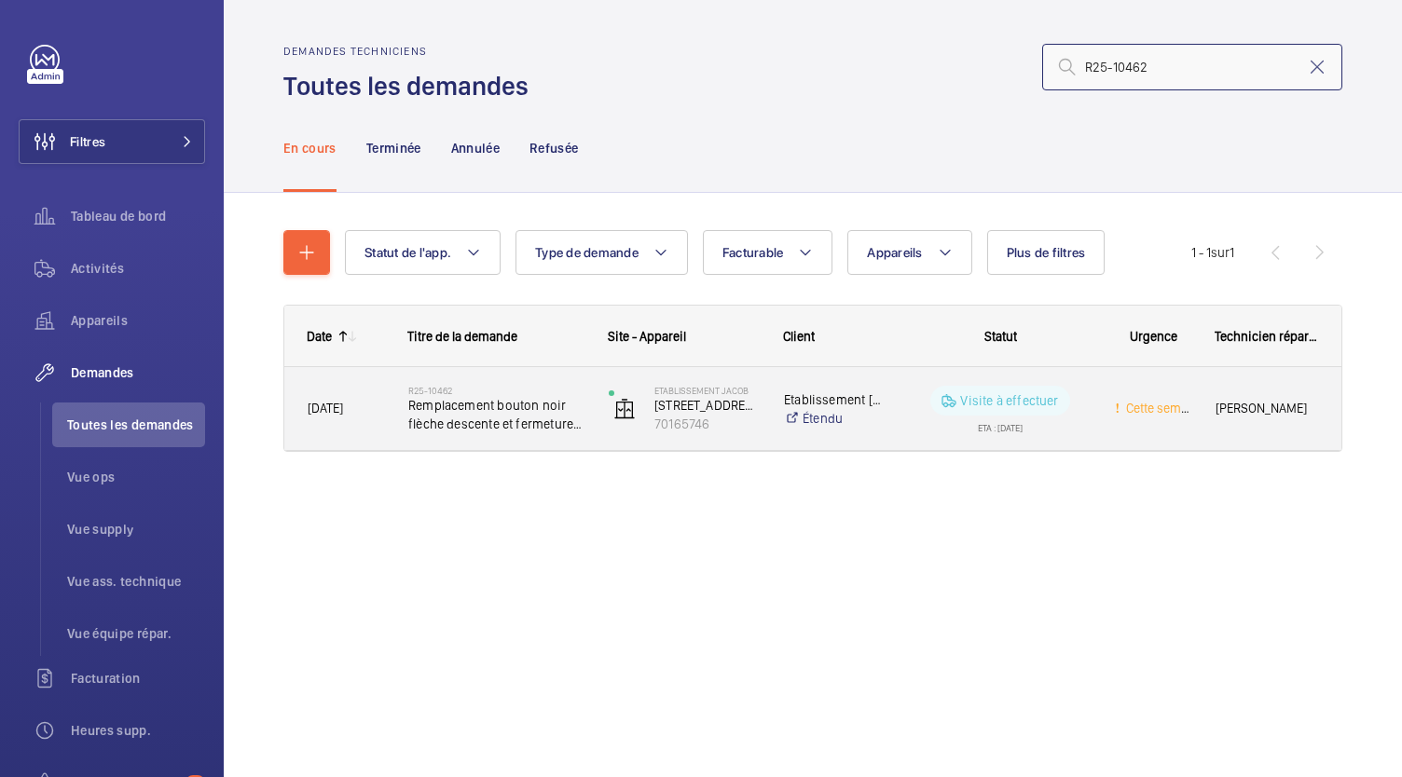
type input "R25-10462"
click at [462, 417] on span "Remplacement bouton noir flèche descente et fermeture B3 arkel" at bounding box center [496, 414] width 176 height 37
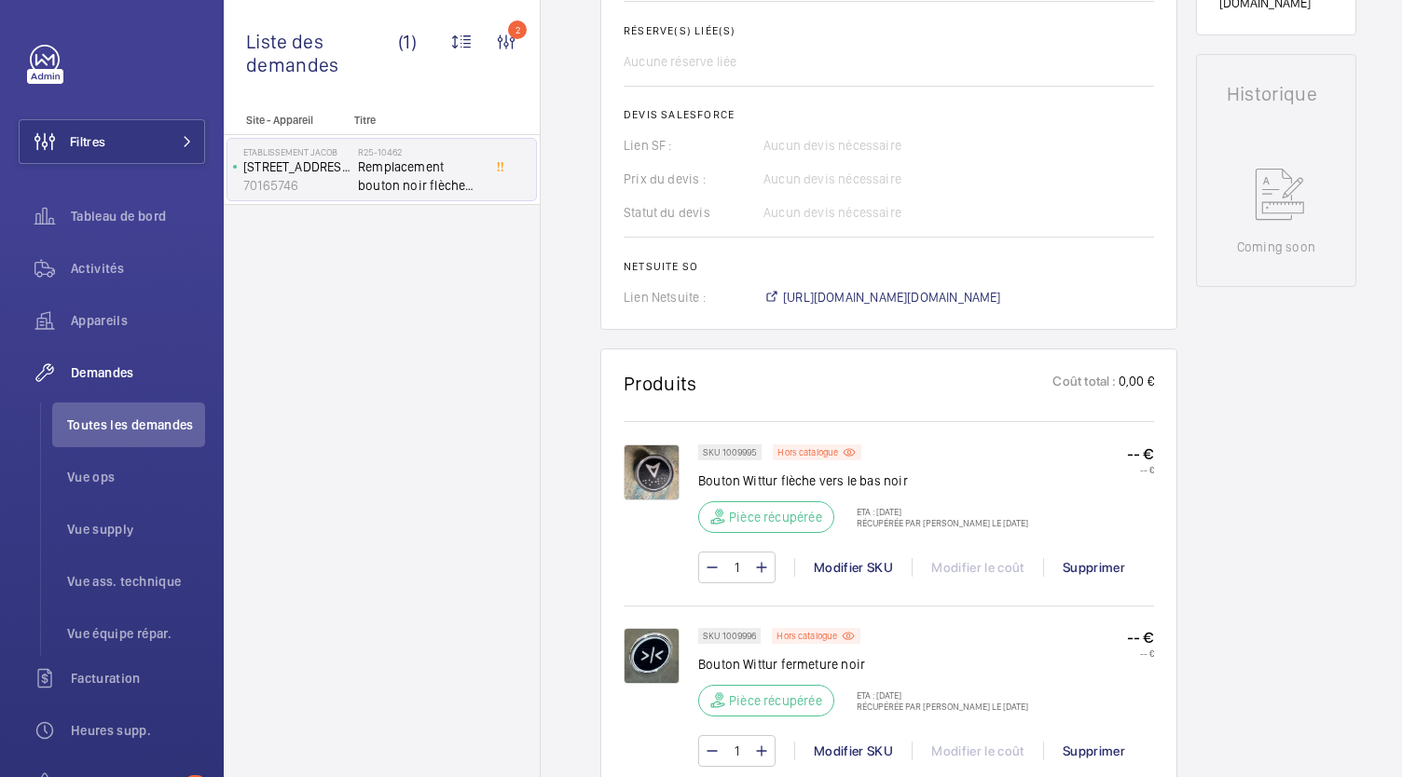
scroll to position [833, 0]
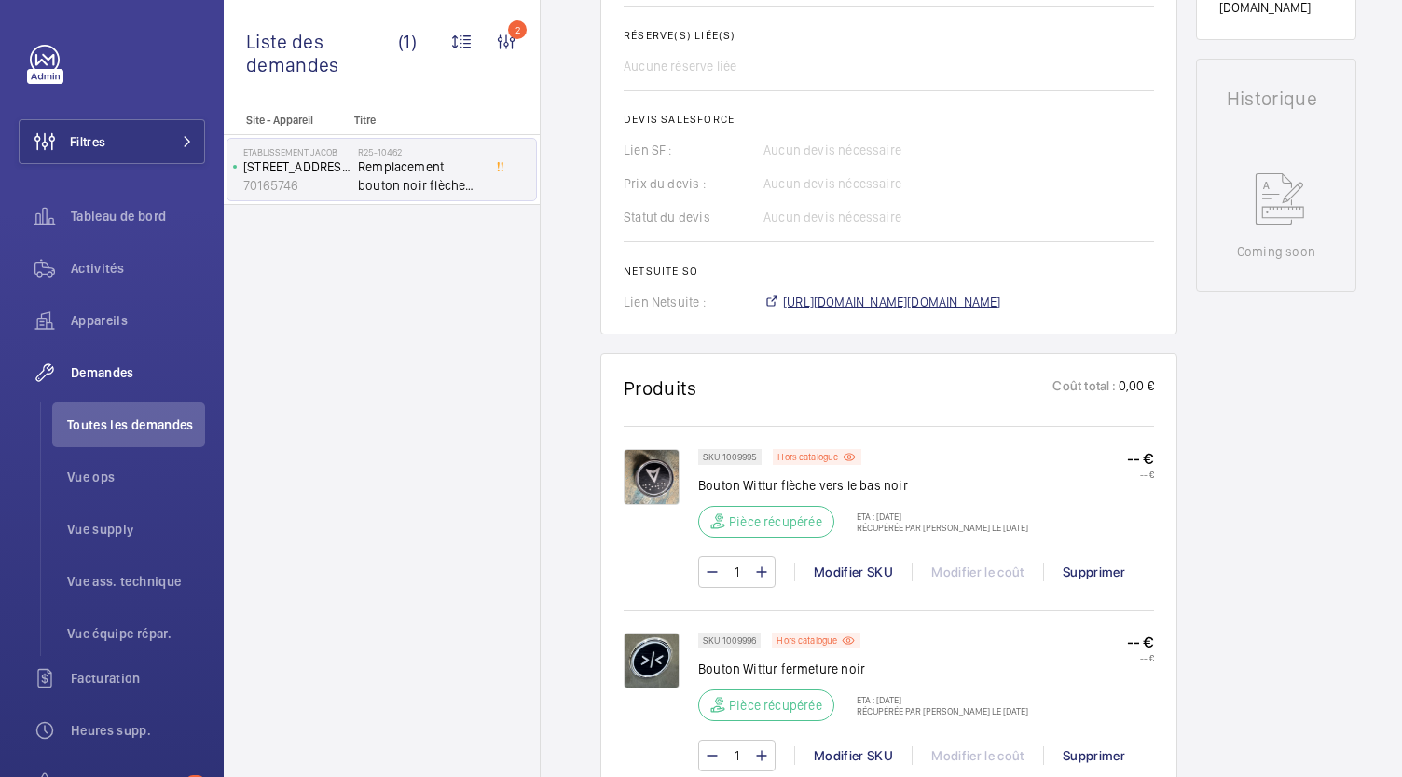
click at [887, 293] on span "https://6461500.app.netsuite.com/app/accounting/transactions/salesord.nl?id=294…" at bounding box center [892, 302] width 218 height 19
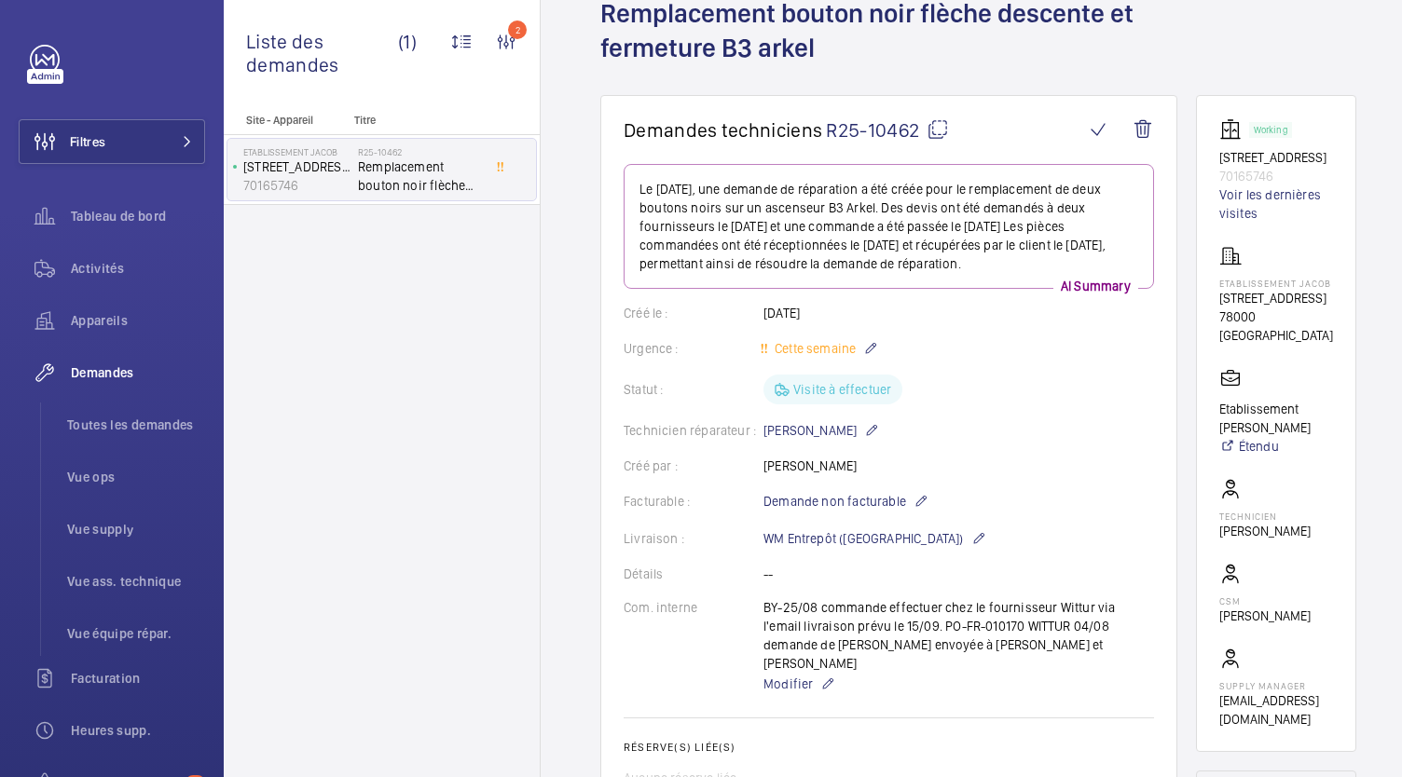
scroll to position [0, 0]
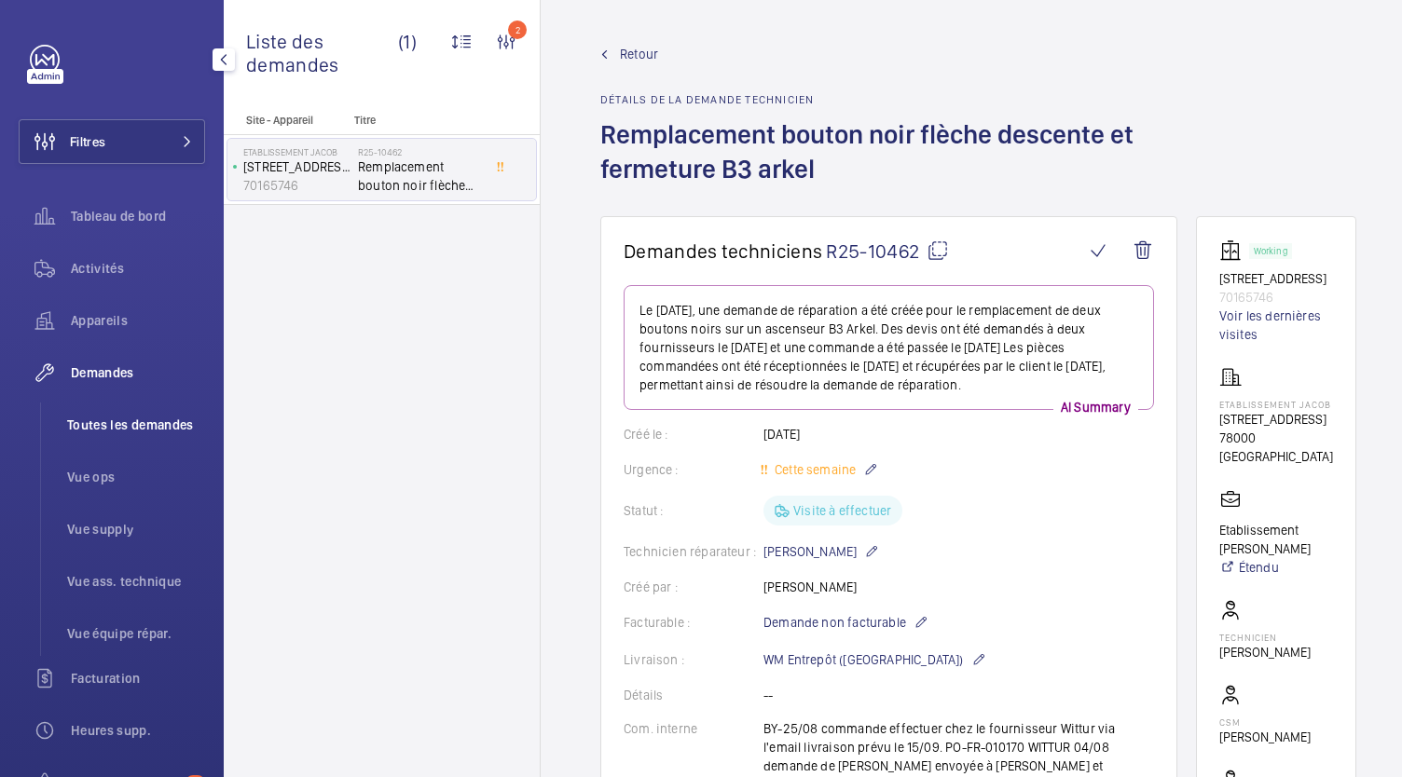
click at [142, 419] on span "Toutes les demandes" at bounding box center [136, 425] width 138 height 19
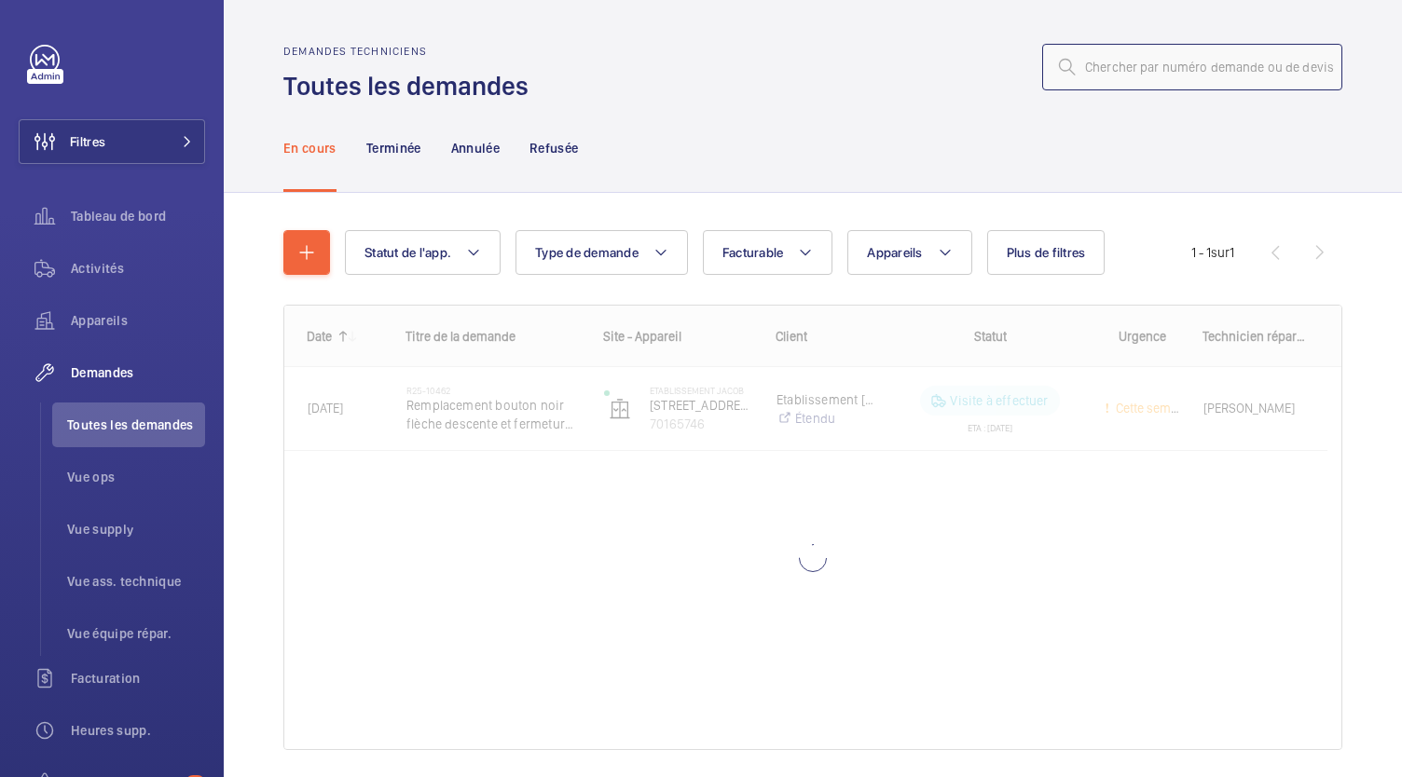
click at [1096, 83] on input "text" at bounding box center [1192, 67] width 300 height 47
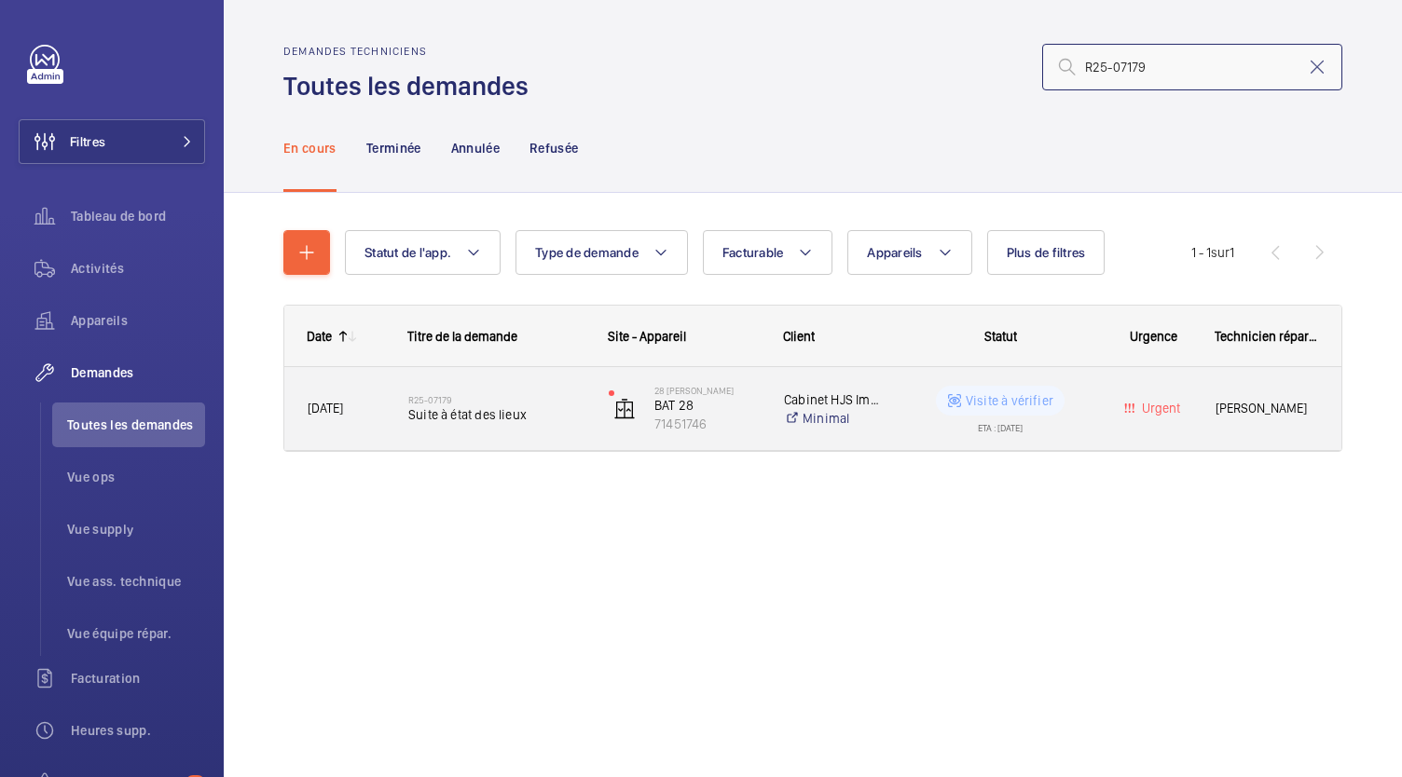
type input "R25-07179"
click at [474, 411] on span "Suite à état des lieux" at bounding box center [496, 415] width 176 height 19
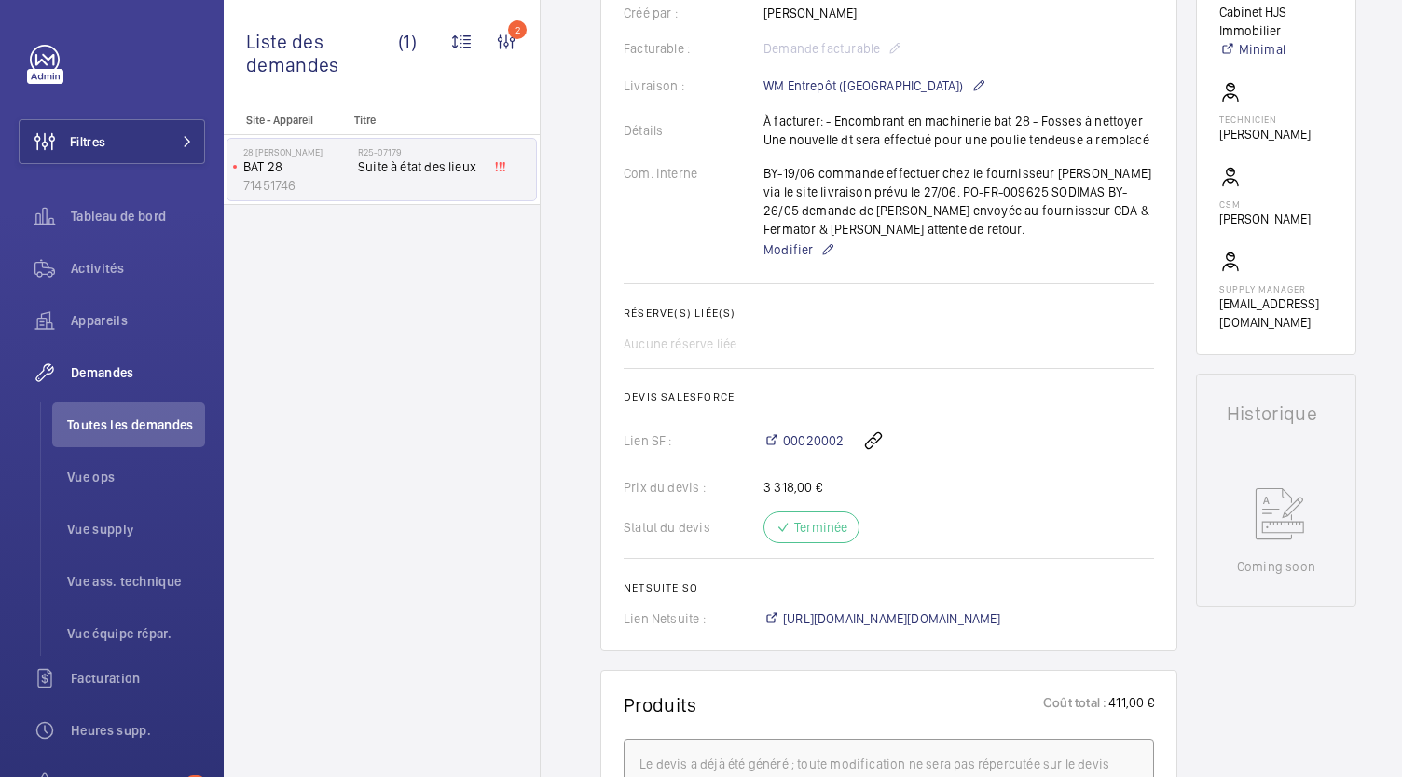
scroll to position [536, 0]
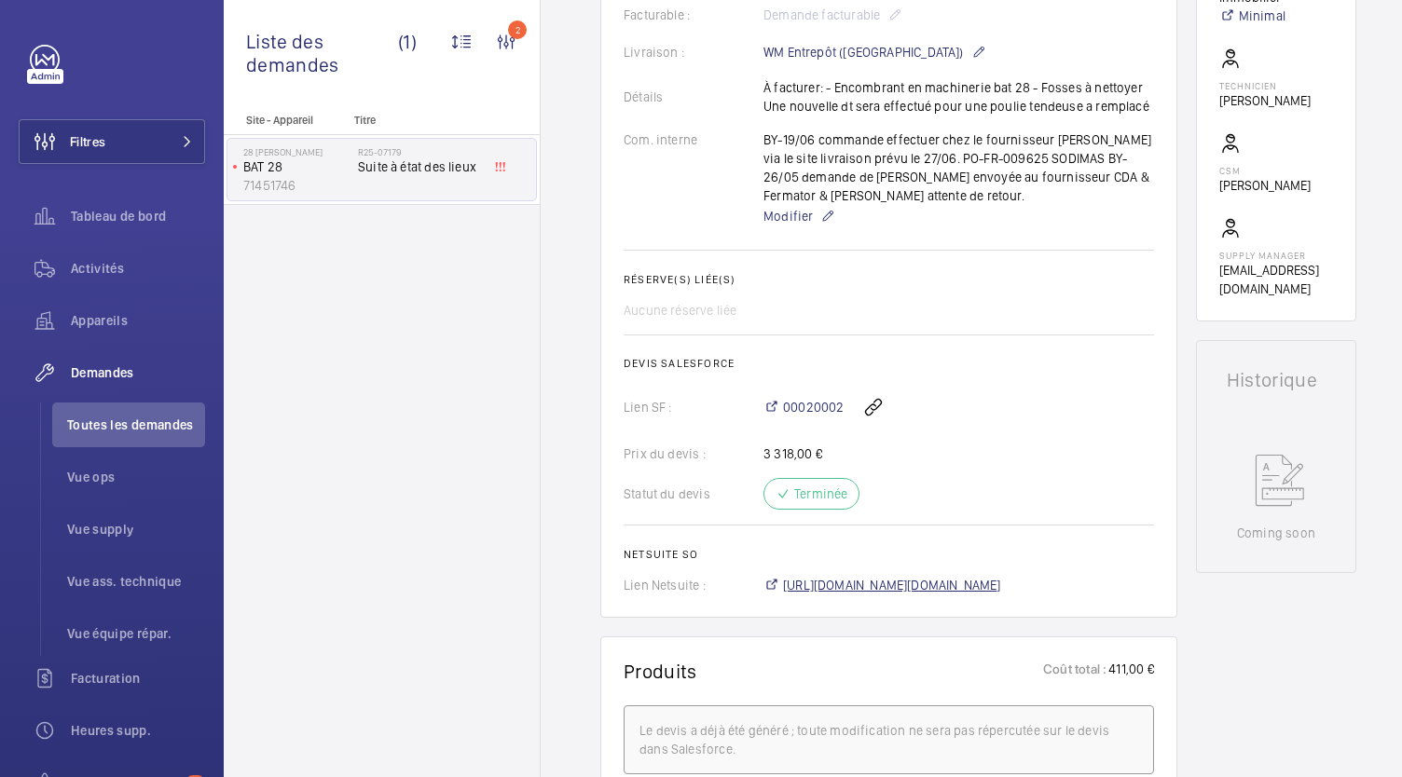
click at [854, 585] on span "https://6461500.app.netsuite.com/app/accounting/transactions/salesord.nl?id=272…" at bounding box center [892, 585] width 218 height 19
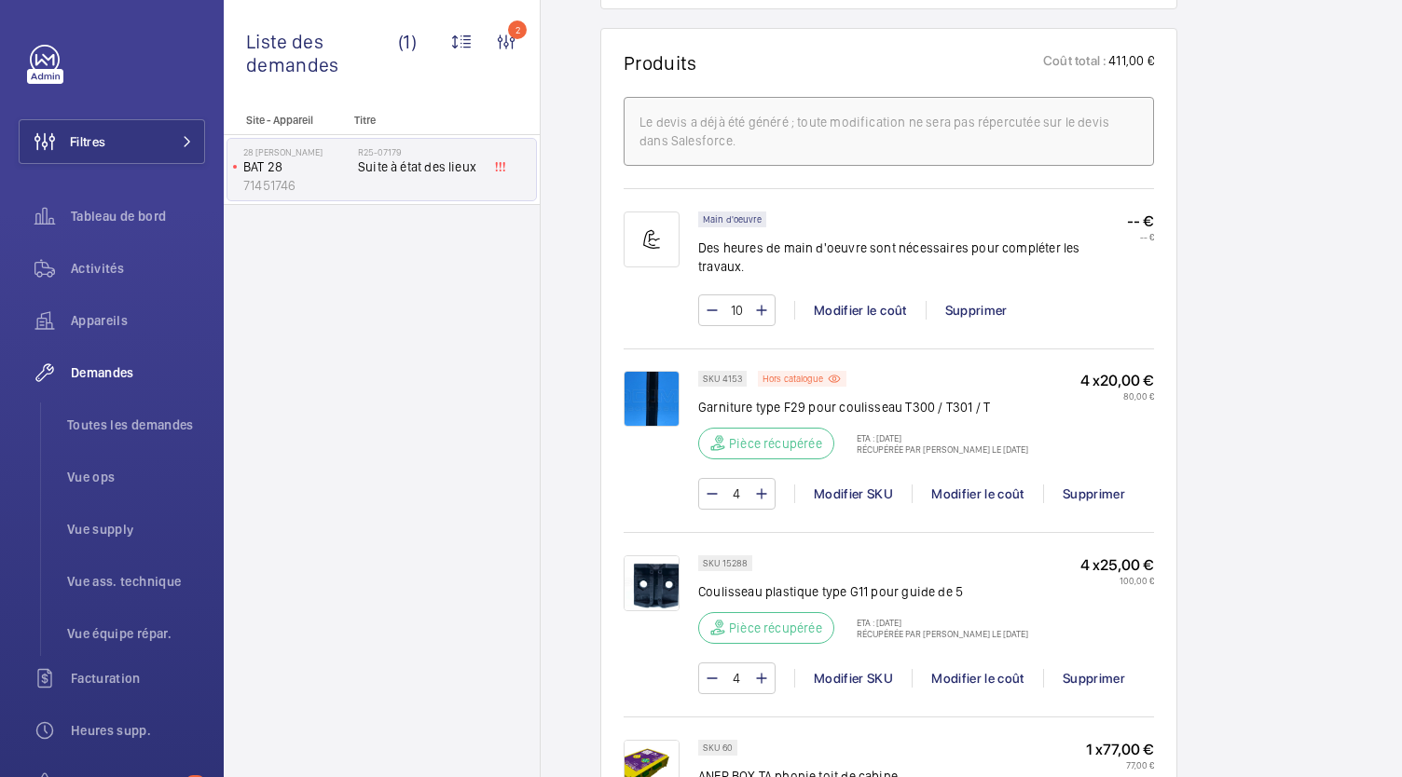
scroll to position [1199, 0]
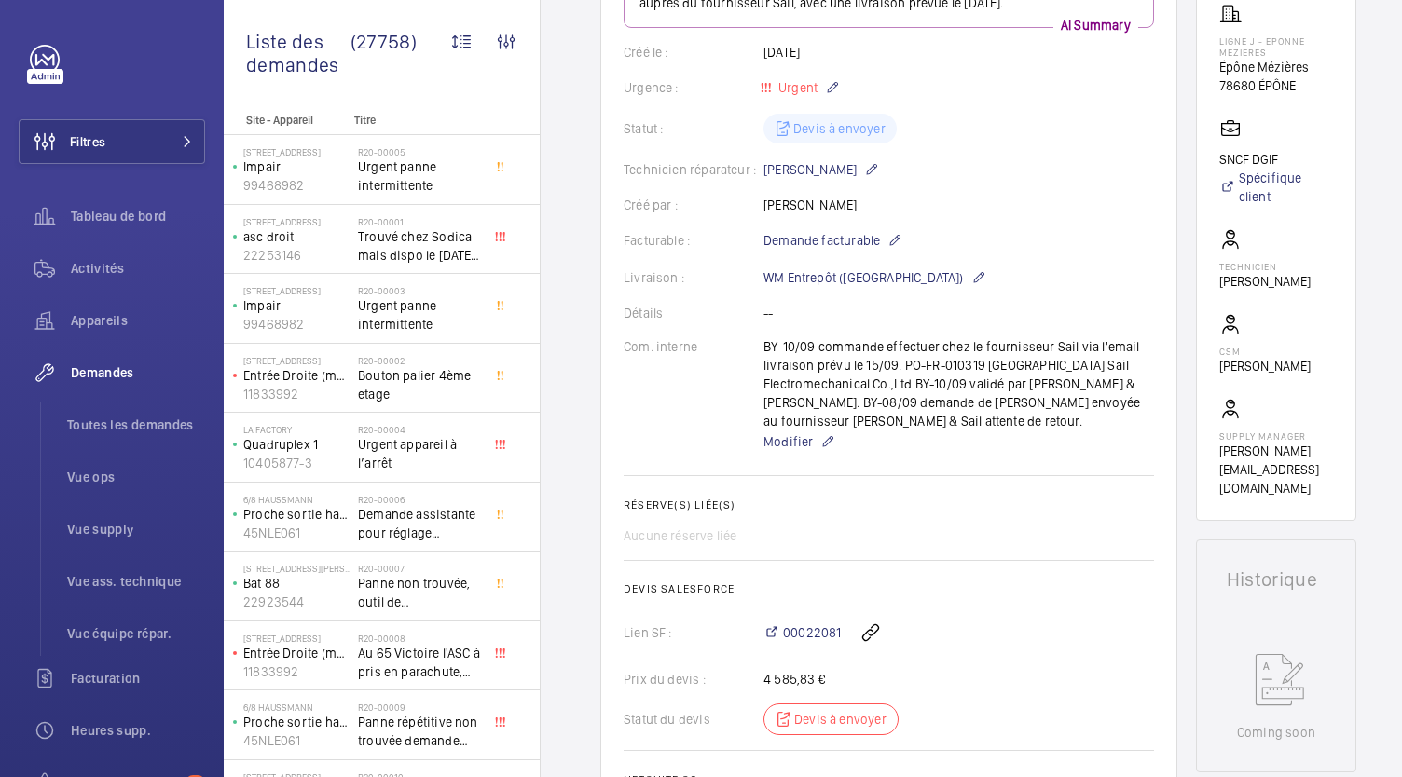
scroll to position [324, 0]
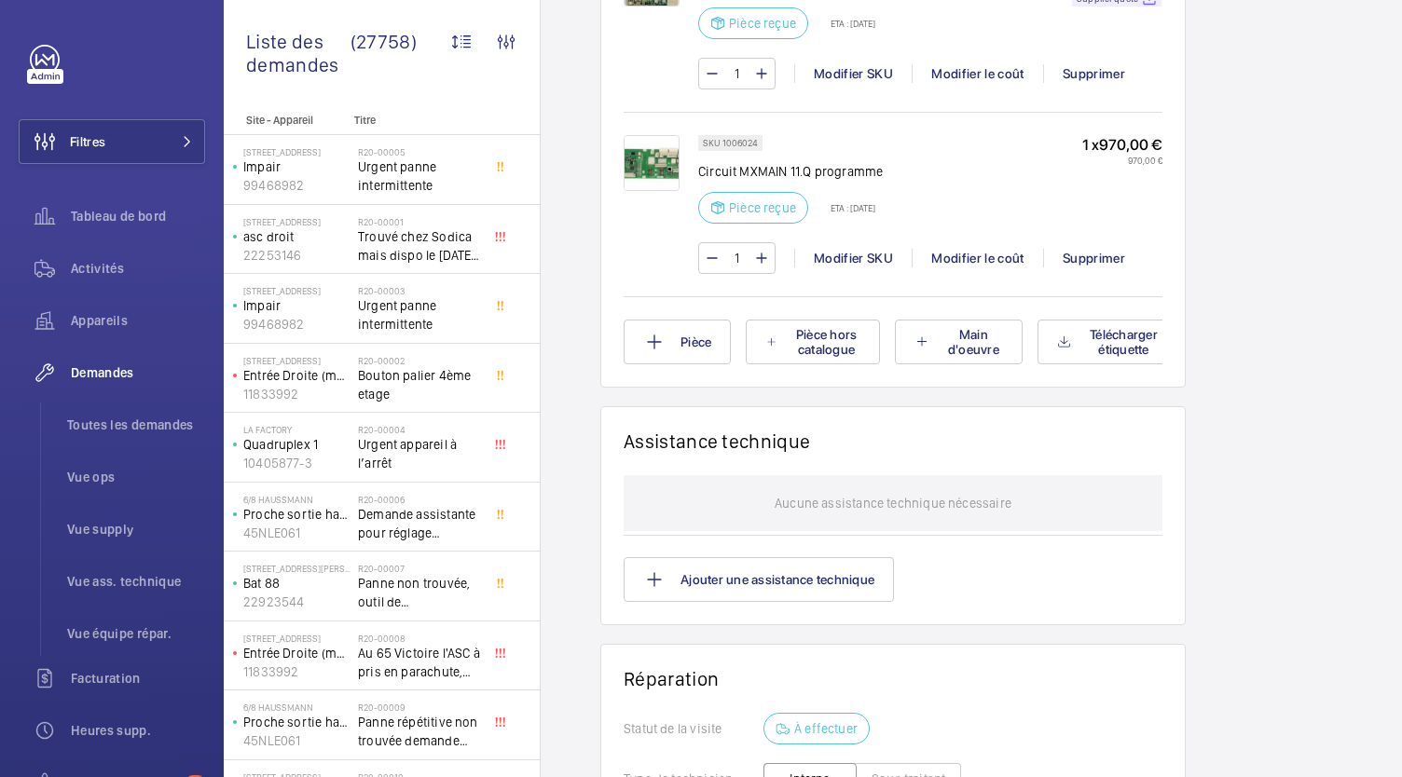
scroll to position [1614, 0]
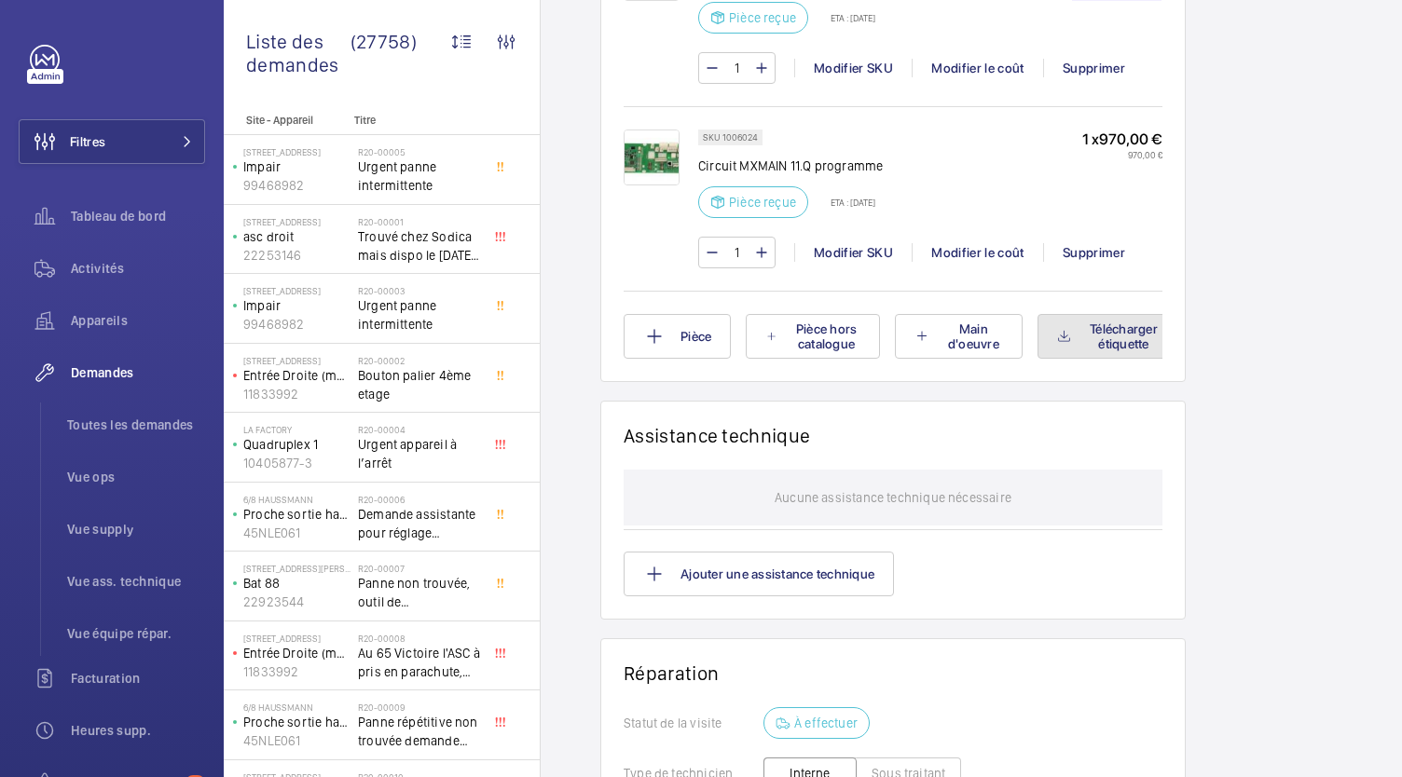
click at [1098, 342] on button "Télécharger étiquette" at bounding box center [1110, 336] width 144 height 45
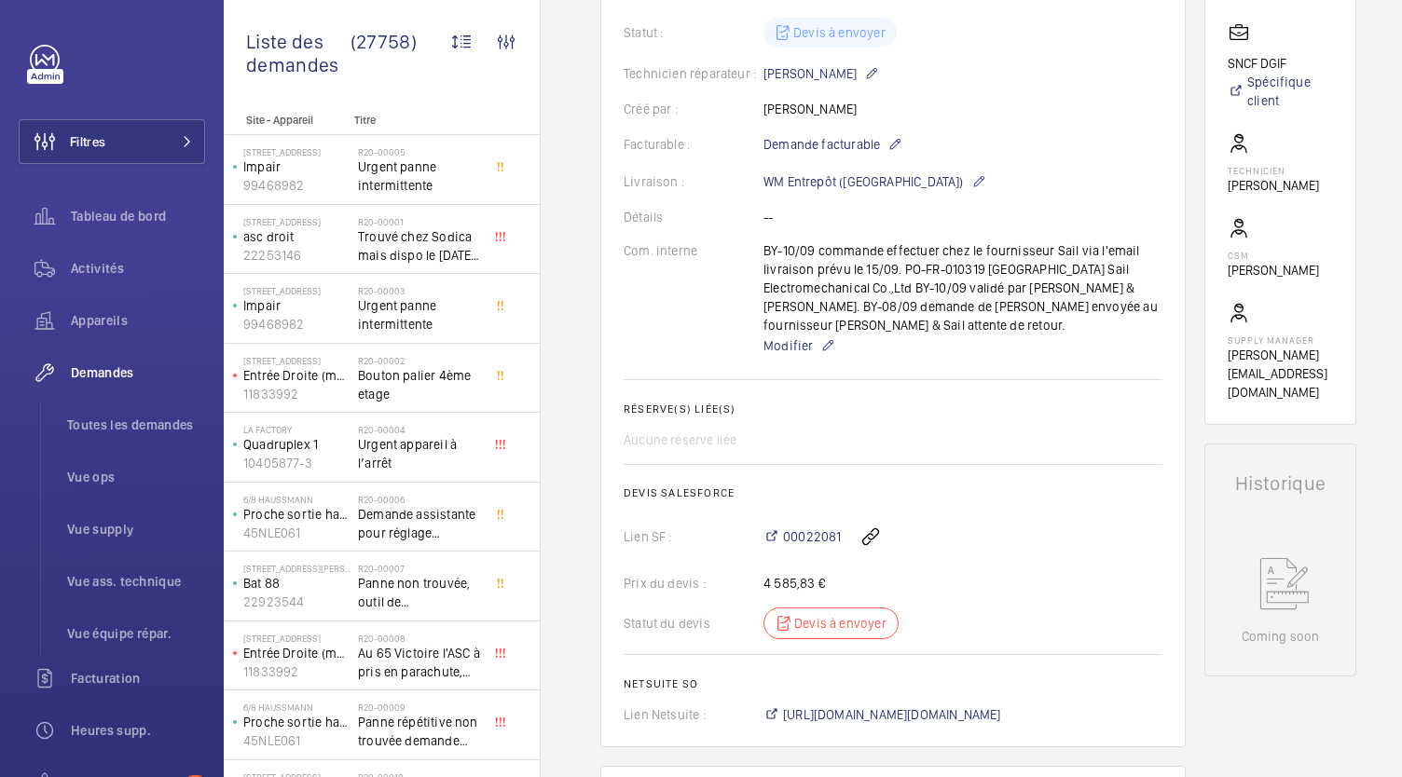
scroll to position [0, 0]
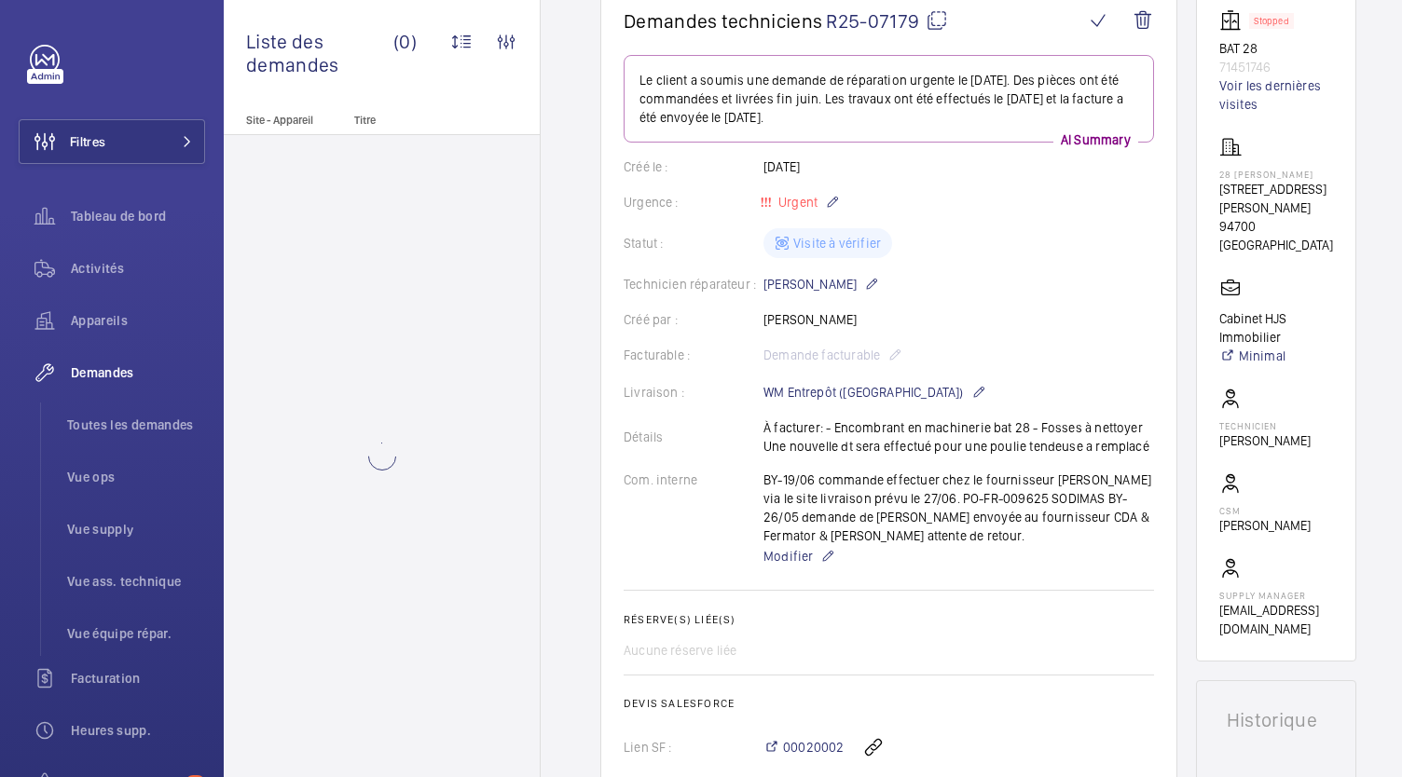
scroll to position [200, 0]
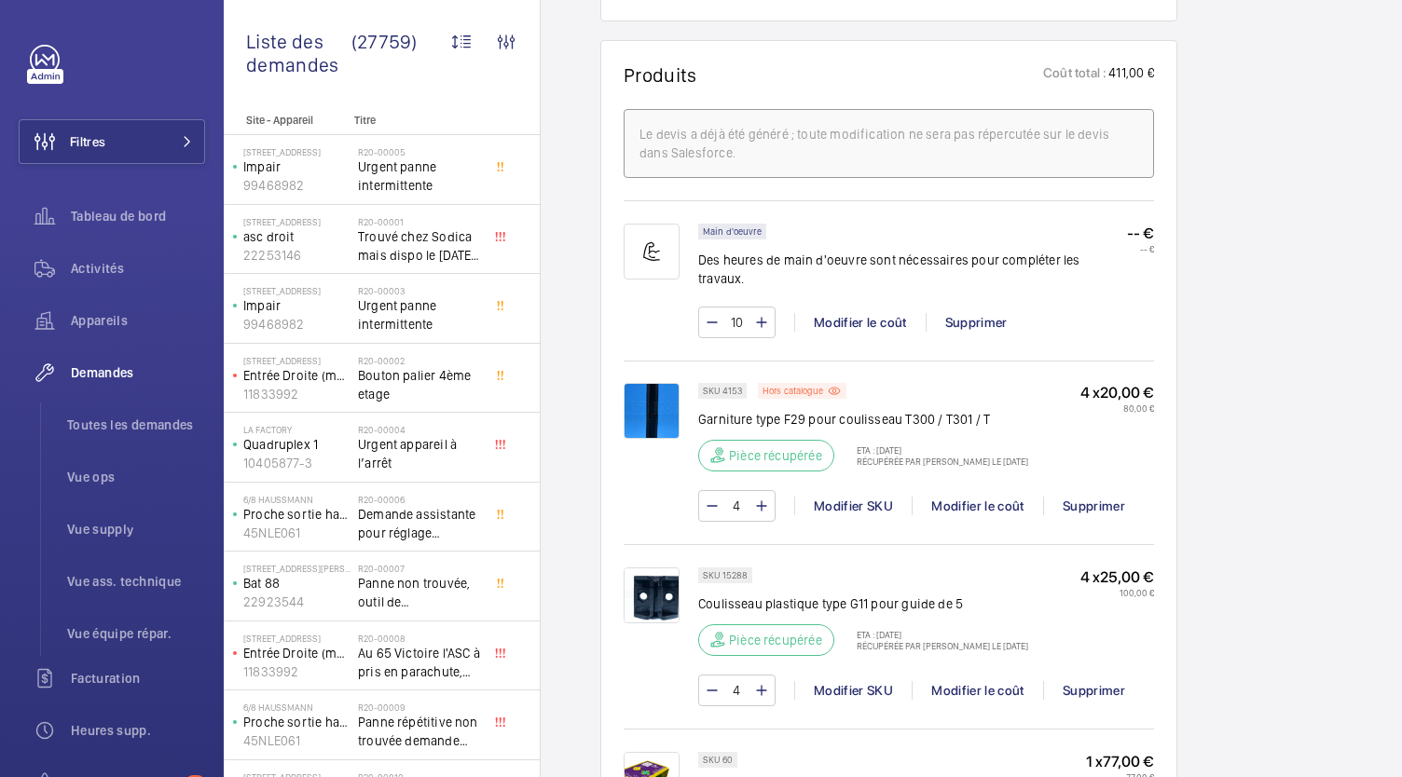
scroll to position [1191, 0]
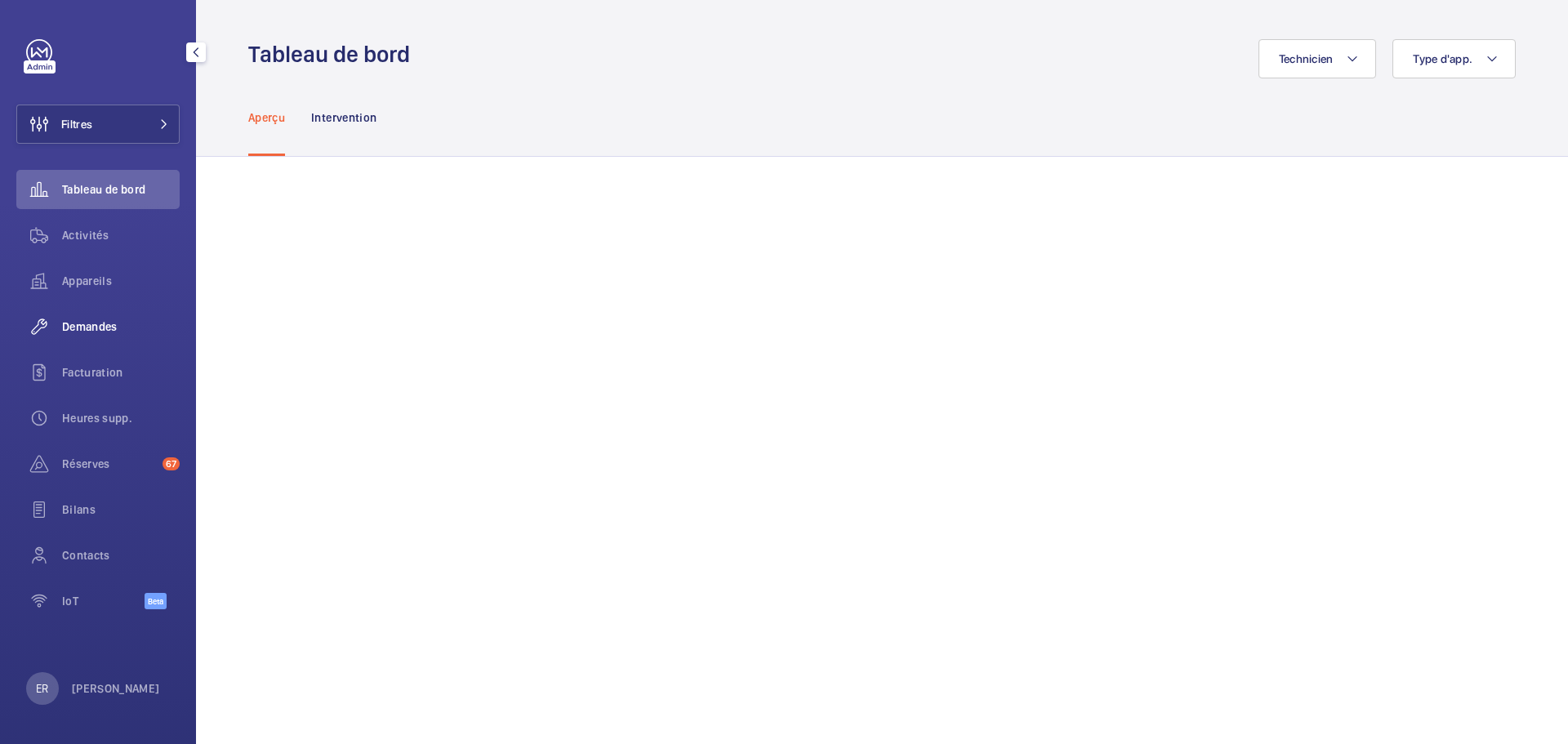
click at [82, 329] on span "Demandes" at bounding box center [121, 327] width 117 height 17
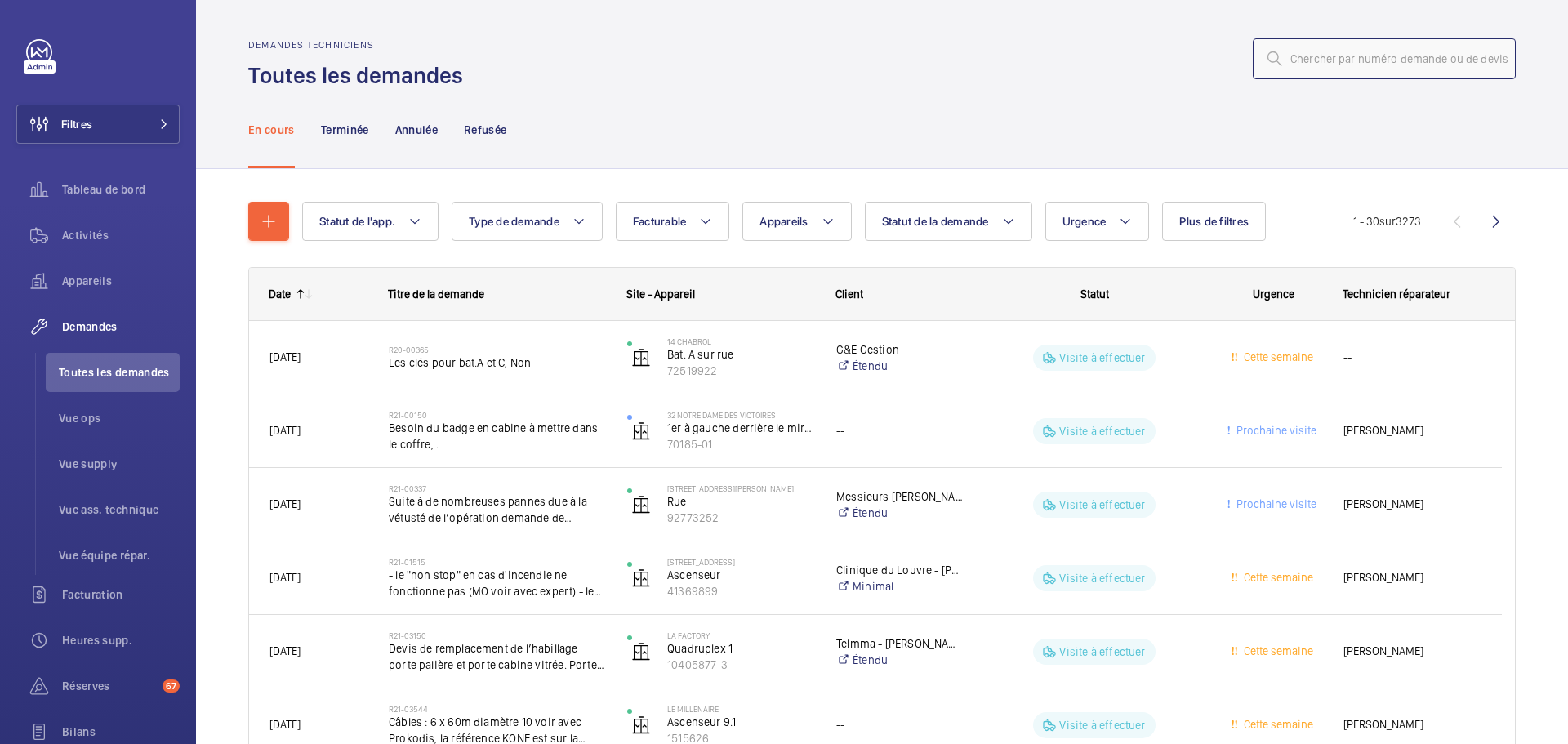
click at [1227, 50] on input "text" at bounding box center [1384, 59] width 263 height 41
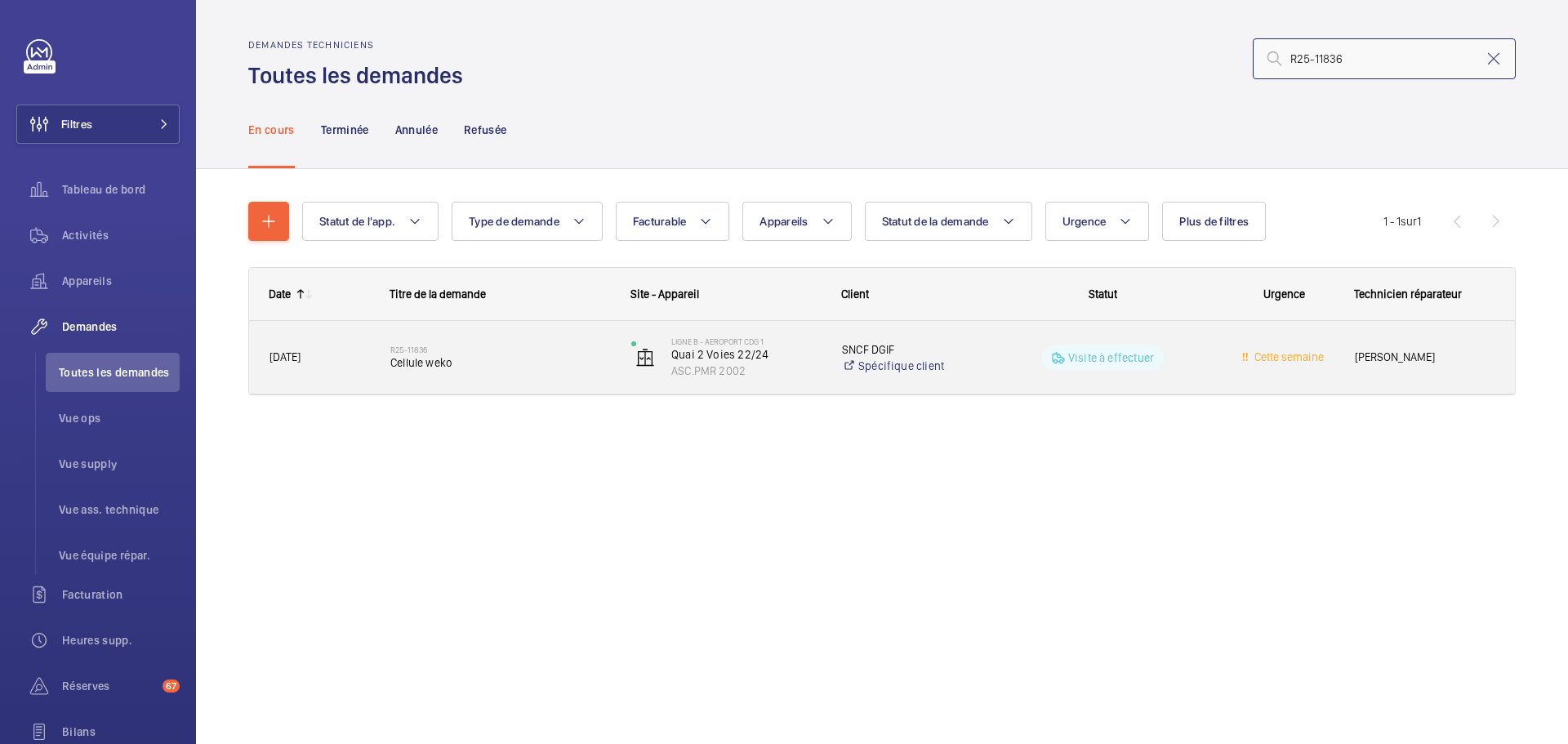
type input "R25-11836"
click at [450, 357] on span "Cellule weko" at bounding box center [500, 363] width 220 height 17
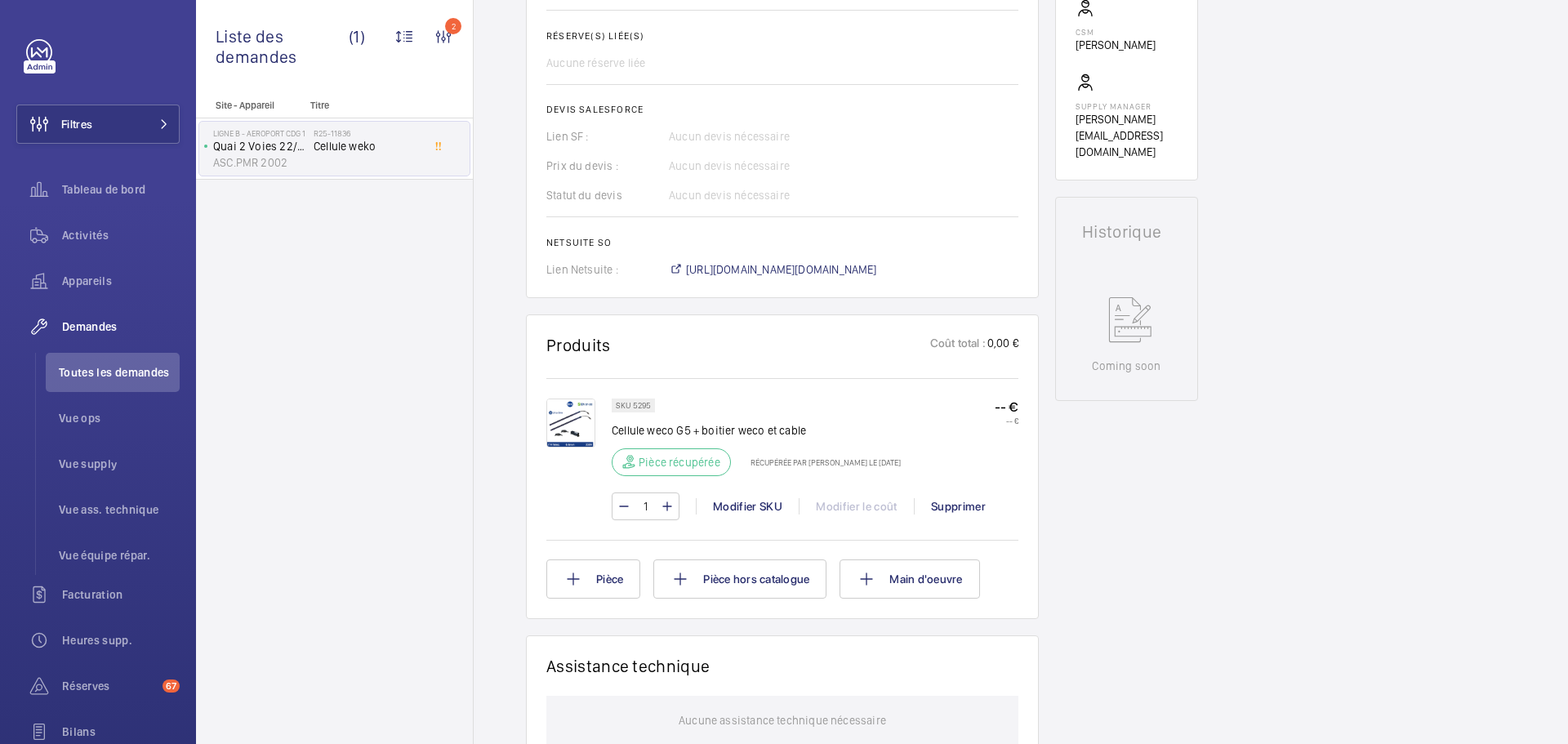
scroll to position [596, 0]
click at [802, 280] on span "[URL][DOMAIN_NAME][DOMAIN_NAME]" at bounding box center [781, 271] width 191 height 17
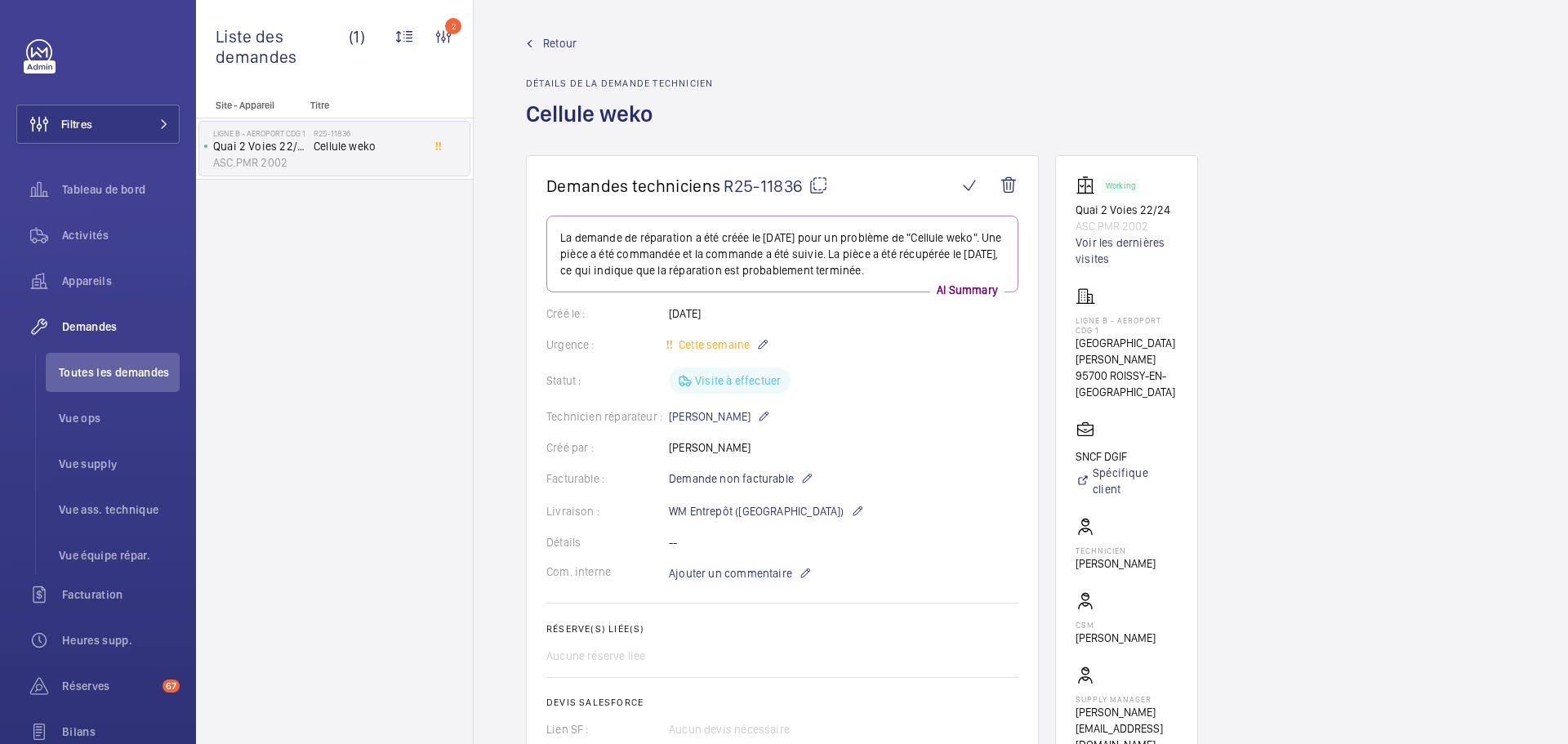
scroll to position [0, 0]
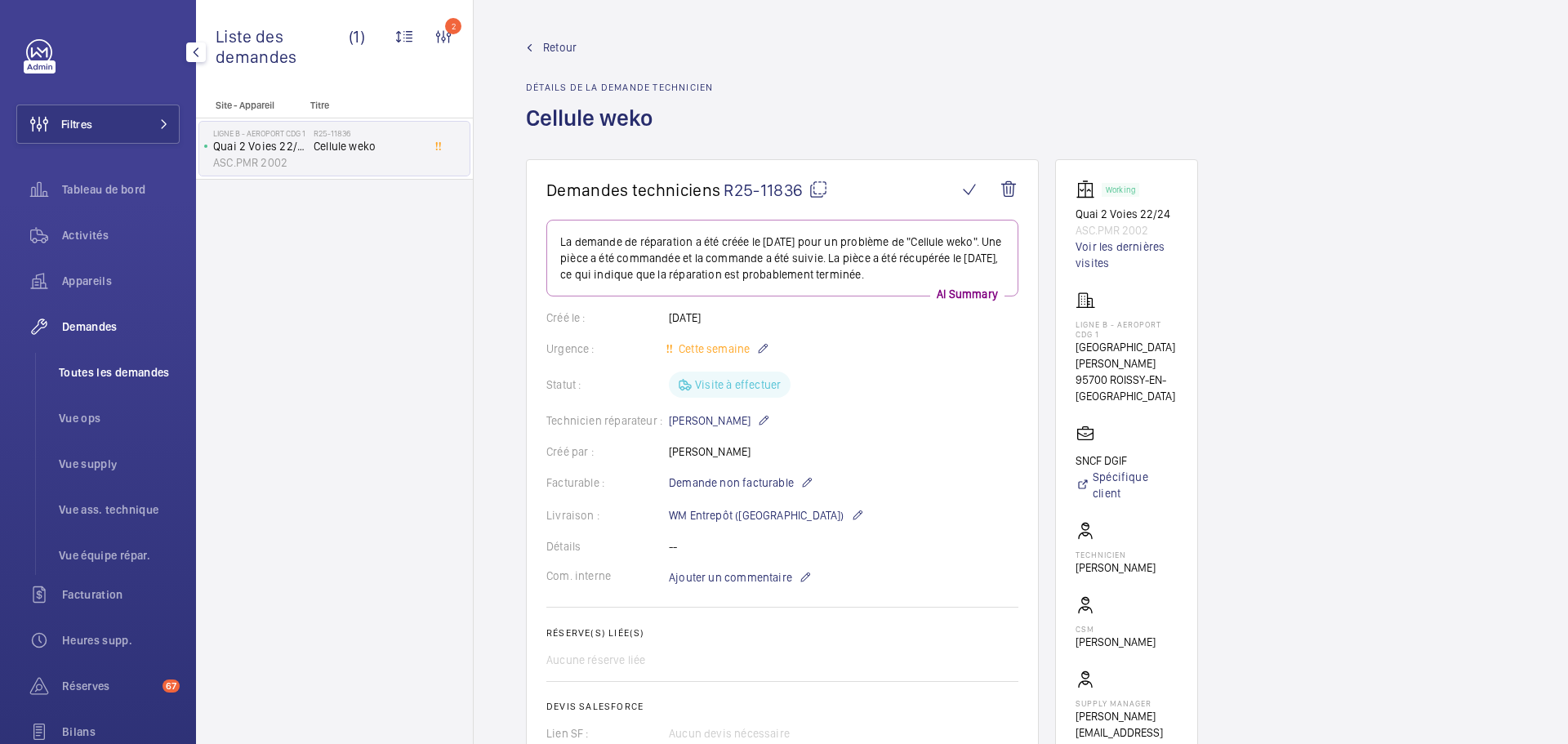
click at [131, 385] on li "Toutes les demandes" at bounding box center [112, 372] width 134 height 39
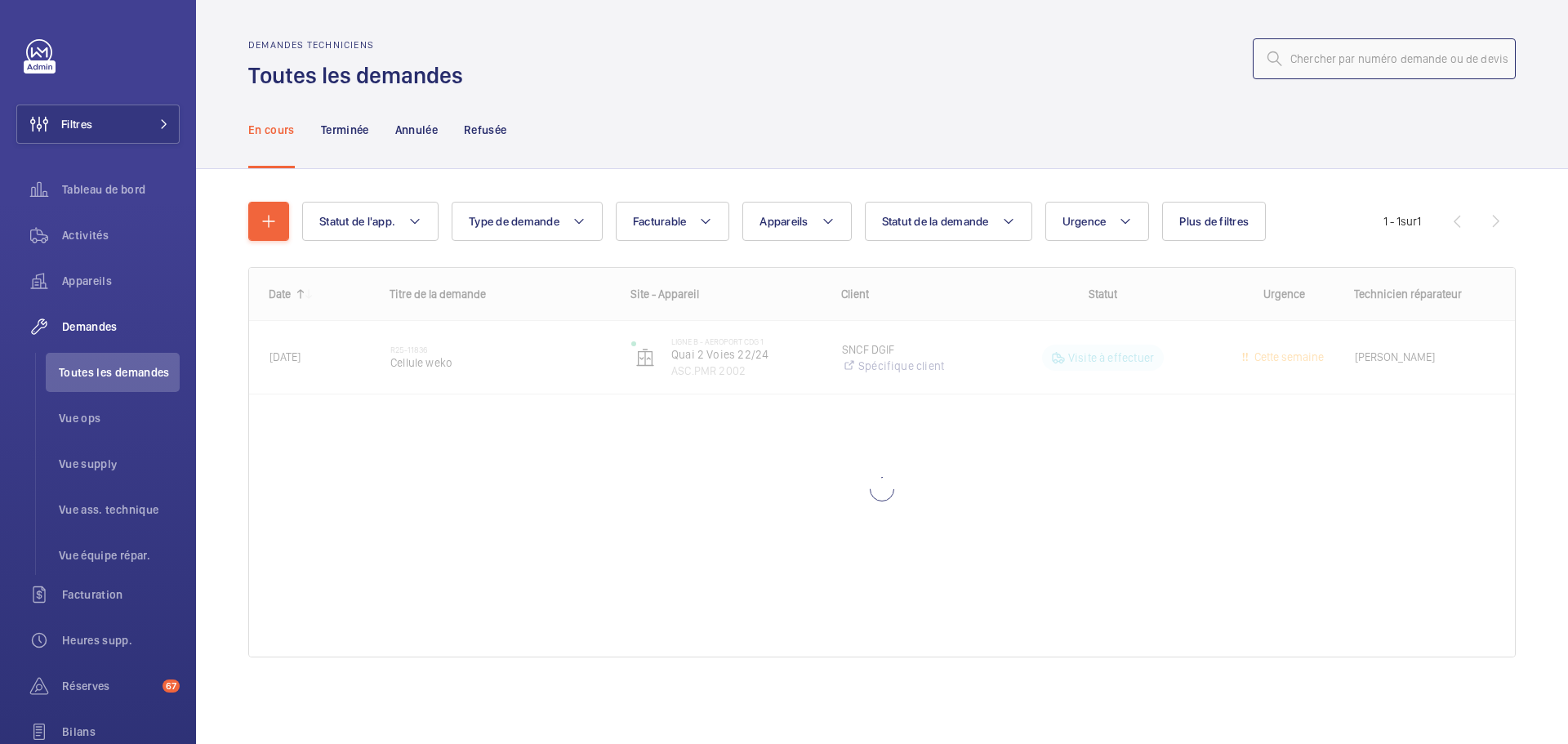
click at [1227, 53] on input "text" at bounding box center [1384, 59] width 263 height 41
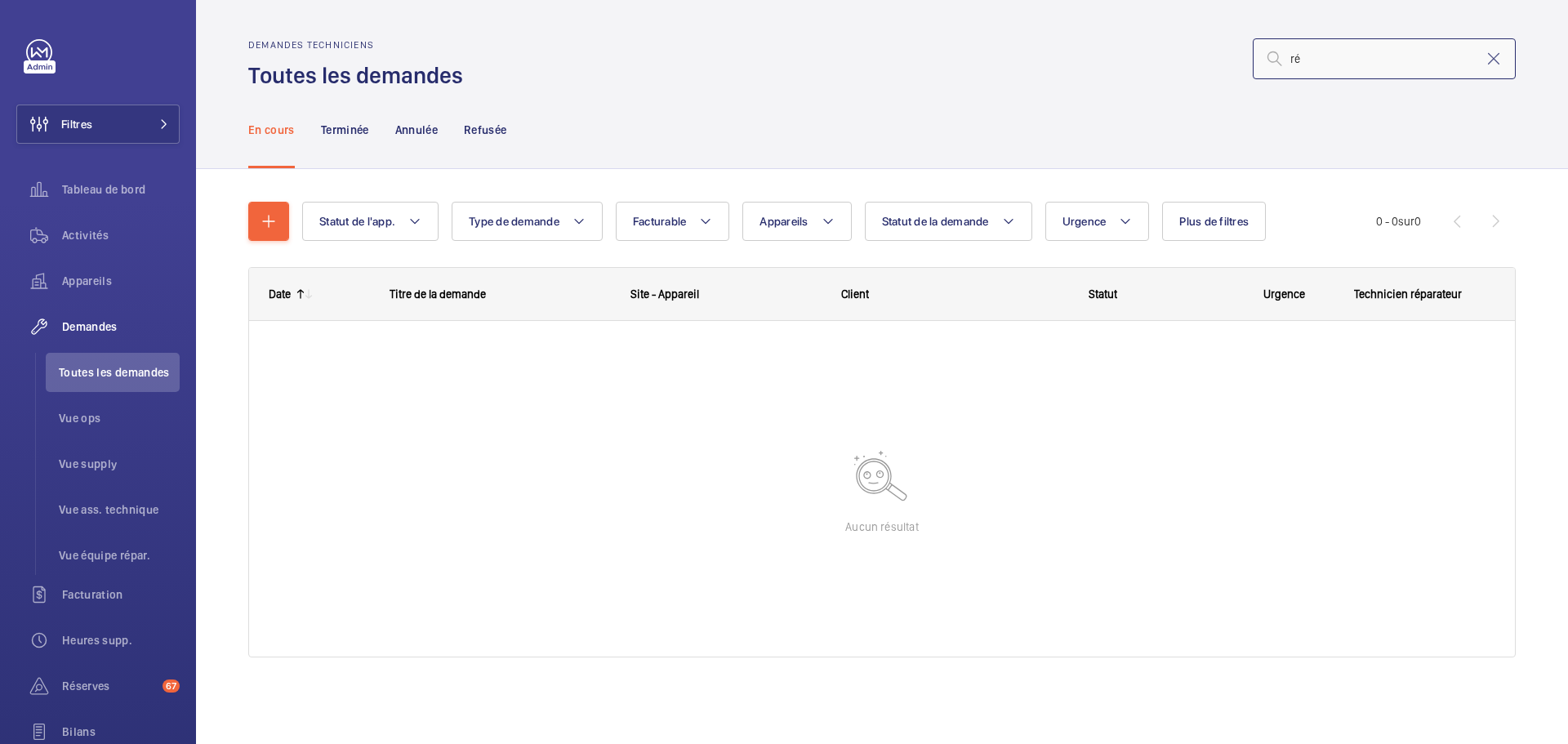
type input "r"
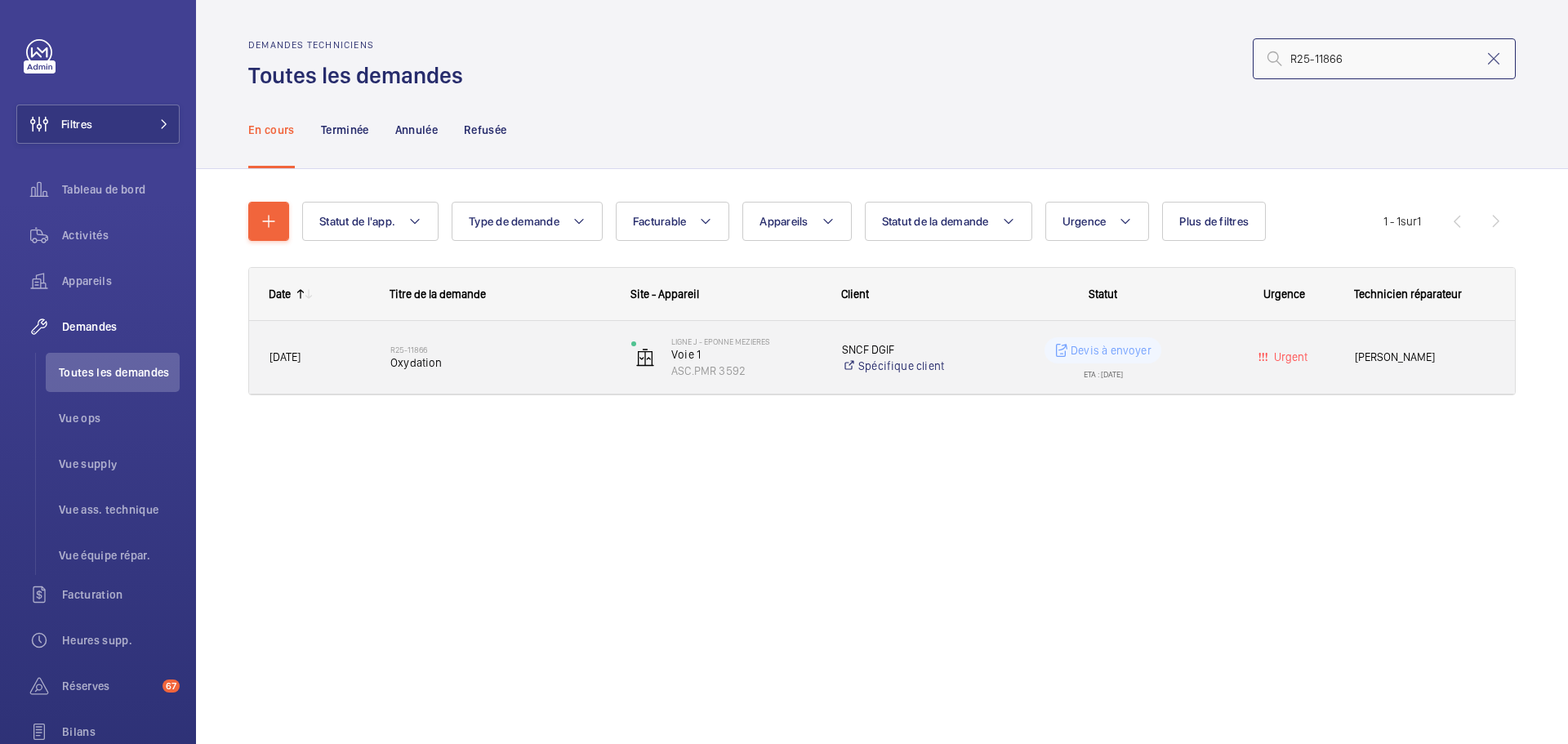
type input "R25-11866"
click at [426, 360] on span "Oxydation" at bounding box center [500, 363] width 220 height 17
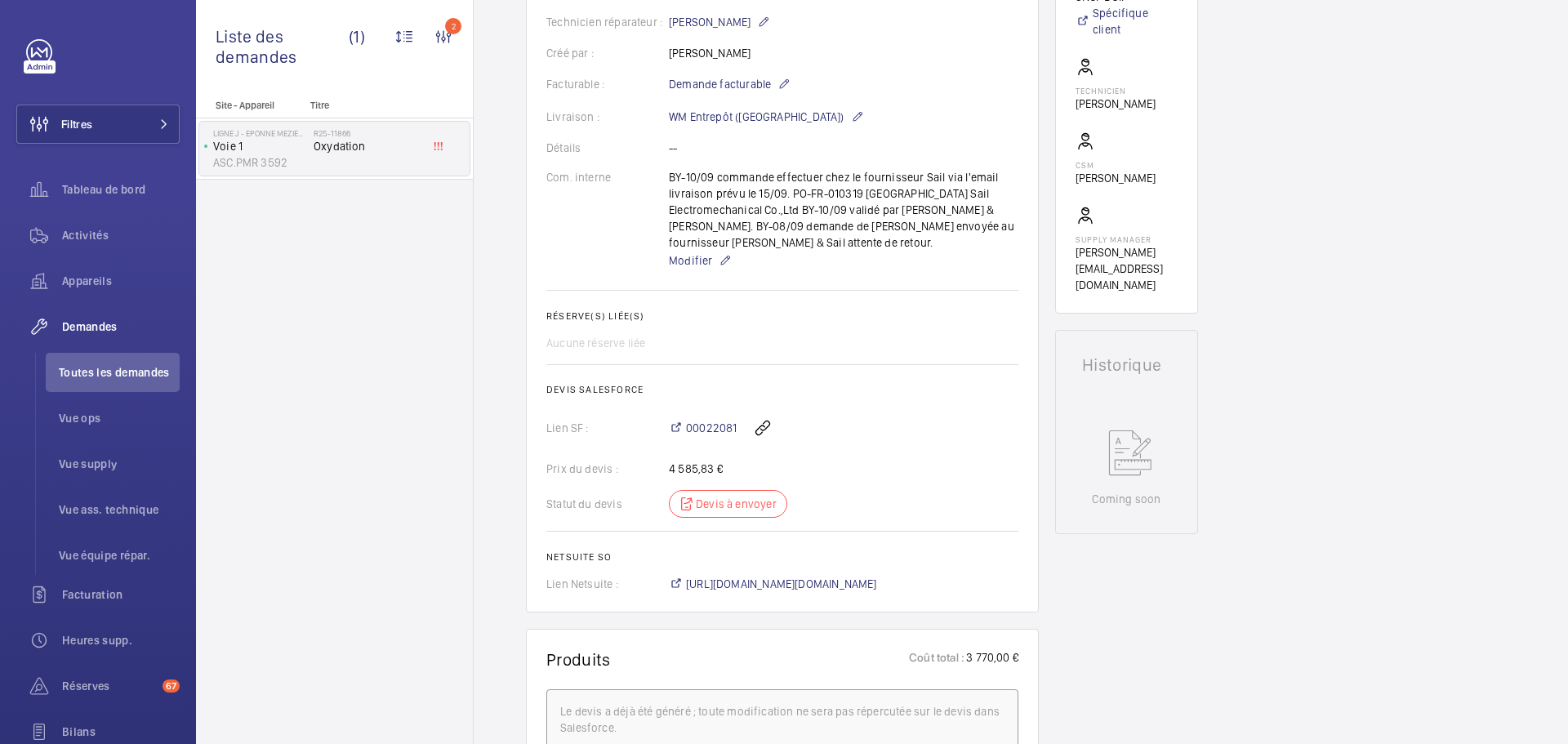
scroll to position [533, 0]
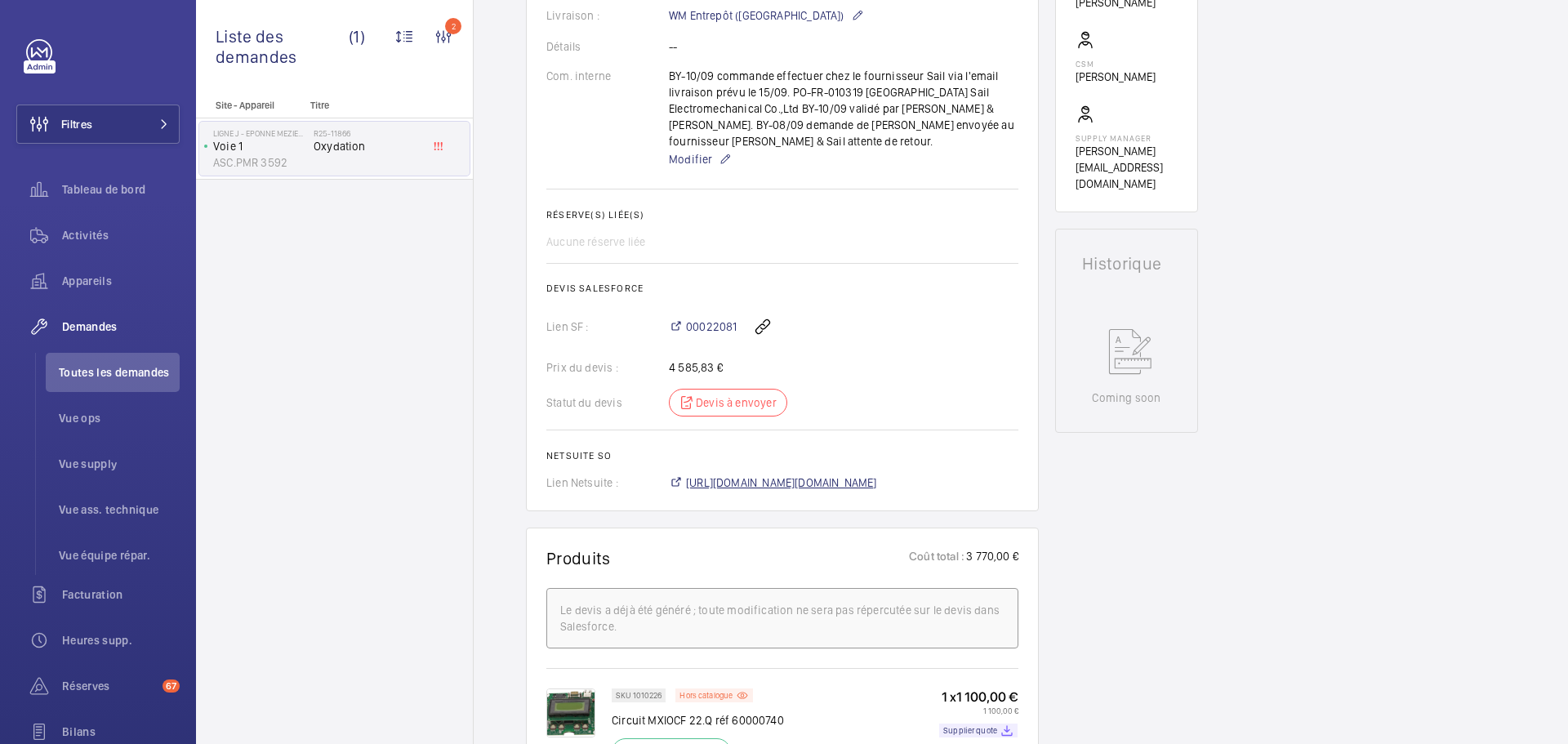
click at [726, 475] on span "https://6461500.app.netsuite.com/app/accounting/transactions/salesord.nl?id=299…" at bounding box center [781, 483] width 191 height 17
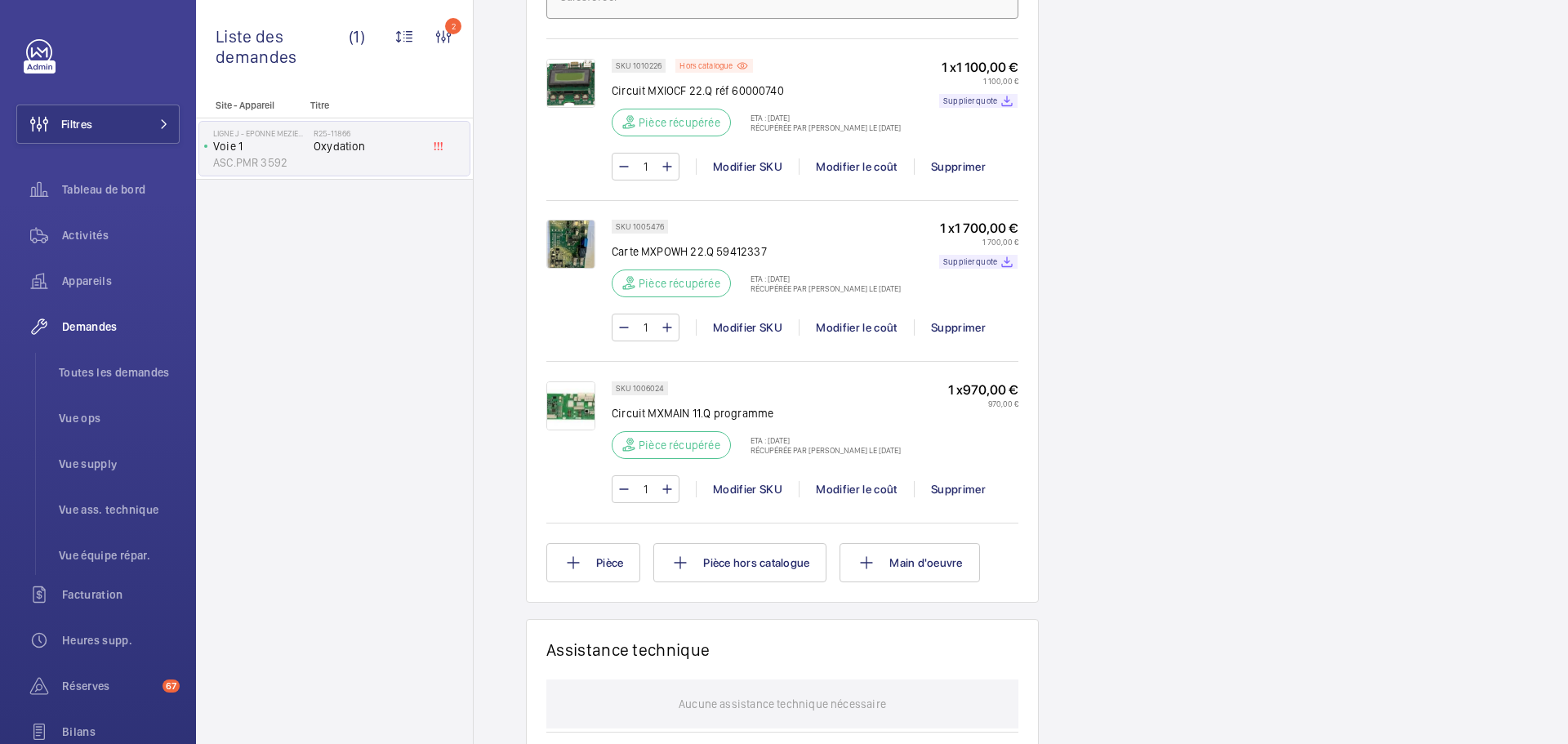
scroll to position [1180, 0]
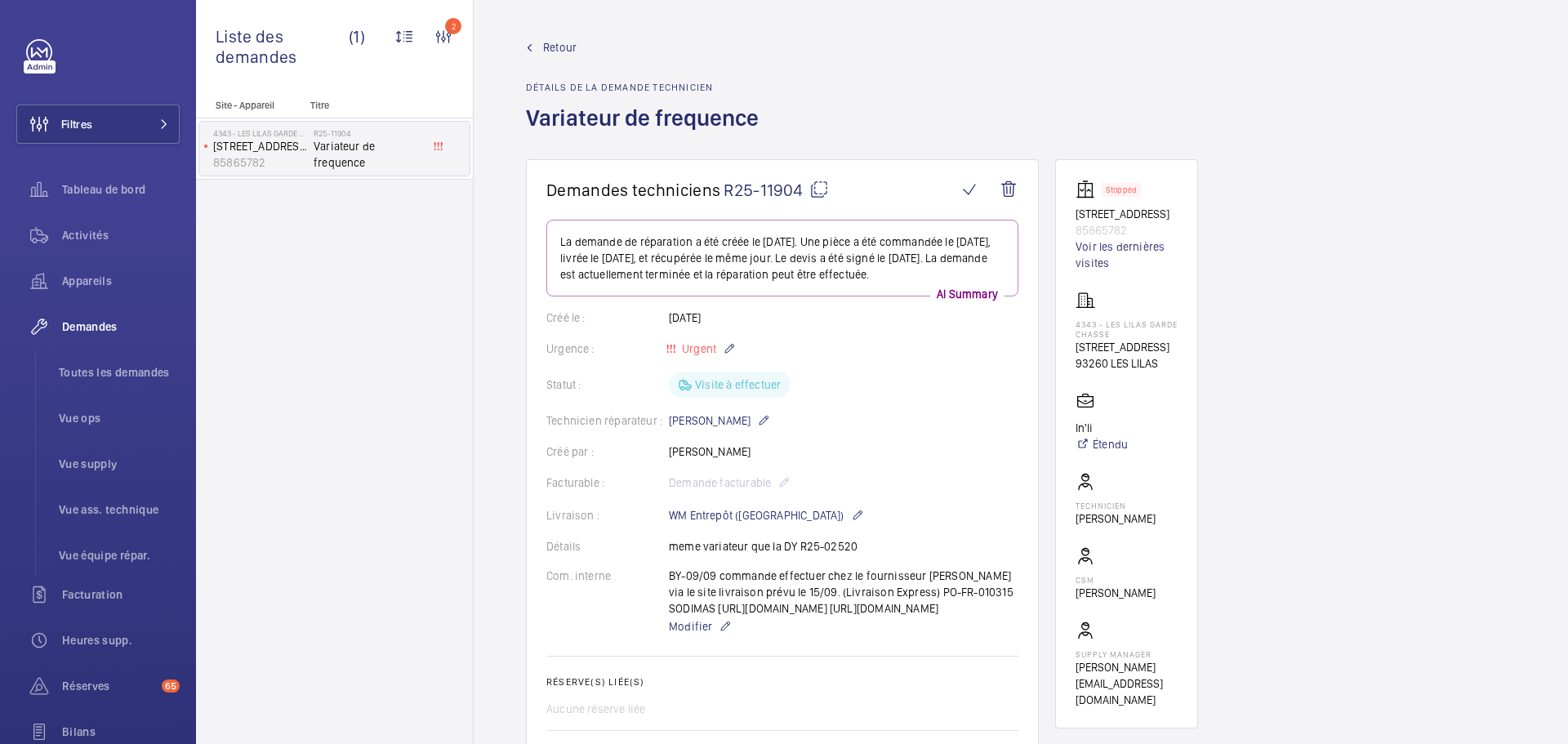
scroll to position [882, 0]
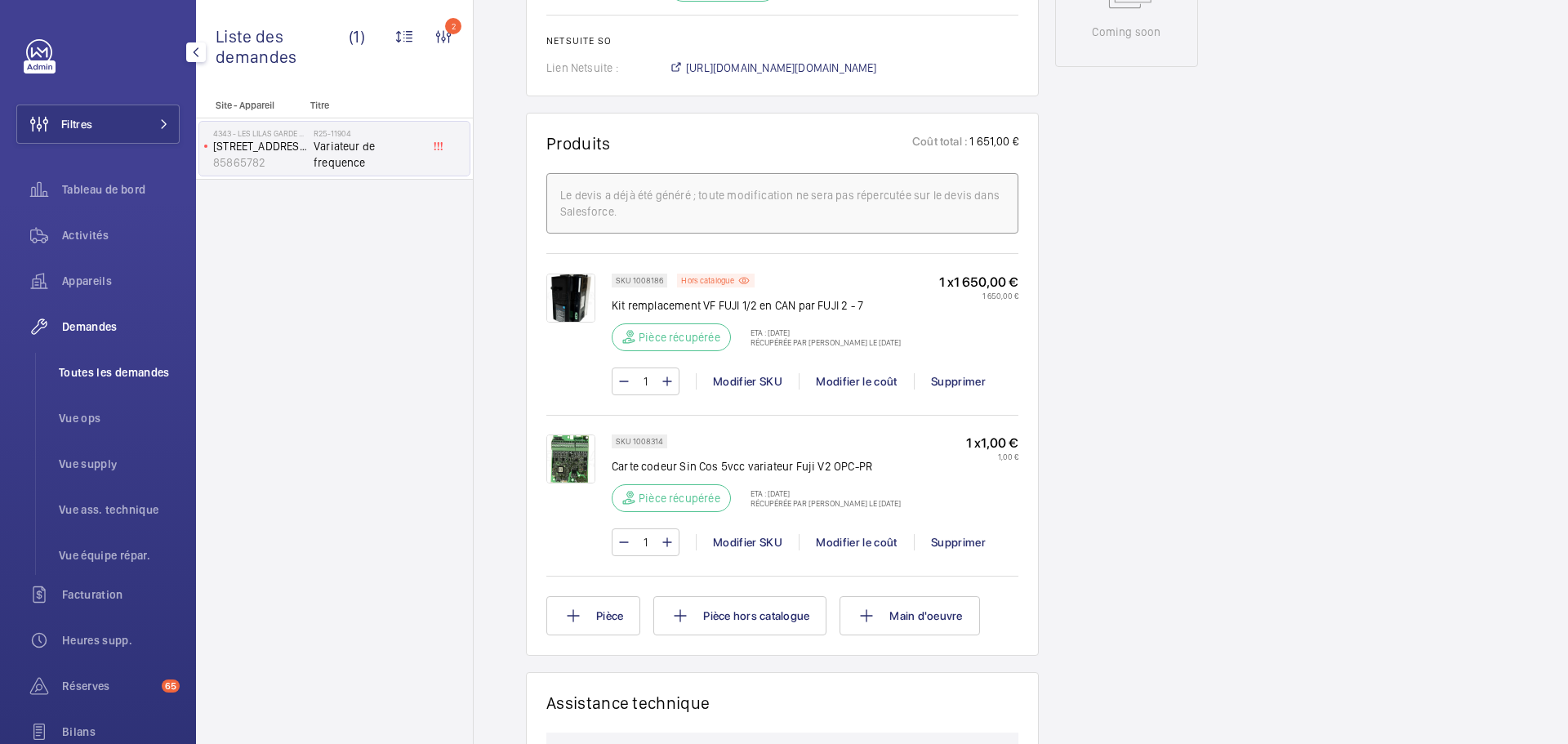
click at [147, 368] on span "Toutes les demandes" at bounding box center [119, 372] width 121 height 17
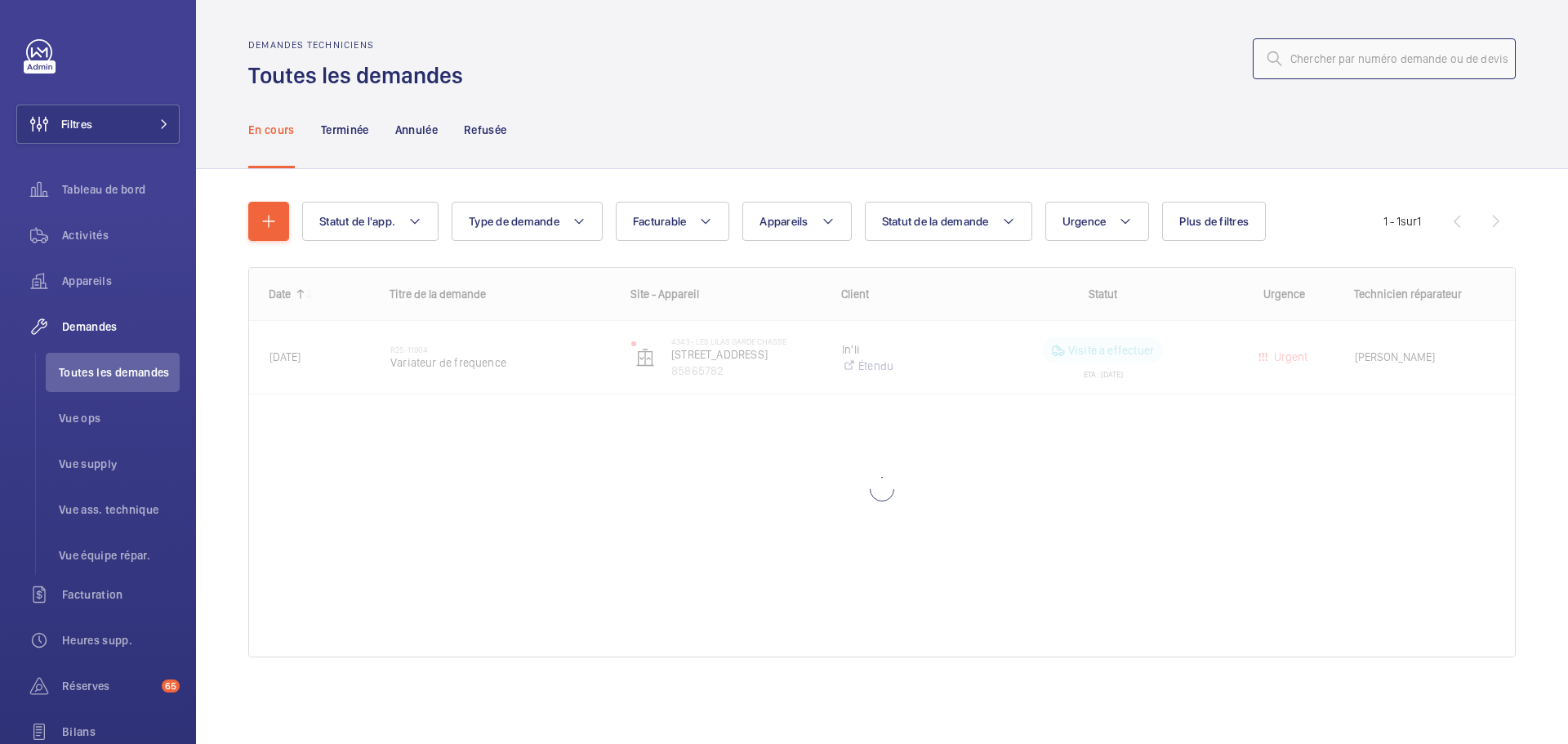
click at [1293, 59] on input "text" at bounding box center [1384, 59] width 263 height 41
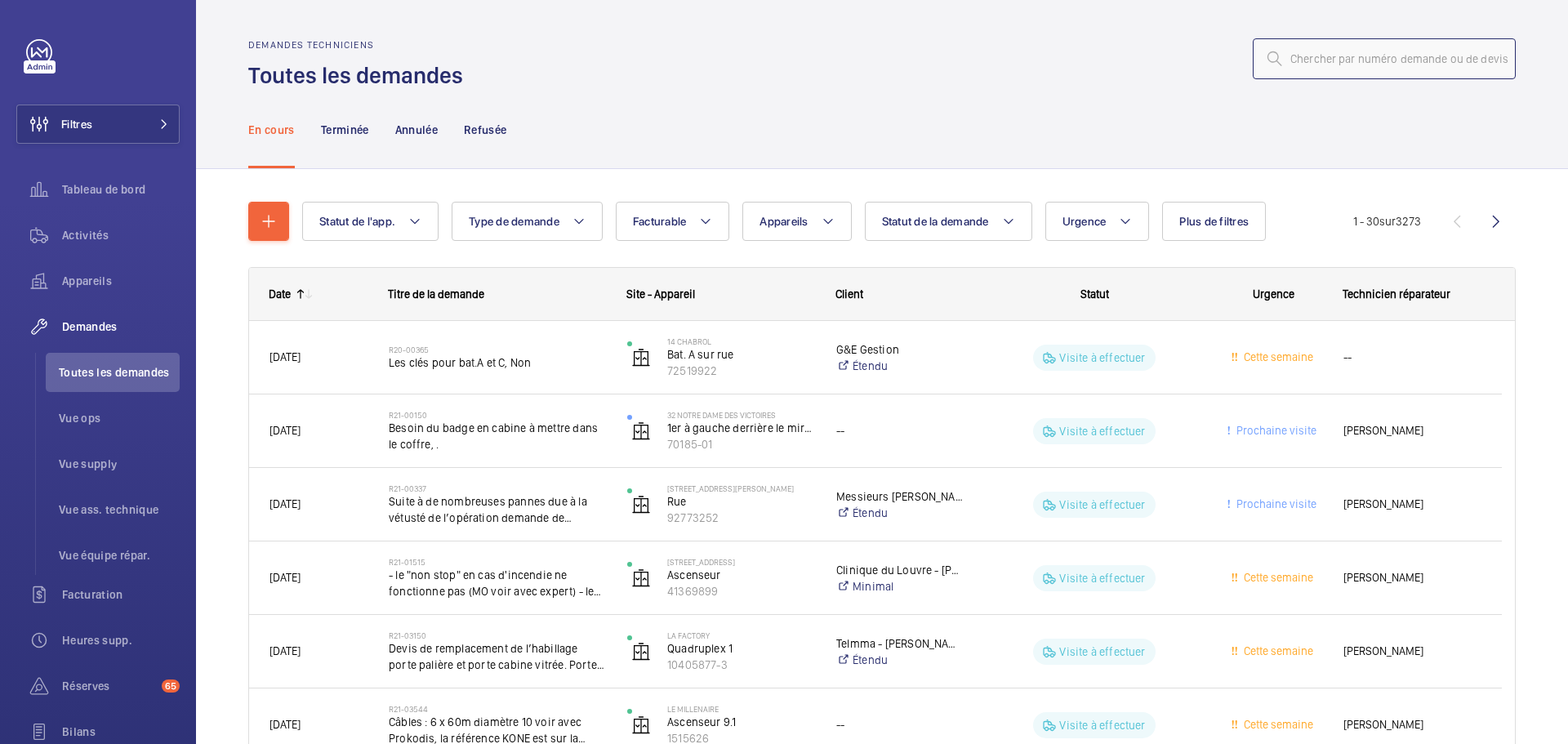
click at [1308, 67] on input "text" at bounding box center [1384, 59] width 263 height 41
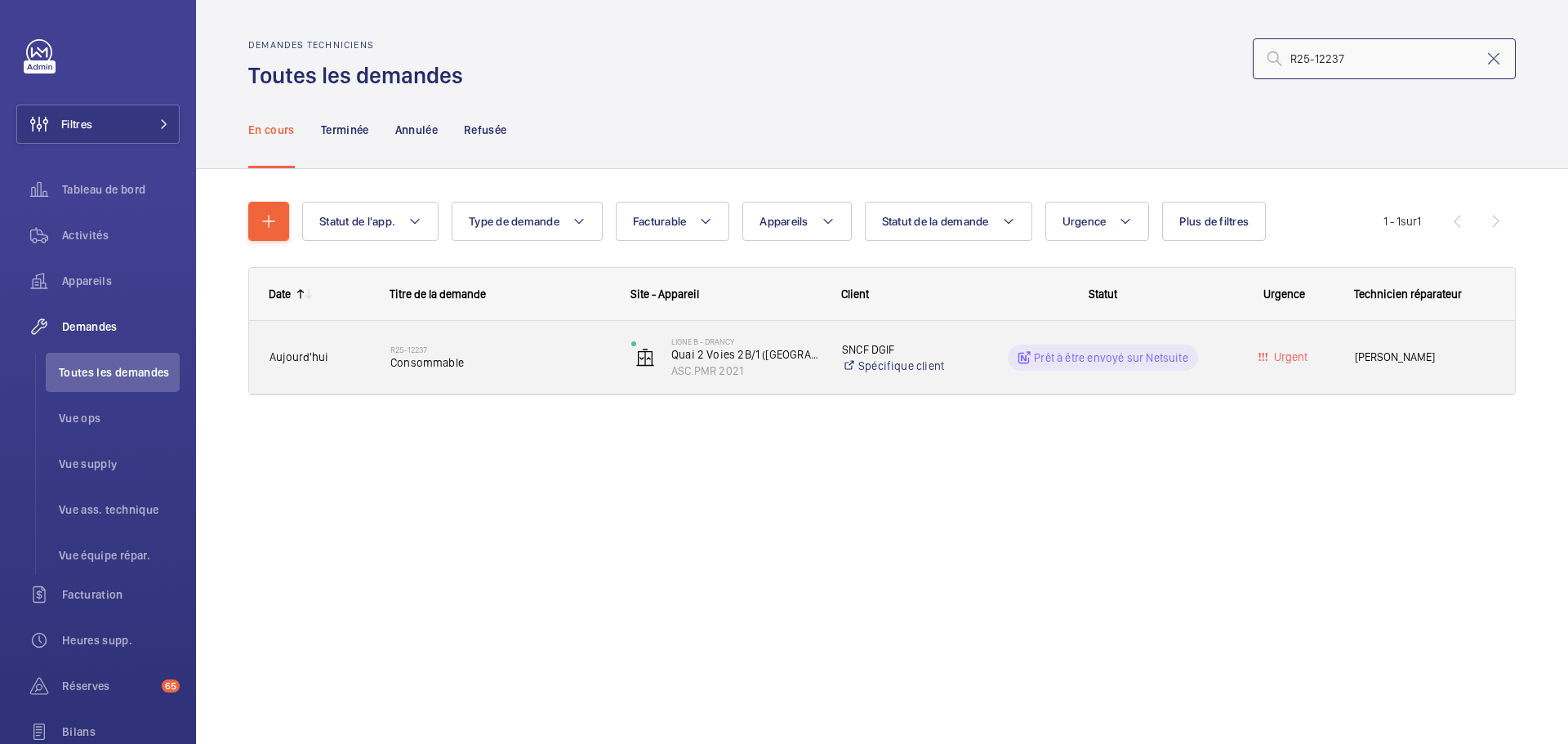
type input "R25-12237"
click at [416, 358] on span "Consommable" at bounding box center [500, 363] width 220 height 17
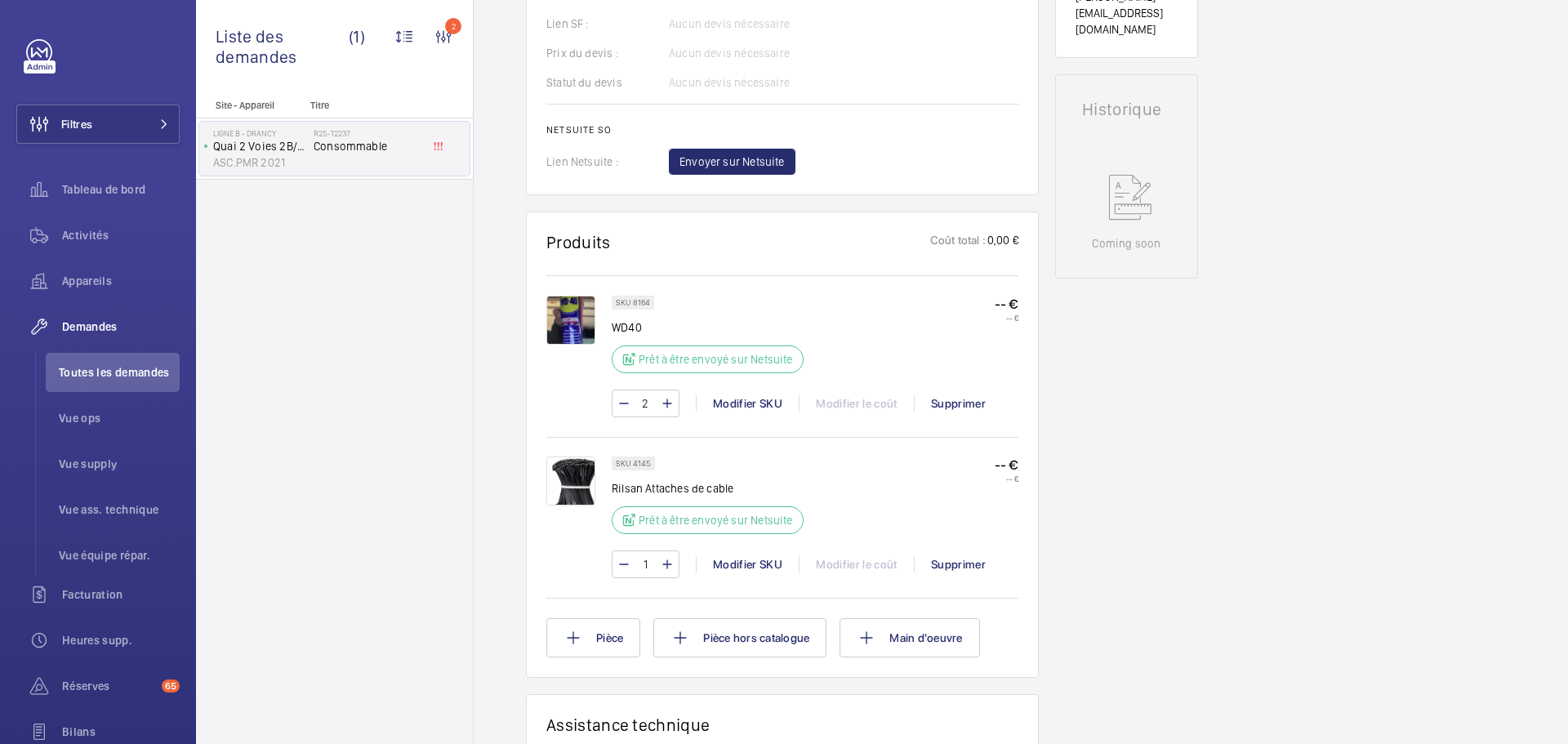
scroll to position [727, 0]
drag, startPoint x: 647, startPoint y: 304, endPoint x: 613, endPoint y: 302, distance: 34.1
click at [613, 302] on div "SKU 8164" at bounding box center [632, 302] width 42 height 14
click at [647, 299] on p "SKU 8164" at bounding box center [632, 301] width 34 height 6
drag, startPoint x: 651, startPoint y: 463, endPoint x: 632, endPoint y: 465, distance: 19.1
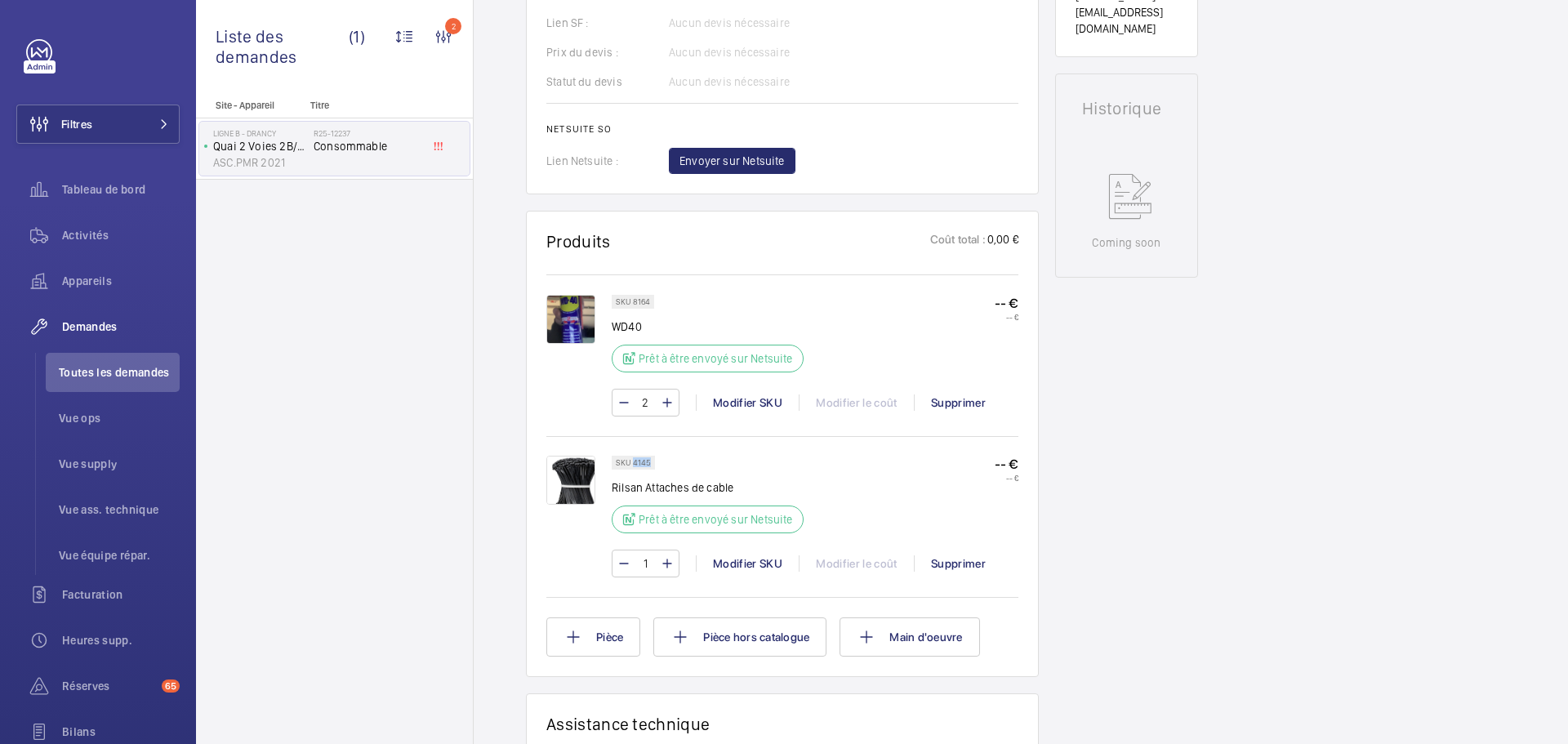
click at [632, 465] on div "SKU 4145" at bounding box center [632, 463] width 43 height 14
copy p "4145"
click at [637, 464] on p "SKU 4145" at bounding box center [633, 463] width 35 height 6
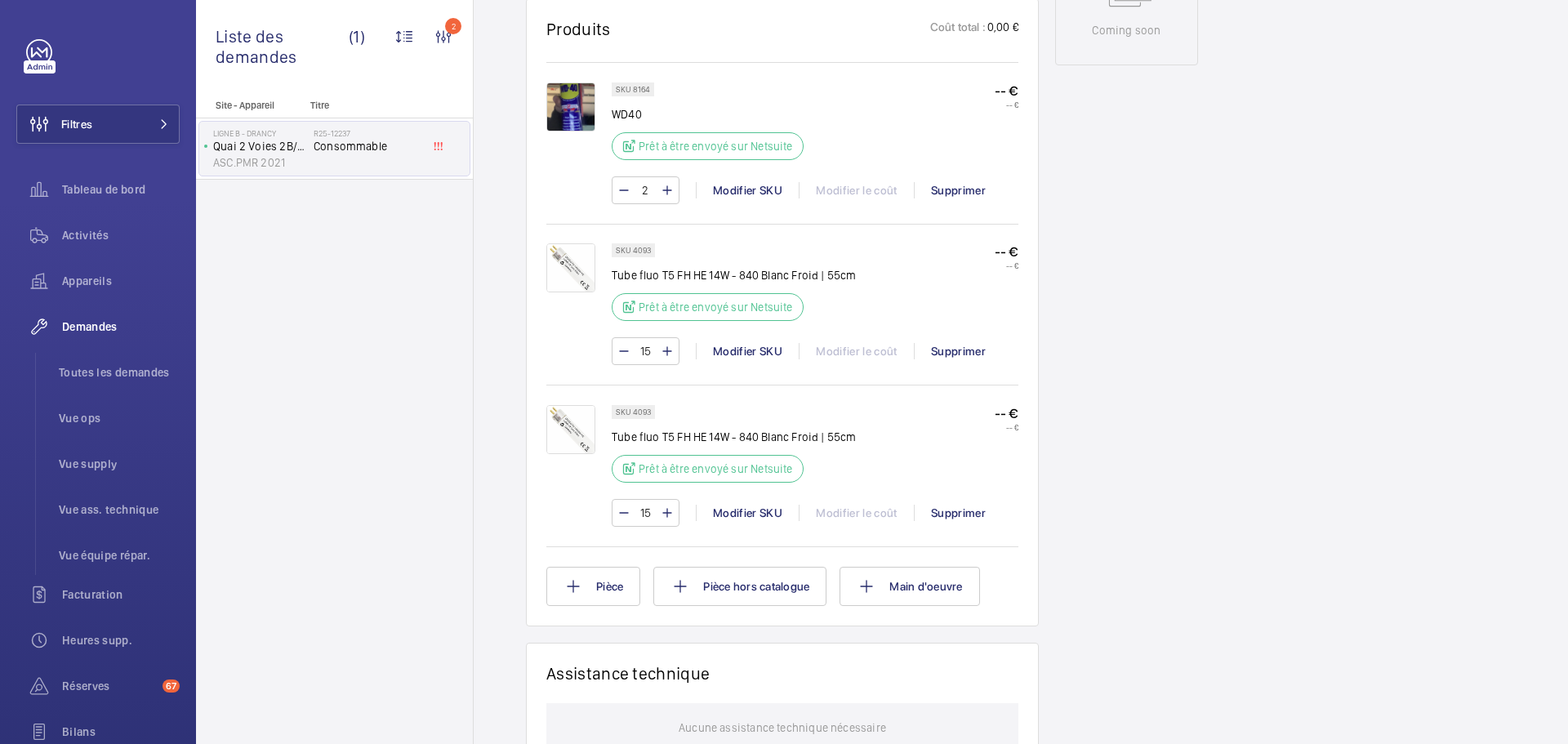
scroll to position [935, 0]
click at [943, 520] on div "Supprimer" at bounding box center [957, 517] width 88 height 17
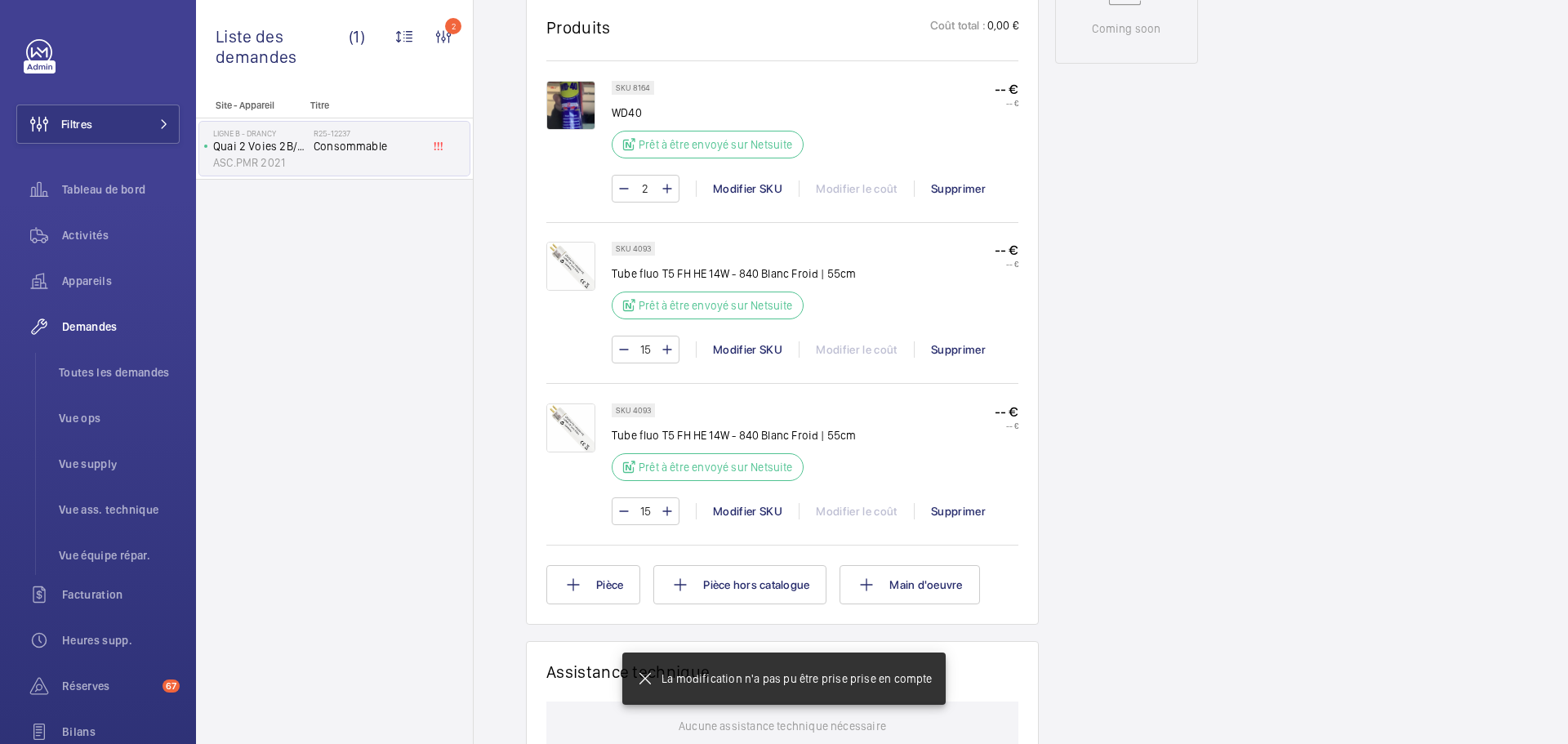
scroll to position [944, 0]
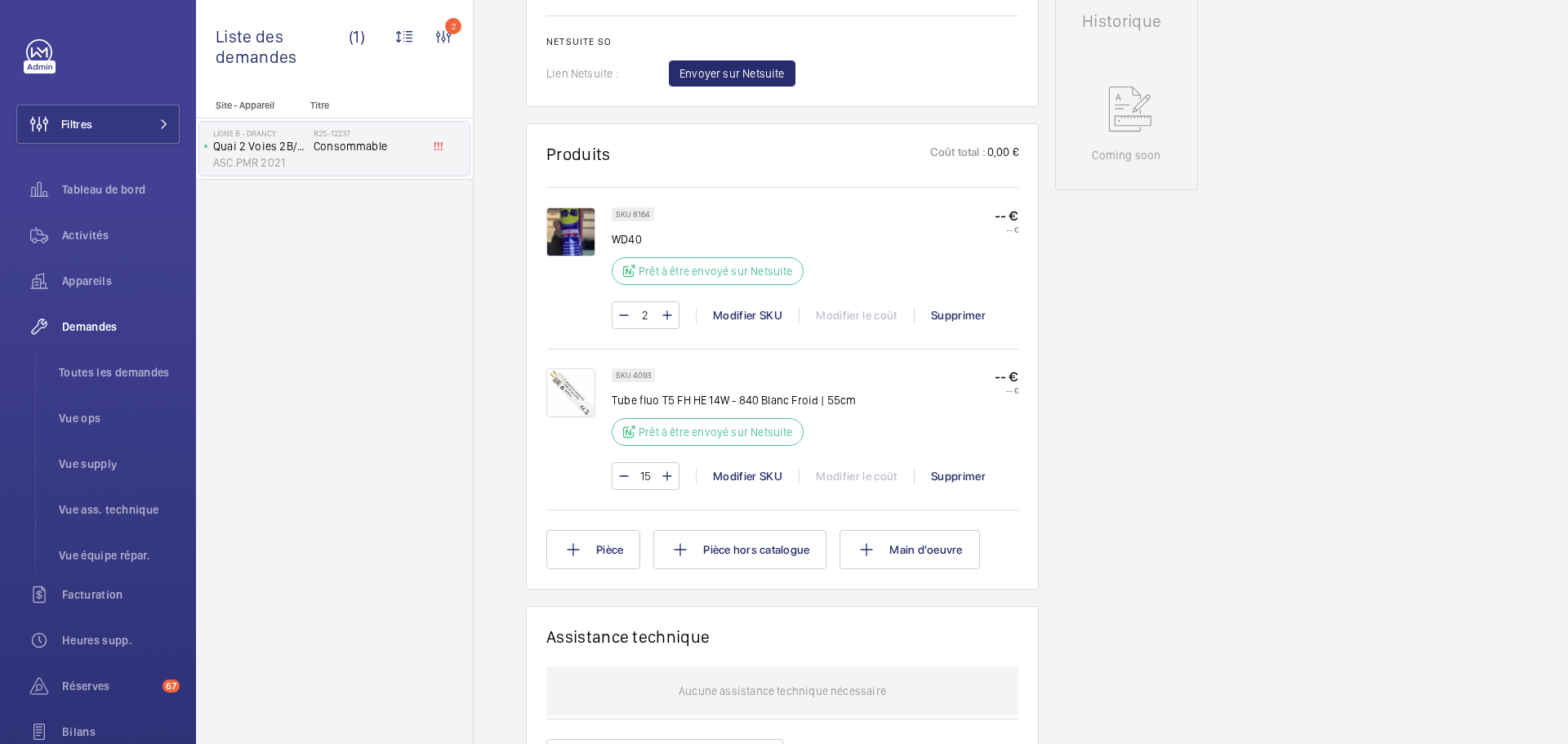
scroll to position [814, 0]
click at [763, 348] on wm-front-card-body "SKU 8164 WD40 Prêt à être envoyé sur Netsuite -- € -- € 2 Modifier SKU Modifier…" at bounding box center [782, 378] width 472 height 386
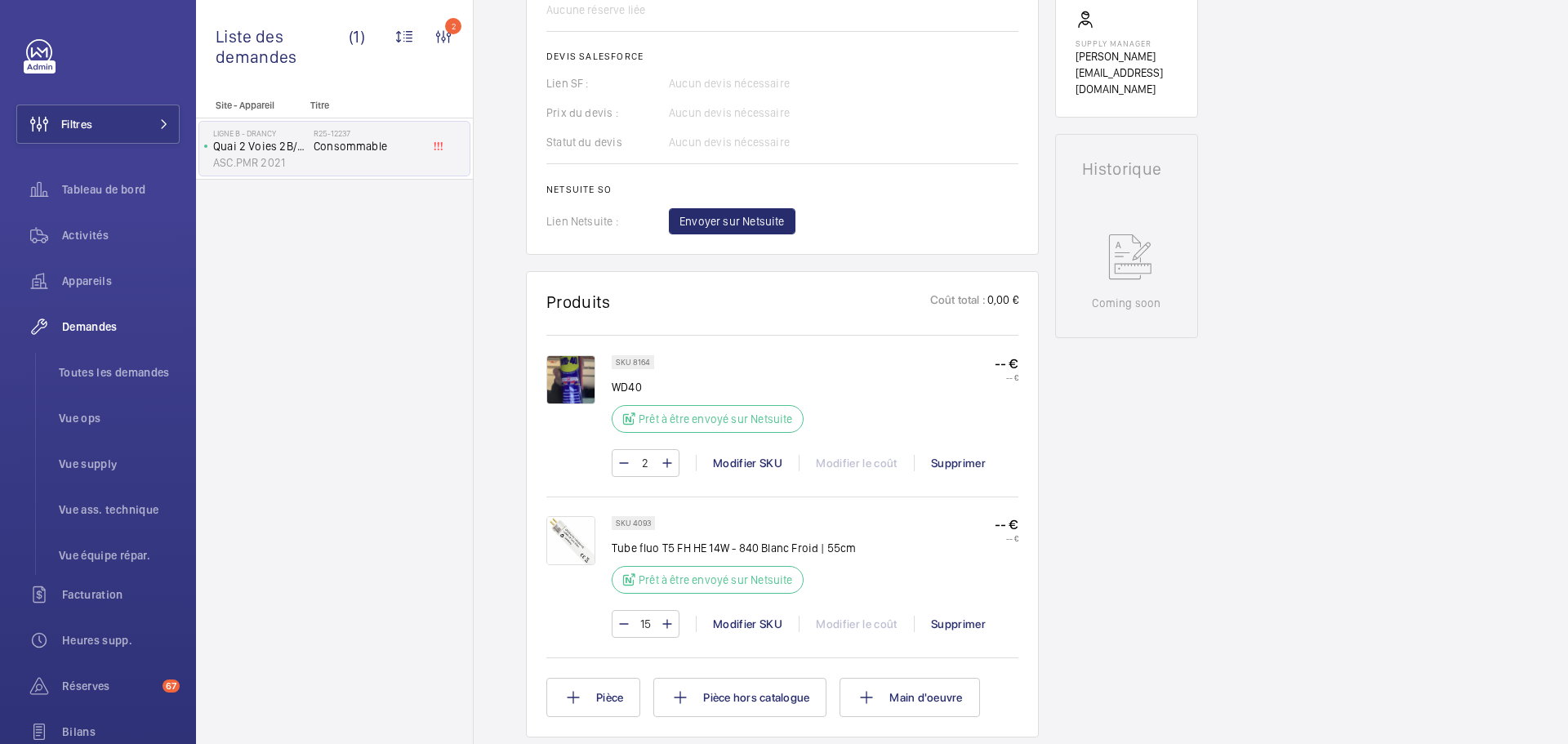
scroll to position [705, 0]
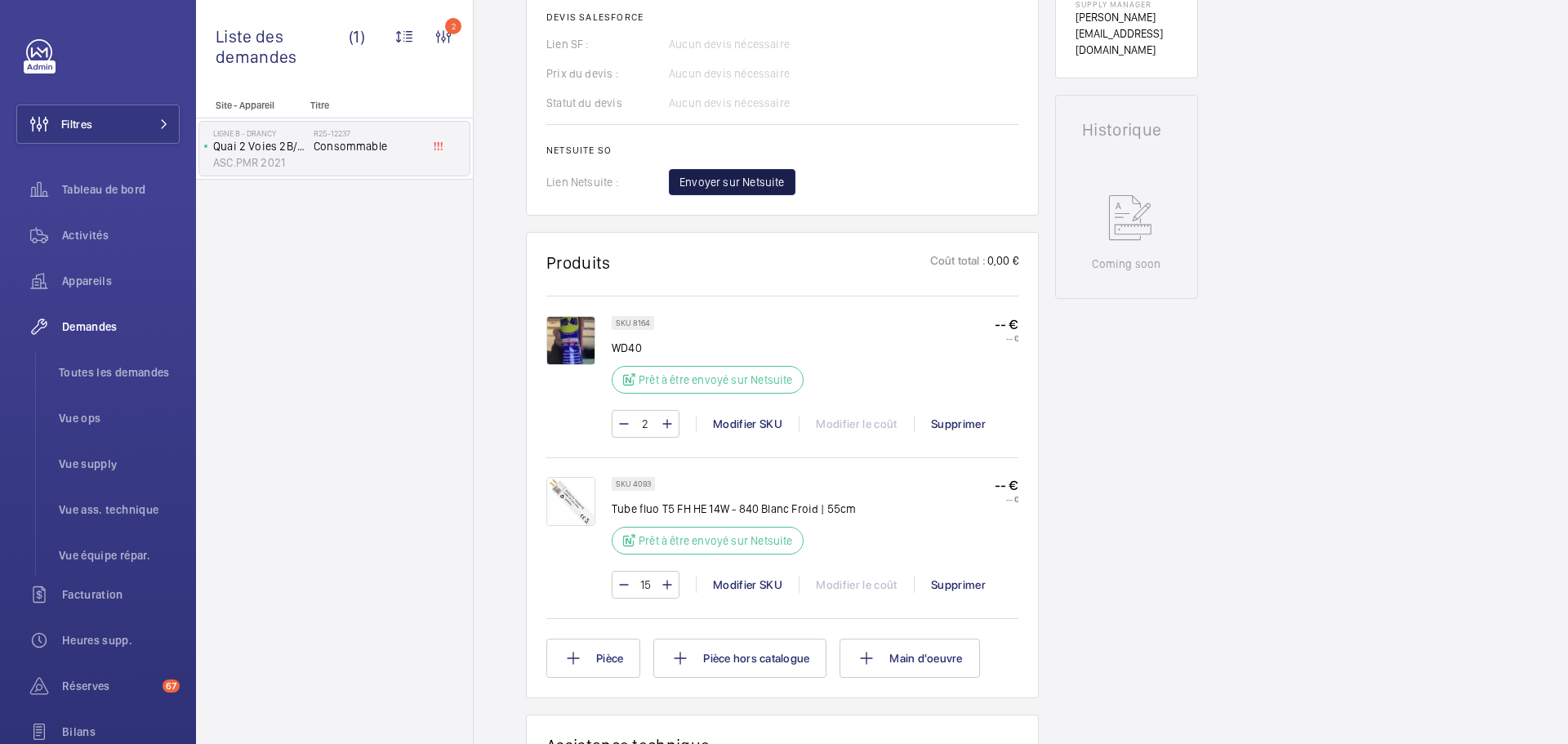
click at [726, 185] on span "Envoyer sur Netsuite" at bounding box center [732, 182] width 105 height 17
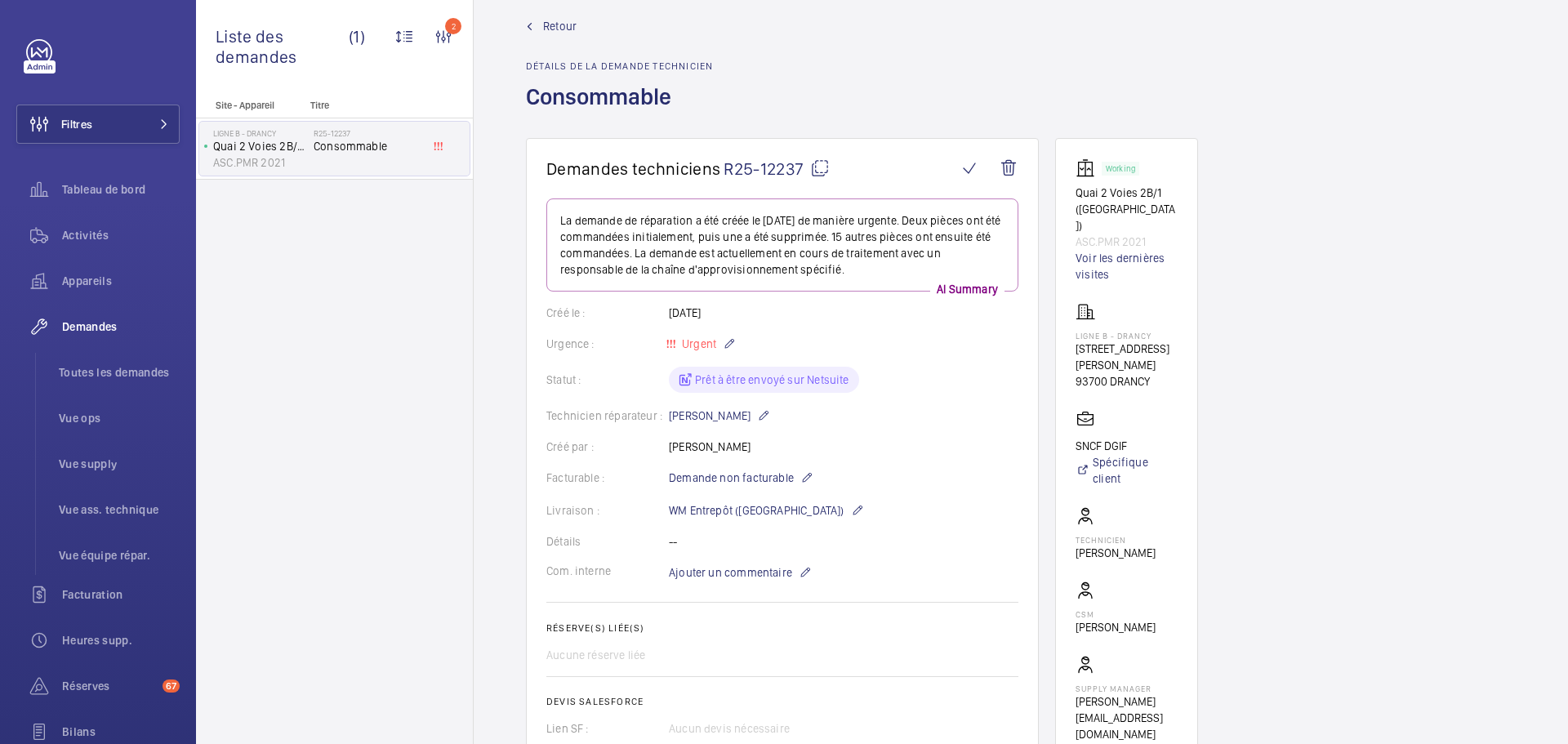
scroll to position [0, 0]
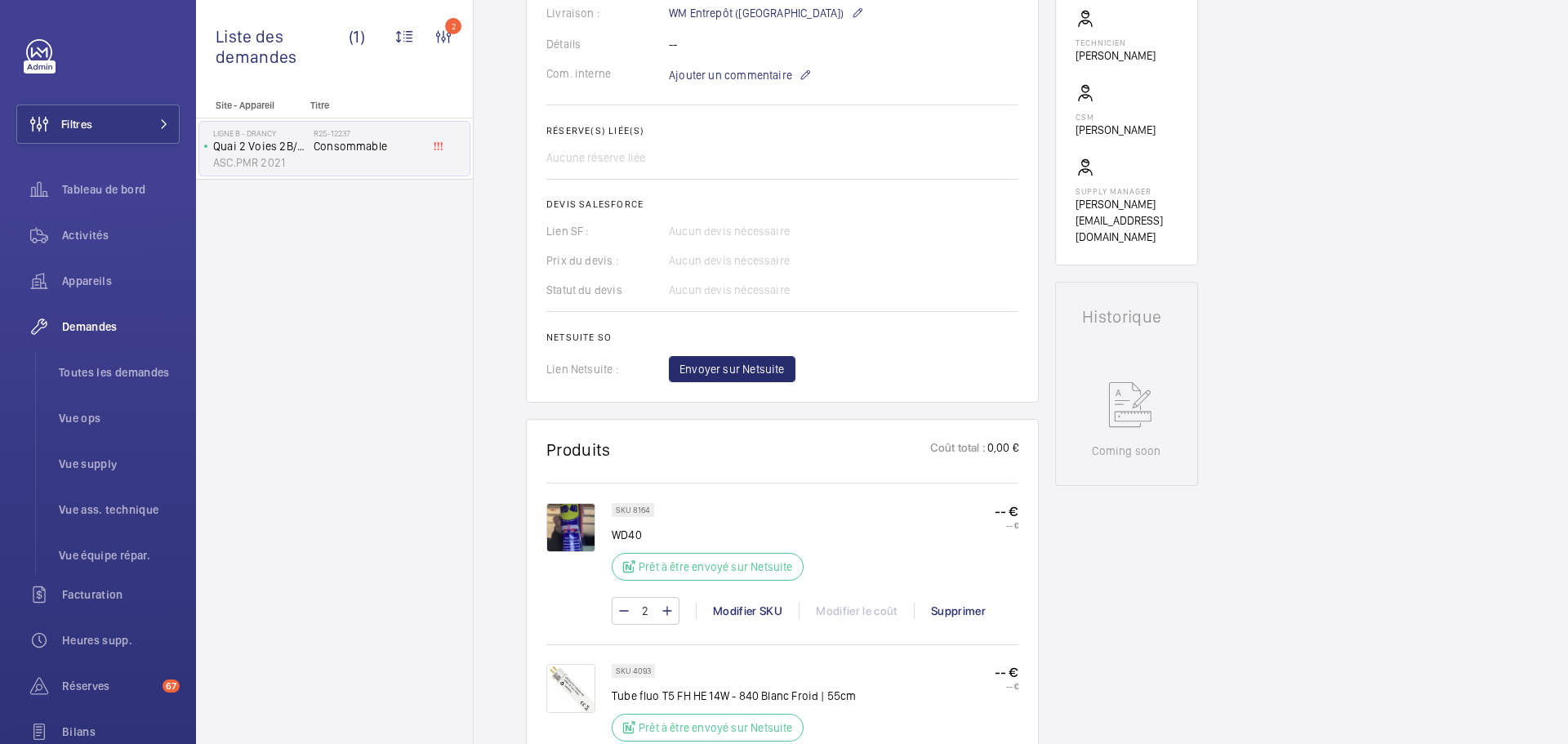
scroll to position [514, 0]
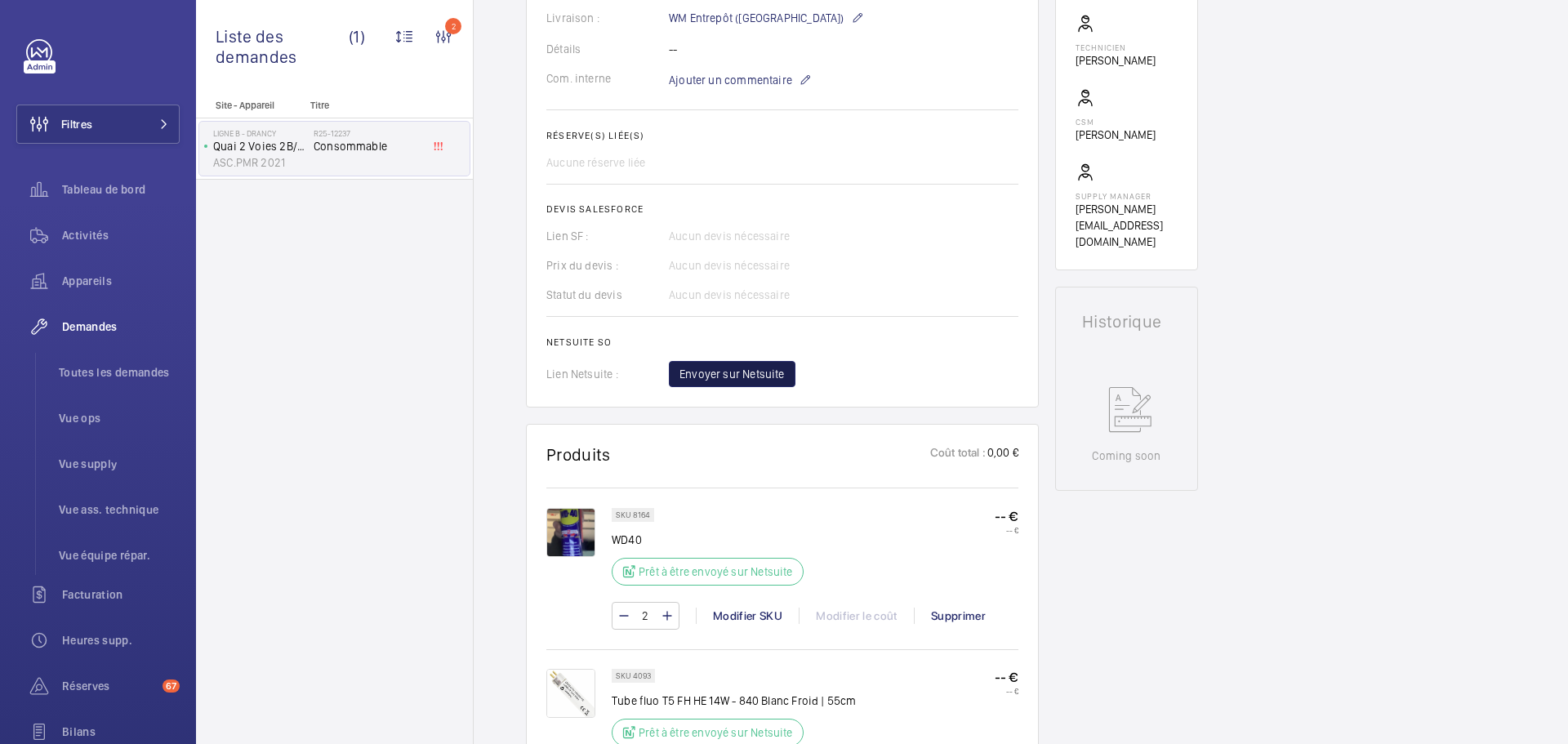
click at [725, 372] on span "Envoyer sur Netsuite" at bounding box center [732, 374] width 105 height 17
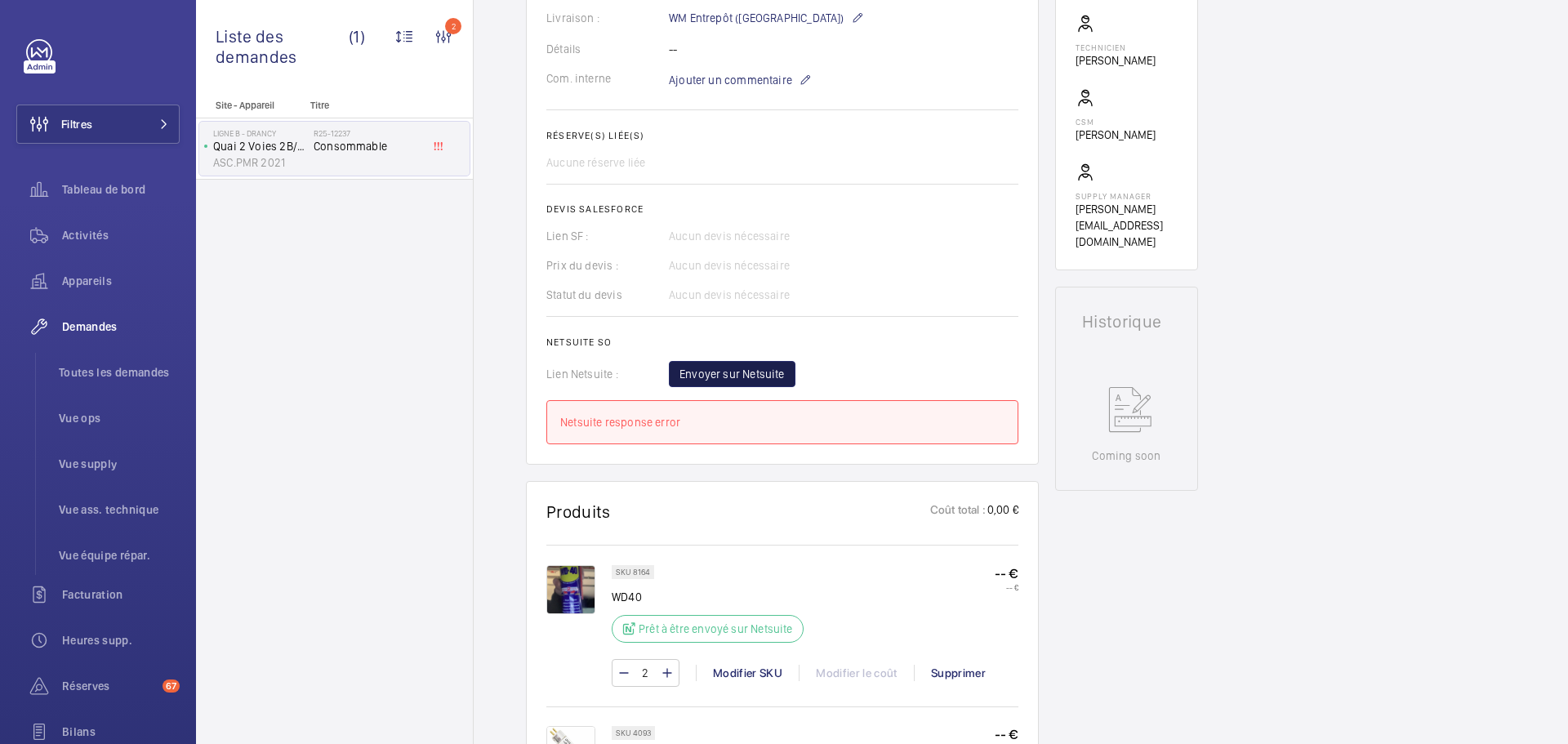
click at [712, 377] on span "Envoyer sur Netsuite" at bounding box center [732, 374] width 105 height 17
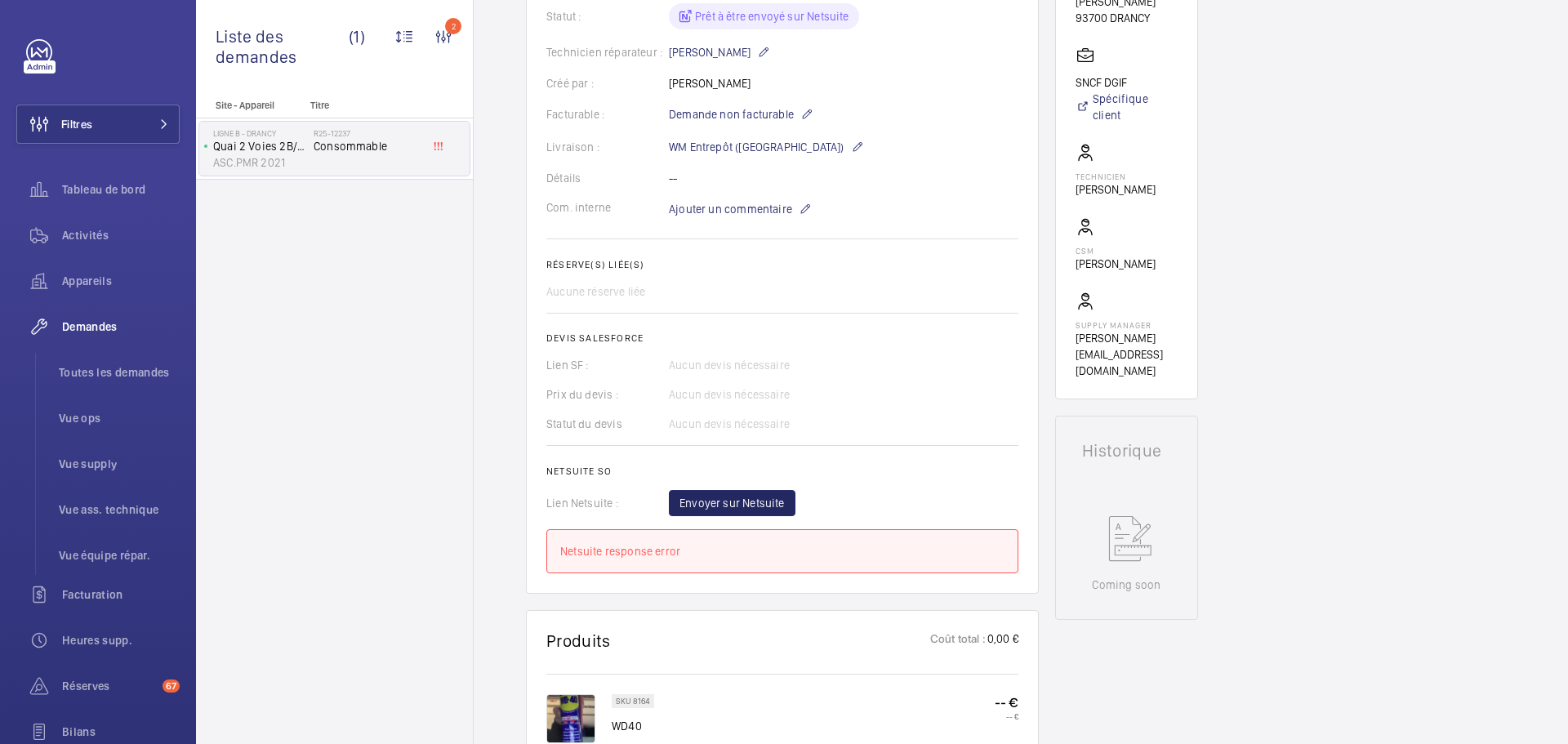
scroll to position [384, 0]
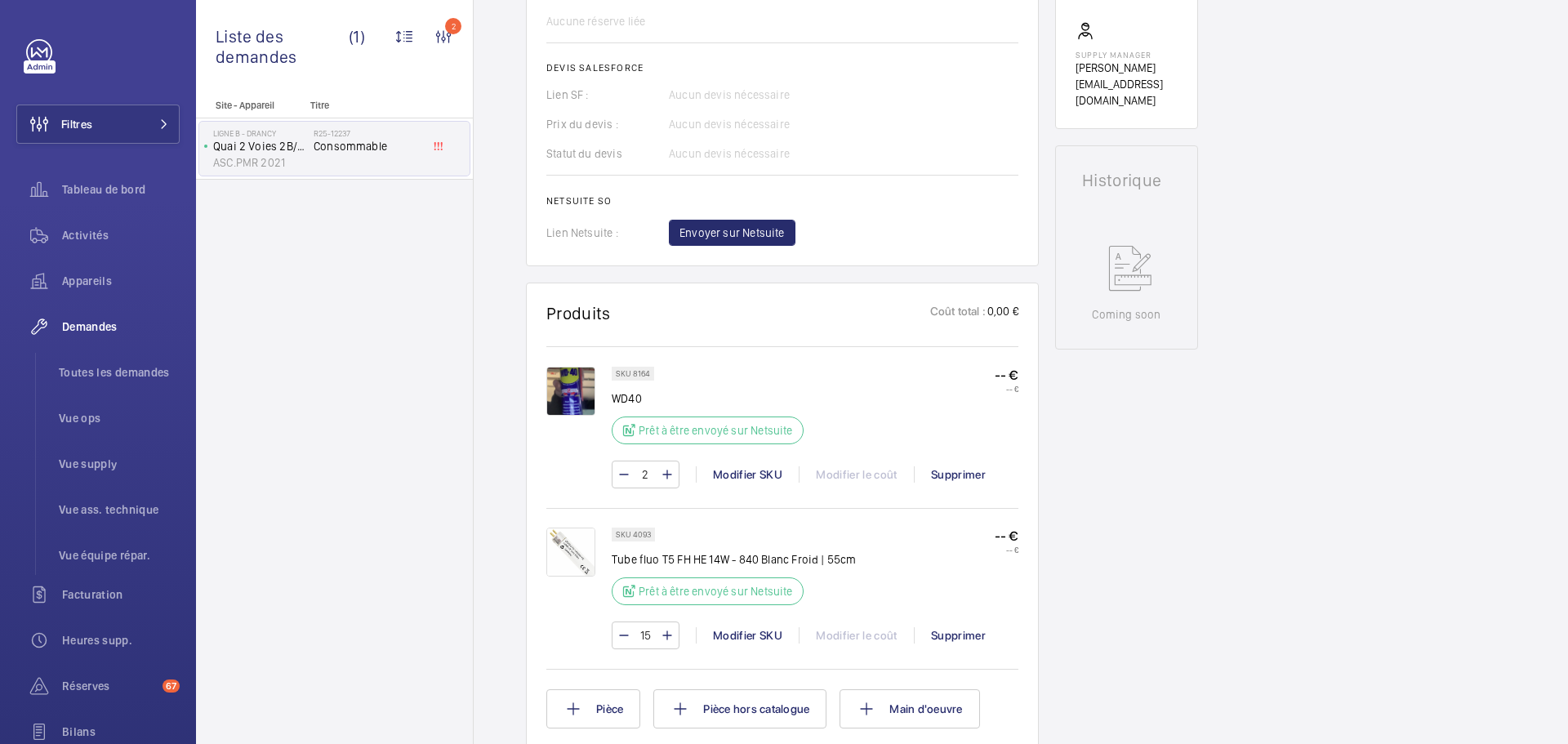
scroll to position [656, 0]
click at [724, 239] on span "Envoyer sur Netsuite" at bounding box center [732, 231] width 105 height 17
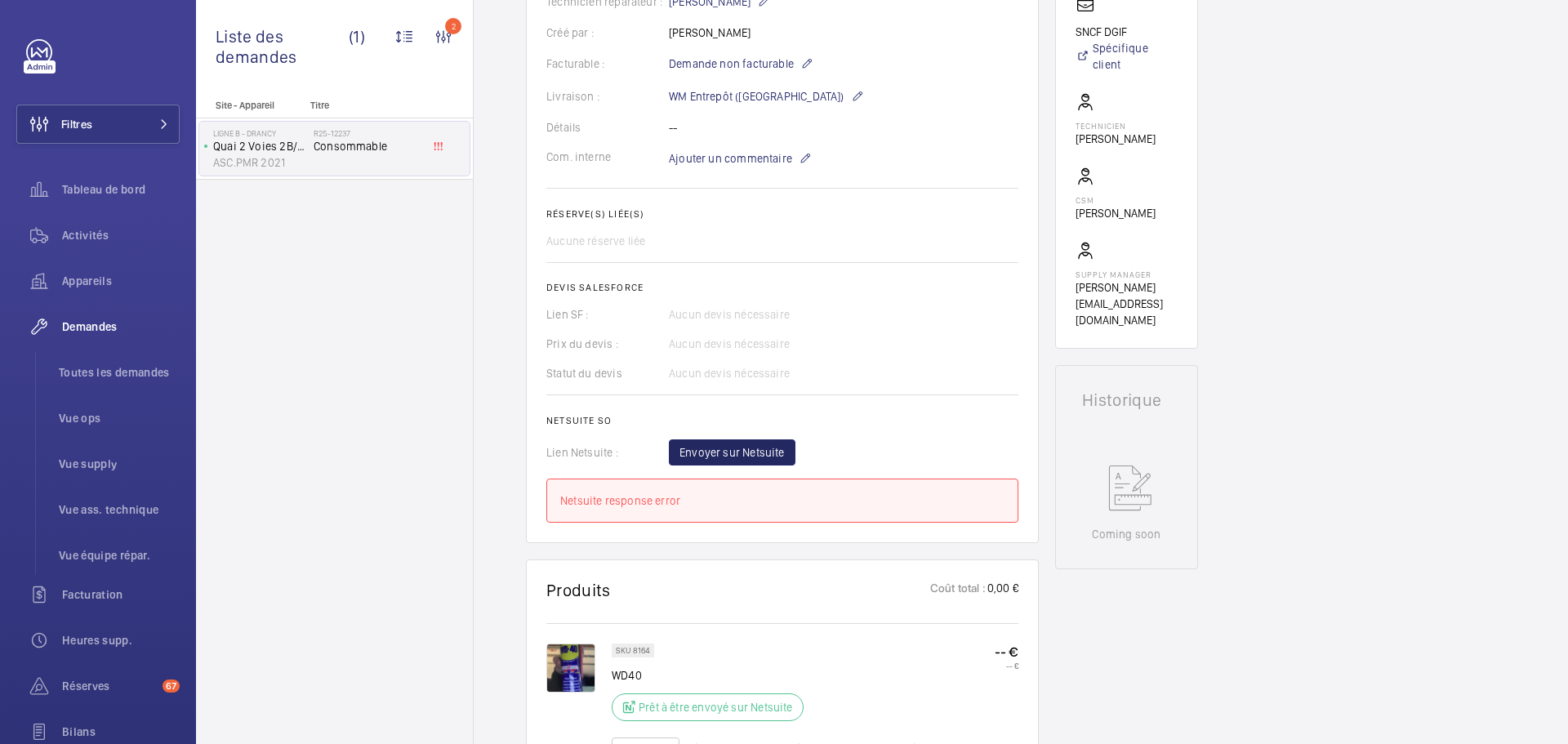
scroll to position [0, 0]
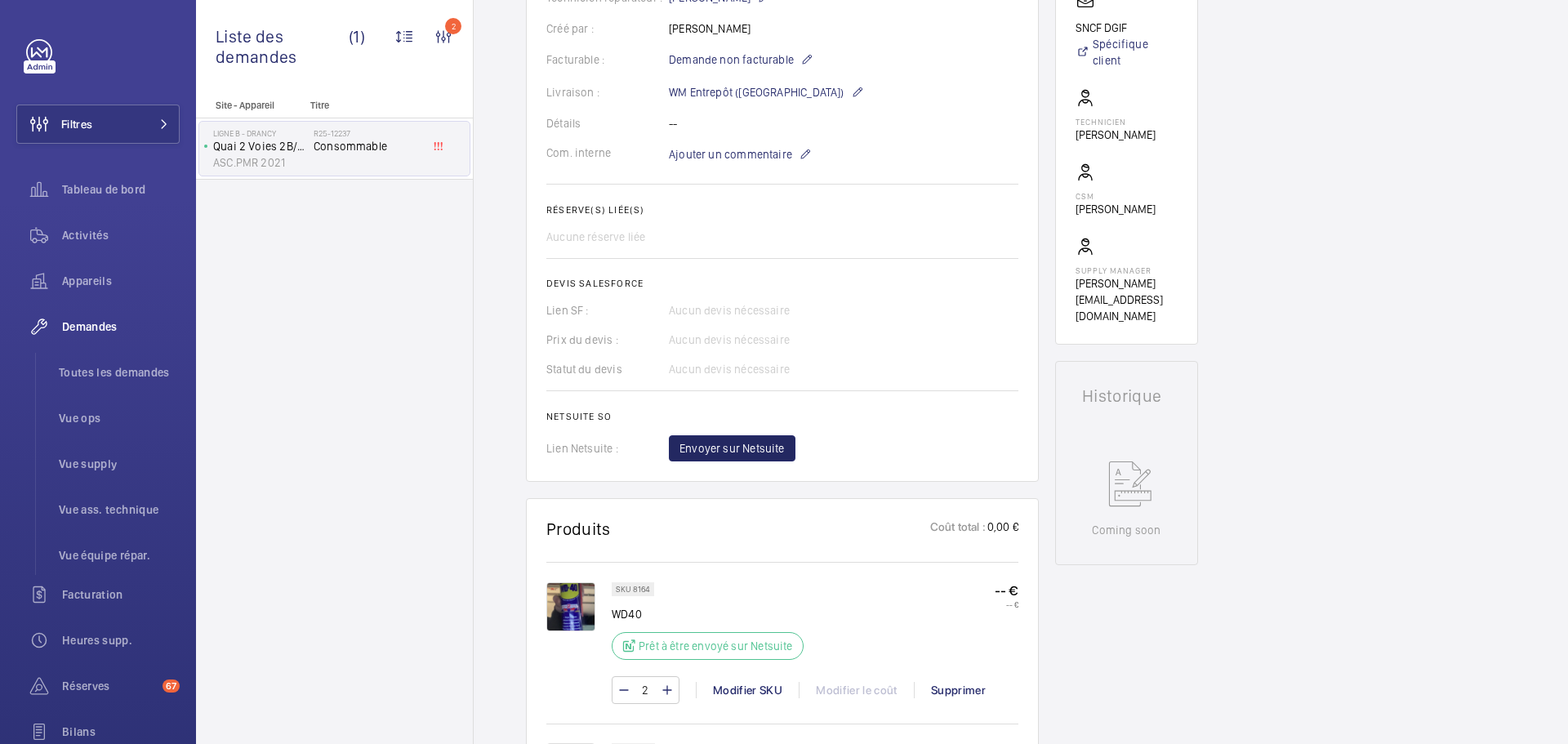
scroll to position [448, 0]
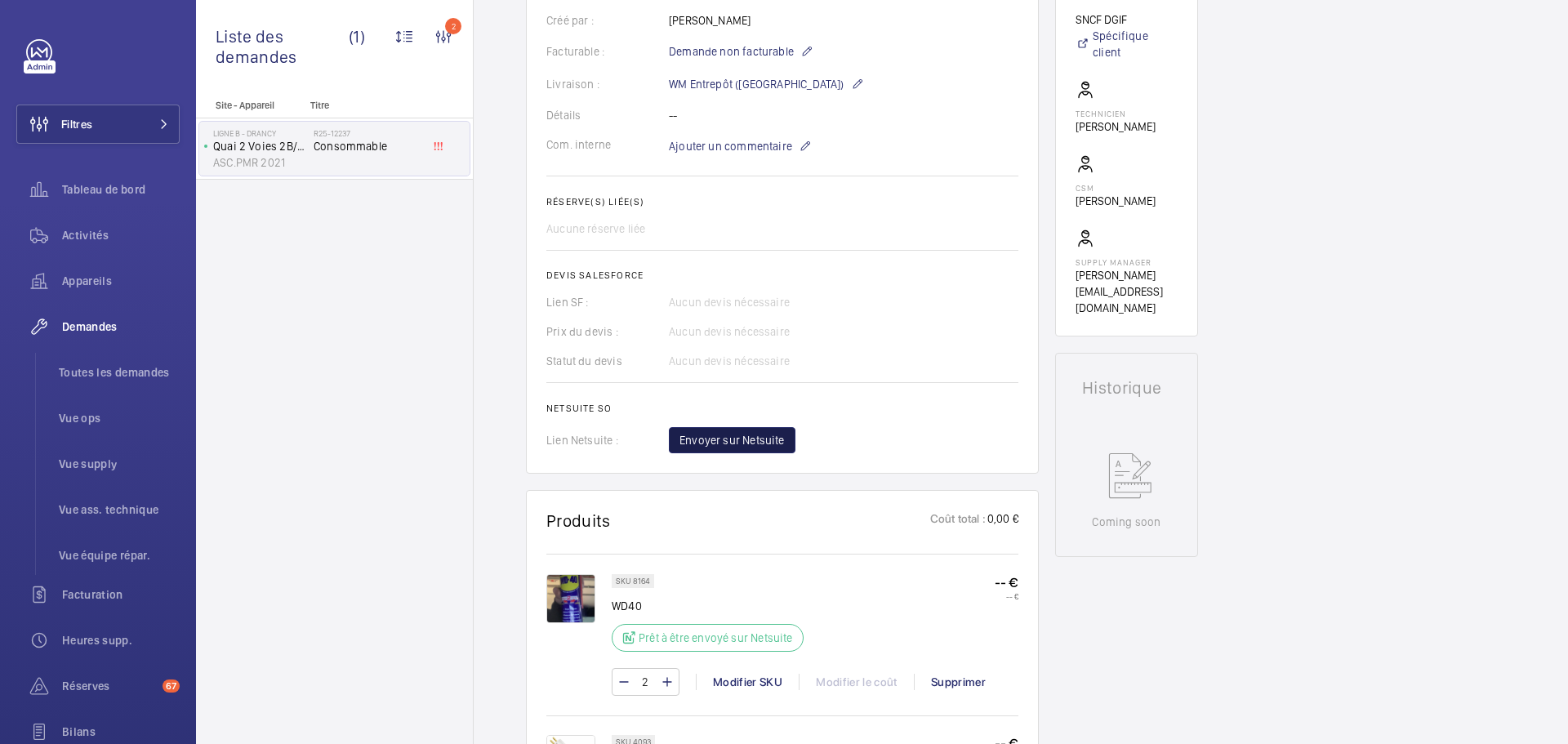
click at [725, 443] on span "Envoyer sur Netsuite" at bounding box center [732, 440] width 105 height 17
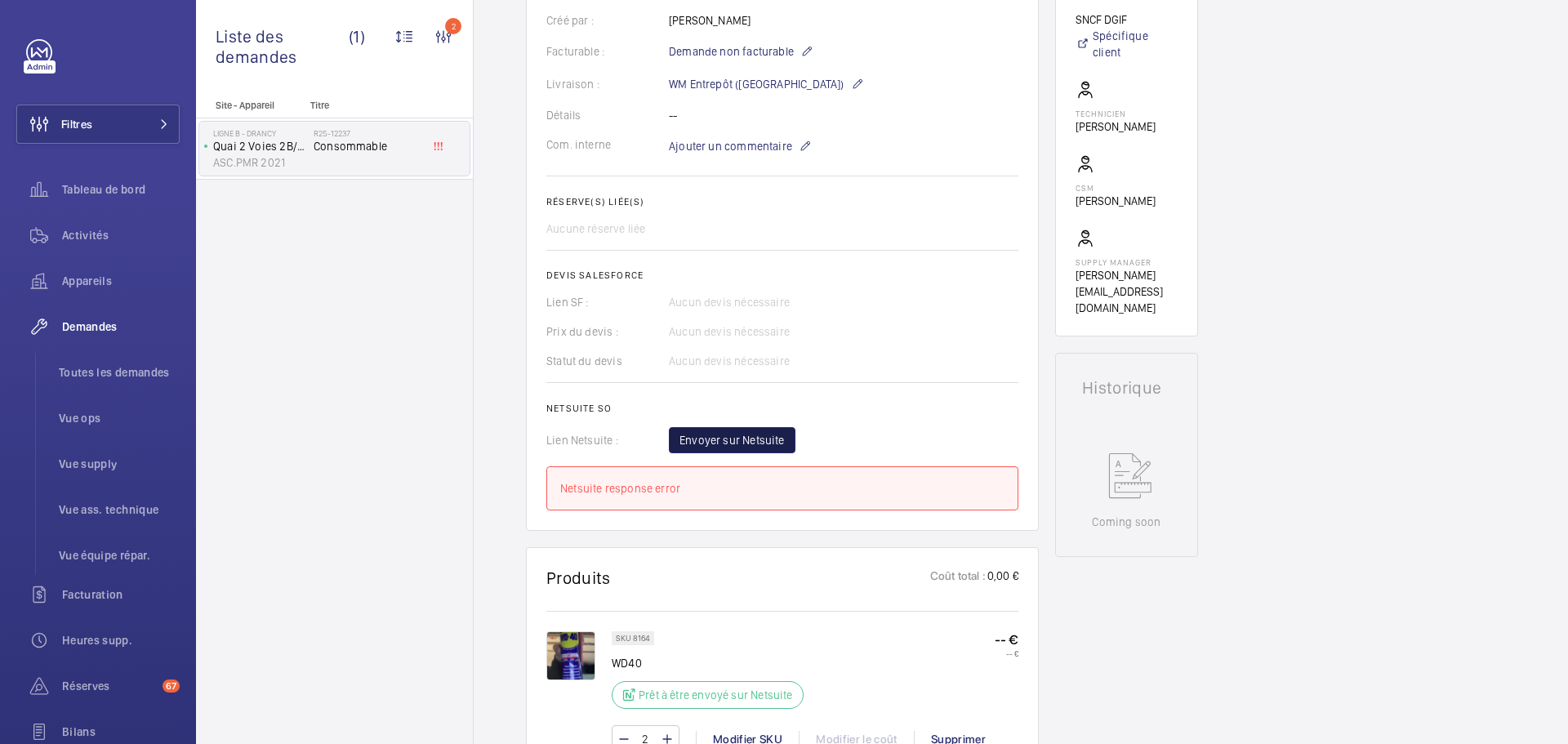
click at [720, 428] on button "Envoyer sur Netsuite" at bounding box center [732, 441] width 126 height 26
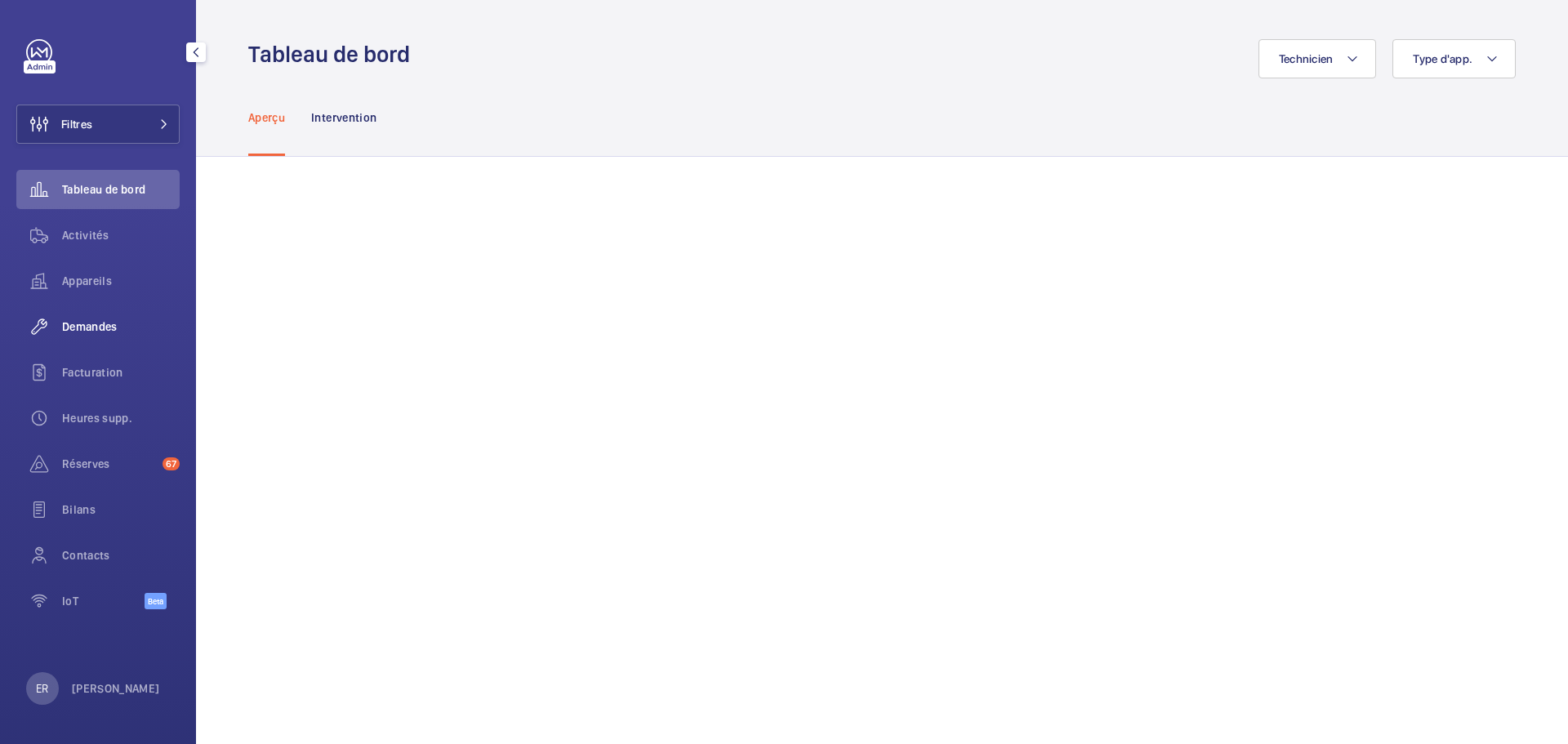
click at [90, 326] on span "Demandes" at bounding box center [121, 327] width 117 height 17
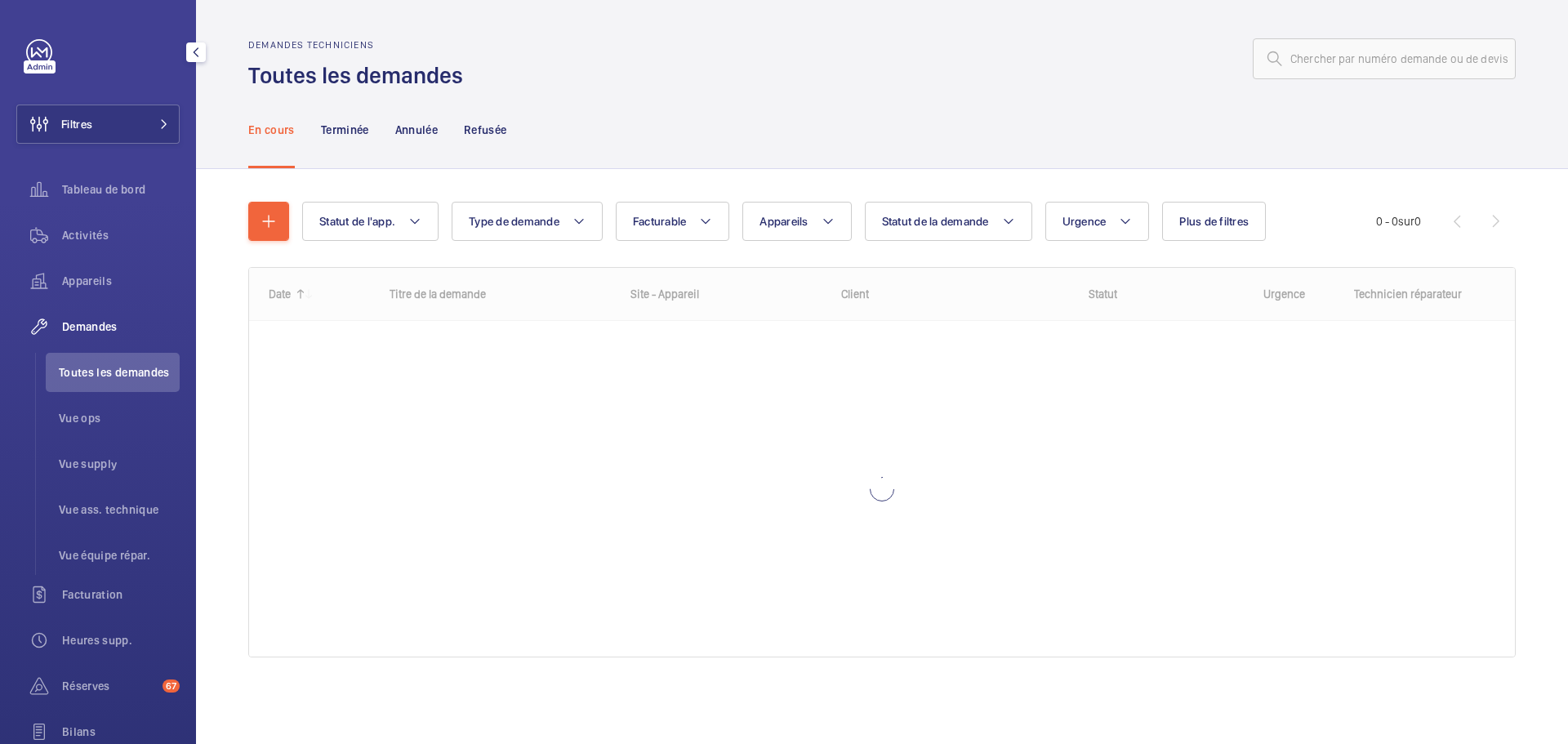
click at [109, 377] on span "Toutes les demandes" at bounding box center [119, 372] width 121 height 17
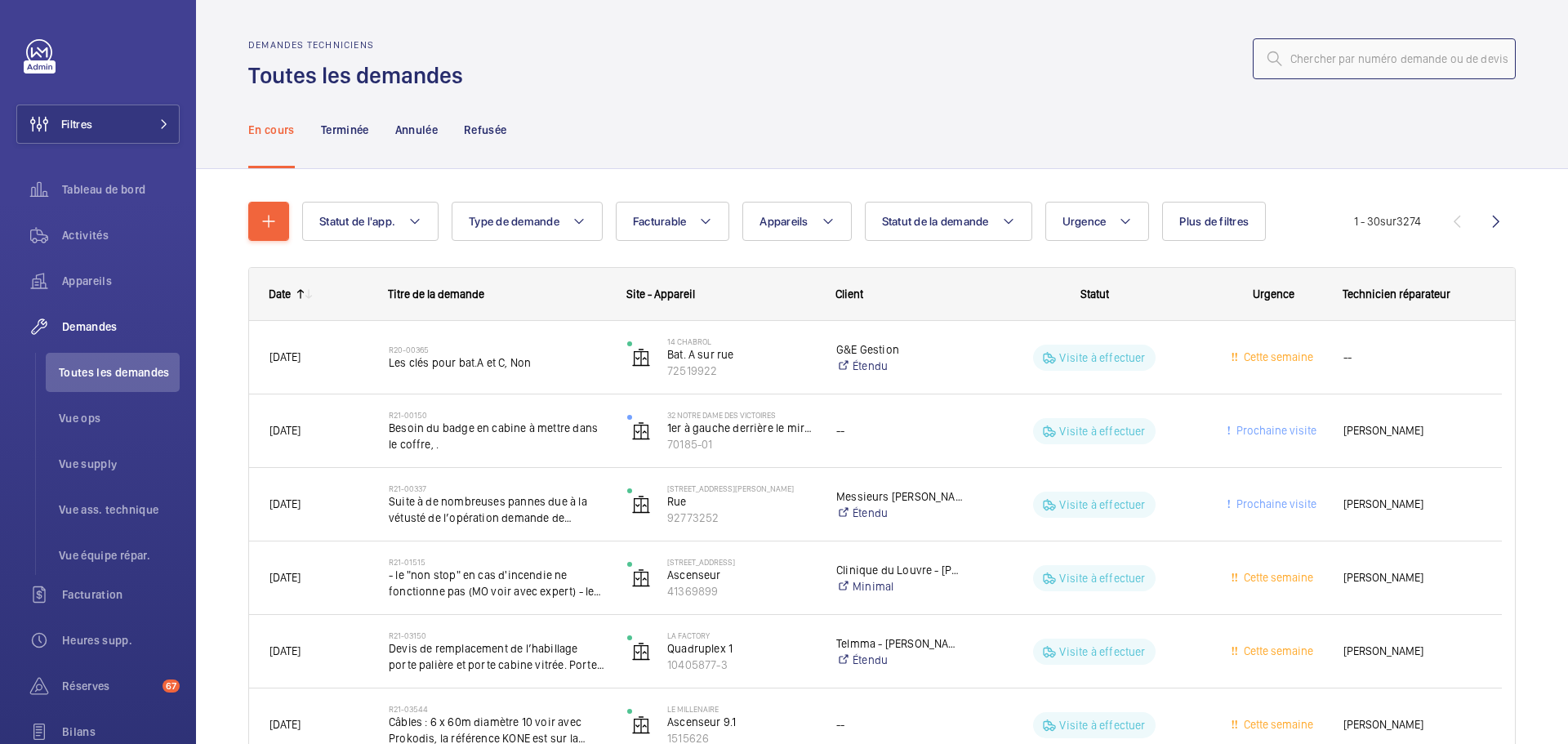
click at [1324, 56] on input "text" at bounding box center [1384, 59] width 263 height 41
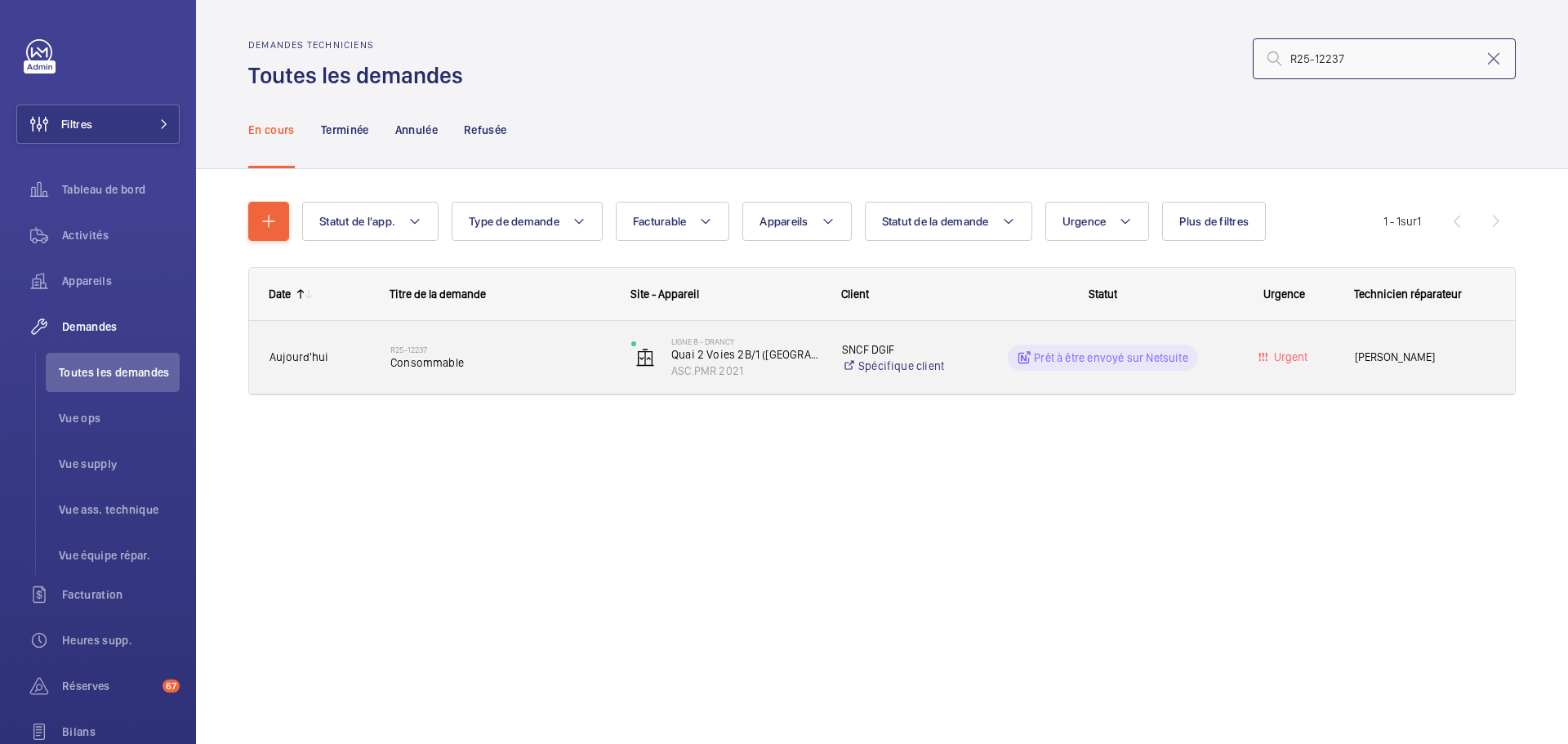
type input "R25-12237"
click at [427, 361] on span "Consommable" at bounding box center [500, 363] width 220 height 17
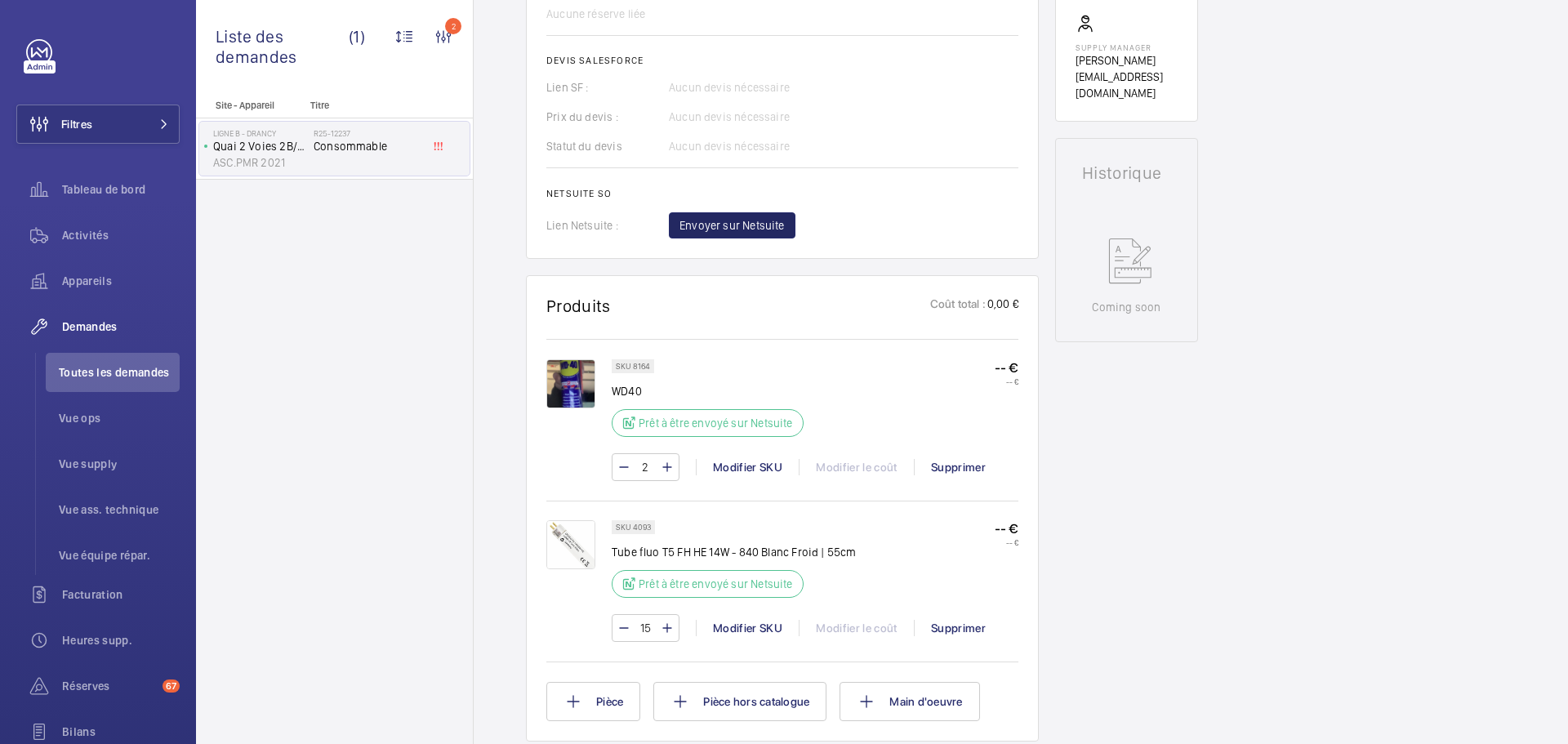
scroll to position [660, 0]
click at [738, 232] on span "Envoyer sur Netsuite" at bounding box center [732, 228] width 105 height 17
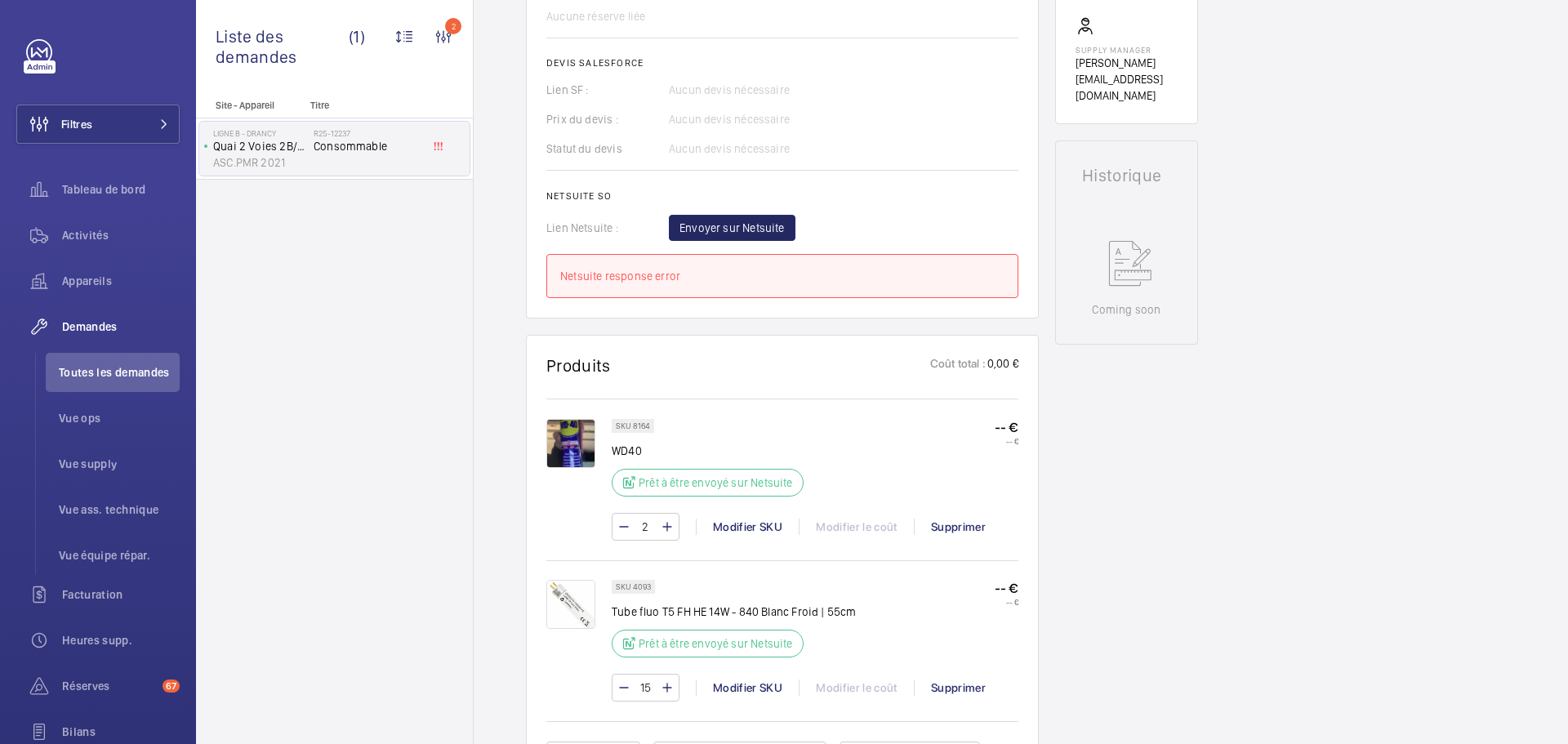
scroll to position [0, 0]
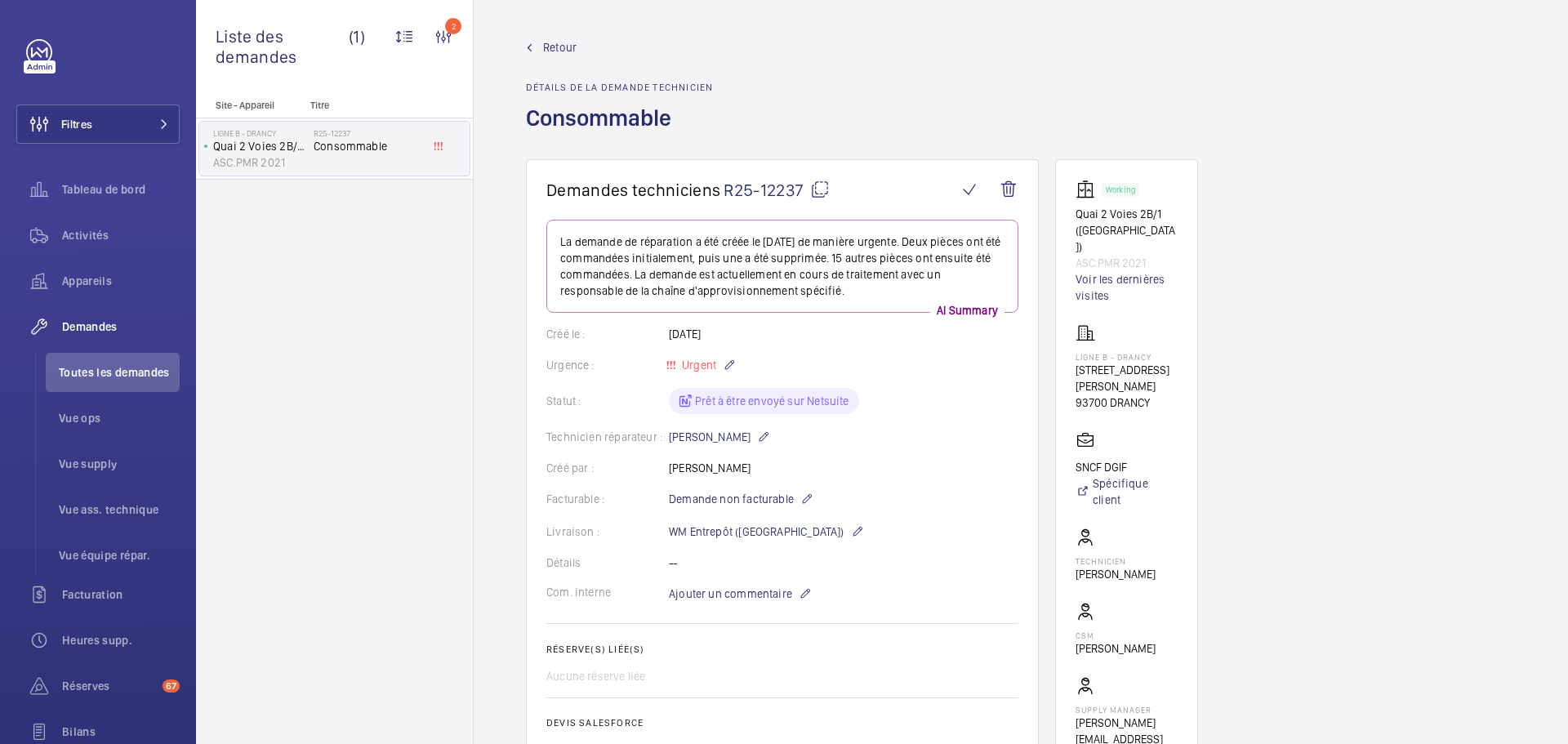
click at [826, 194] on mat-icon at bounding box center [820, 189] width 19 height 19
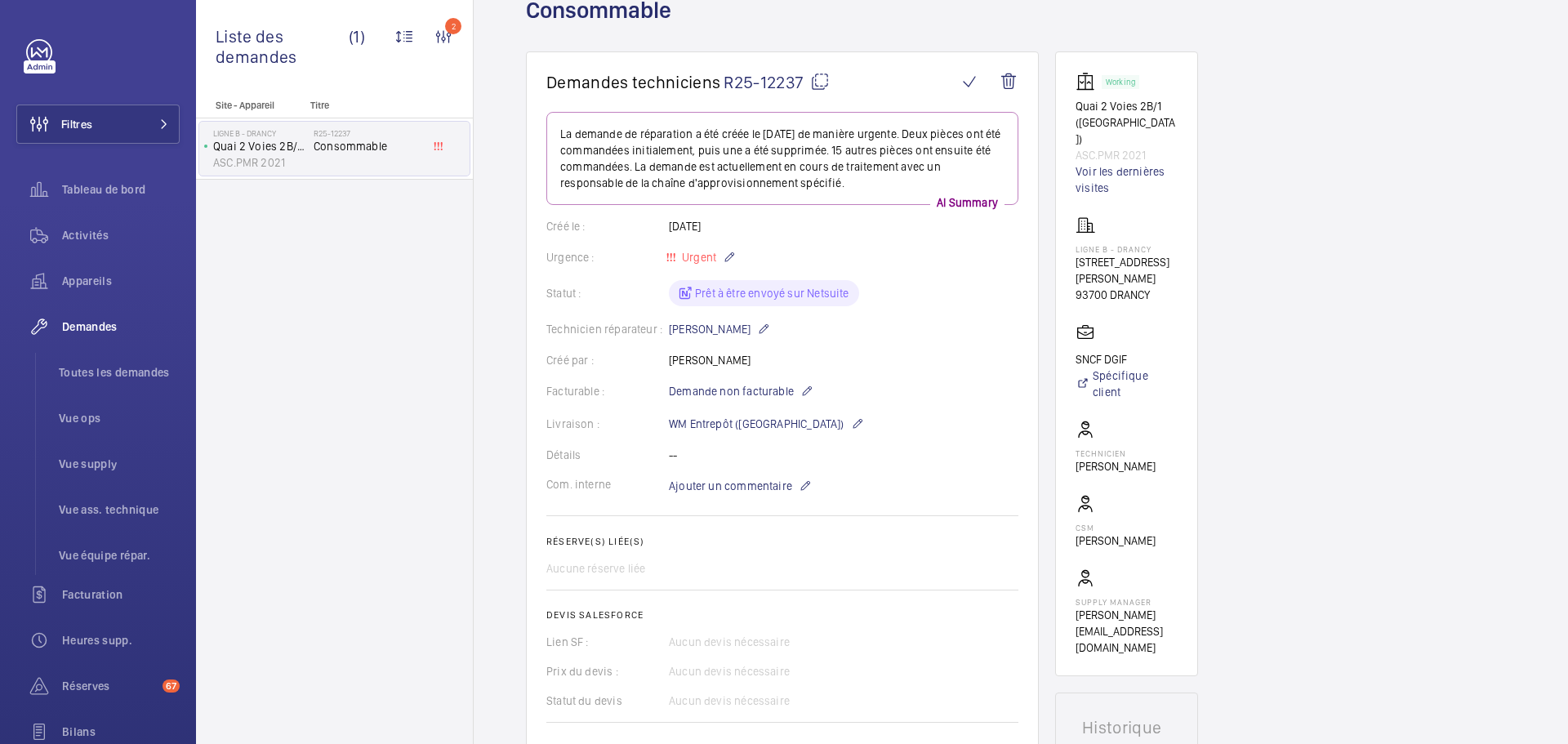
scroll to position [60, 0]
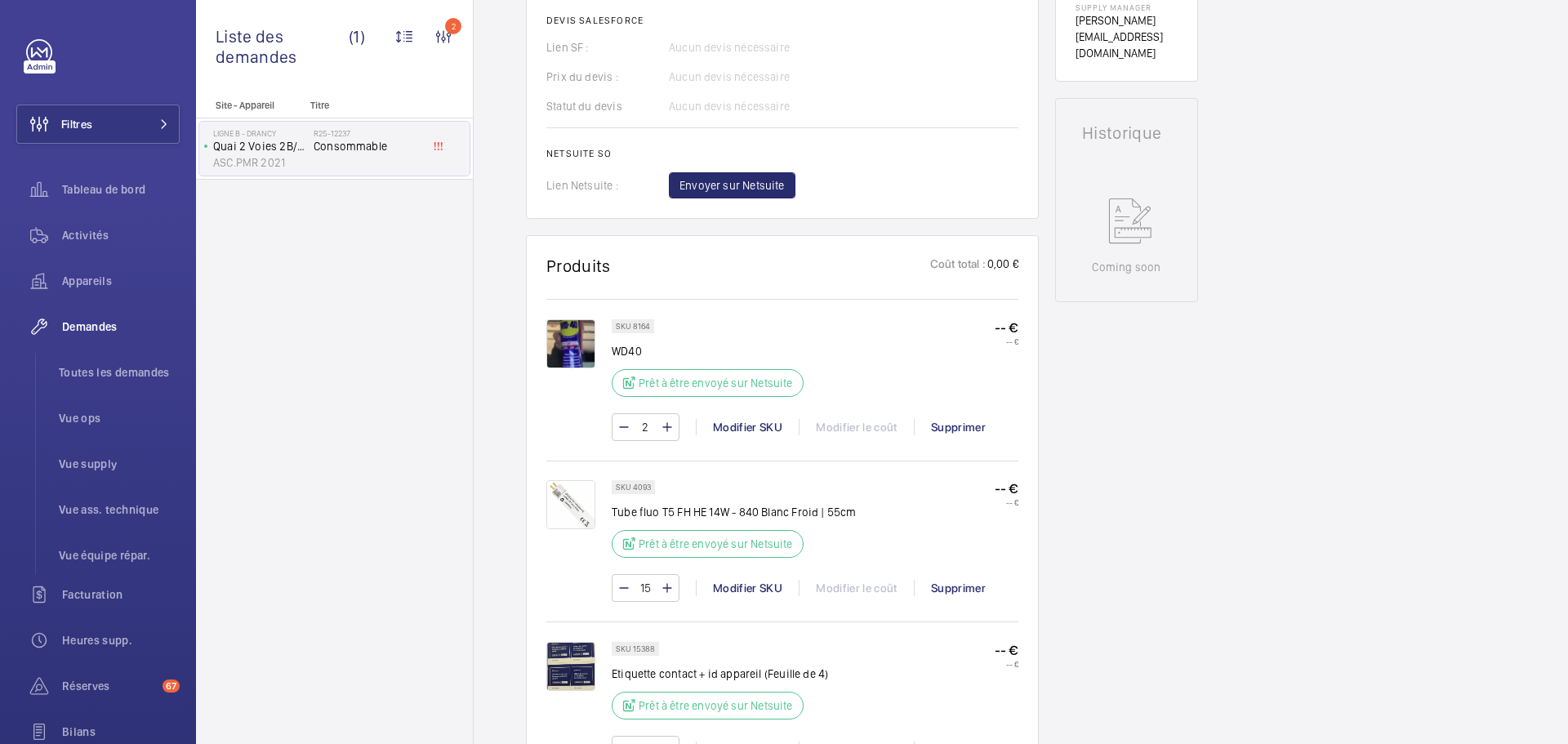
scroll to position [691, 0]
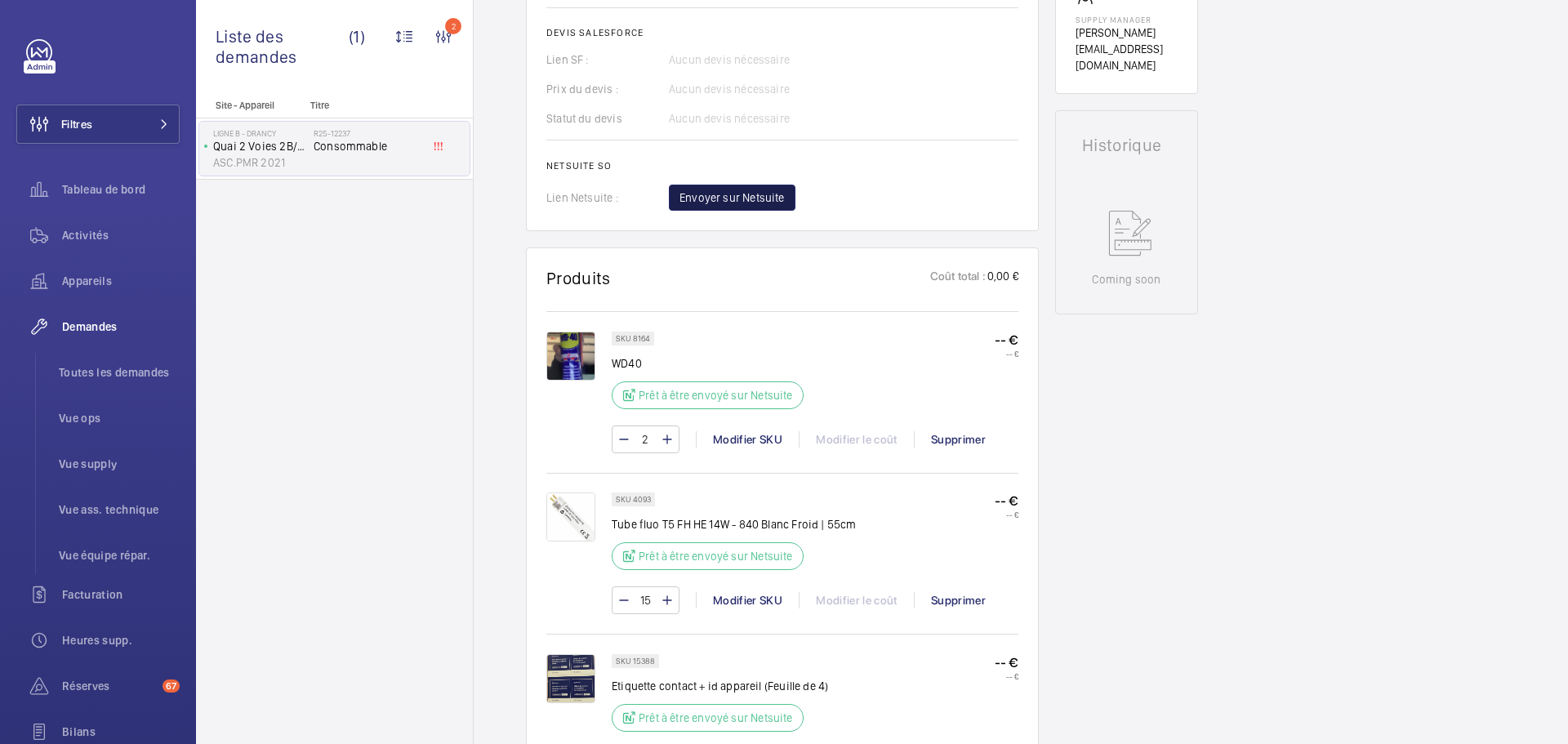
click at [713, 202] on span "Envoyer sur Netsuite" at bounding box center [732, 197] width 105 height 17
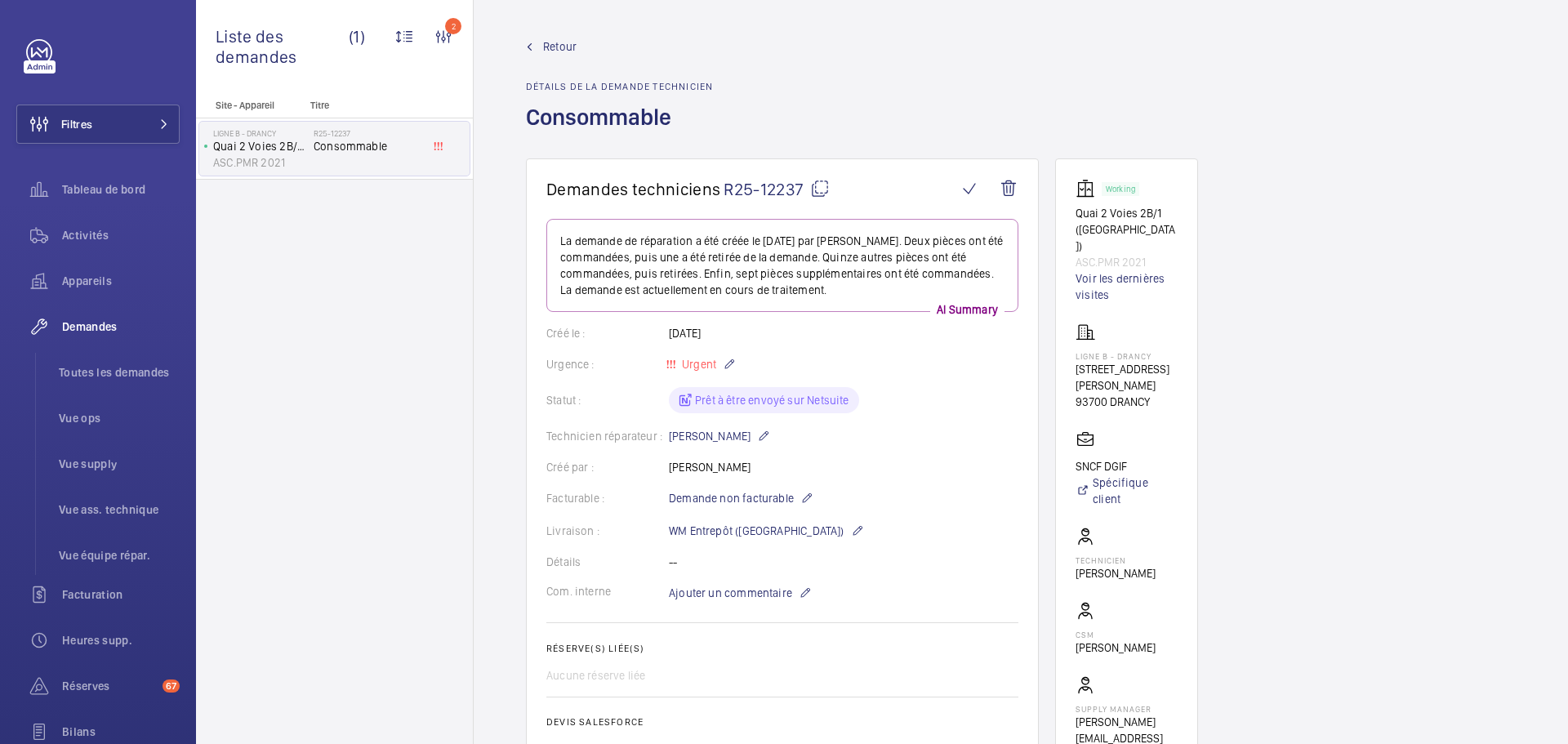
scroll to position [0, 0]
click at [815, 190] on mat-icon at bounding box center [820, 189] width 19 height 19
